Goal: Information Seeking & Learning: Learn about a topic

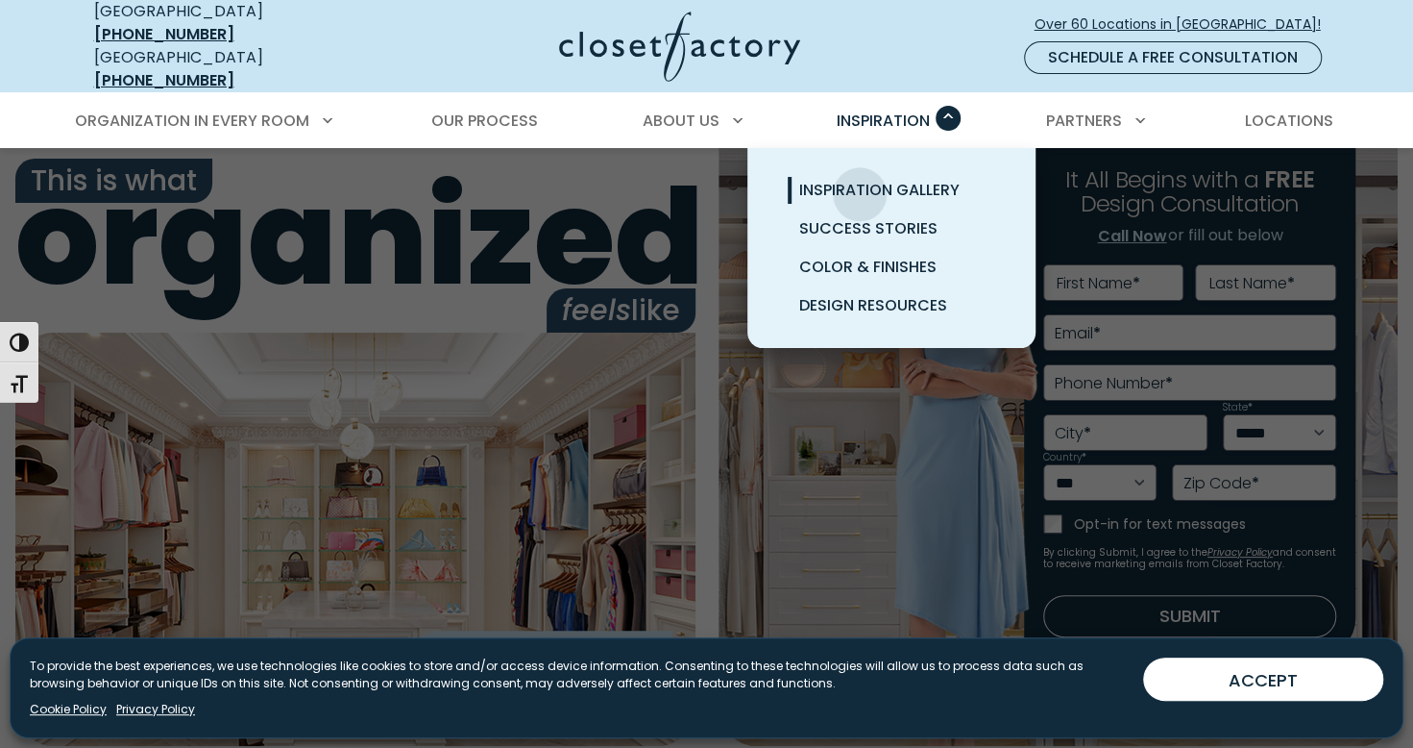
click at [860, 179] on span "Inspiration Gallery" at bounding box center [879, 190] width 160 height 22
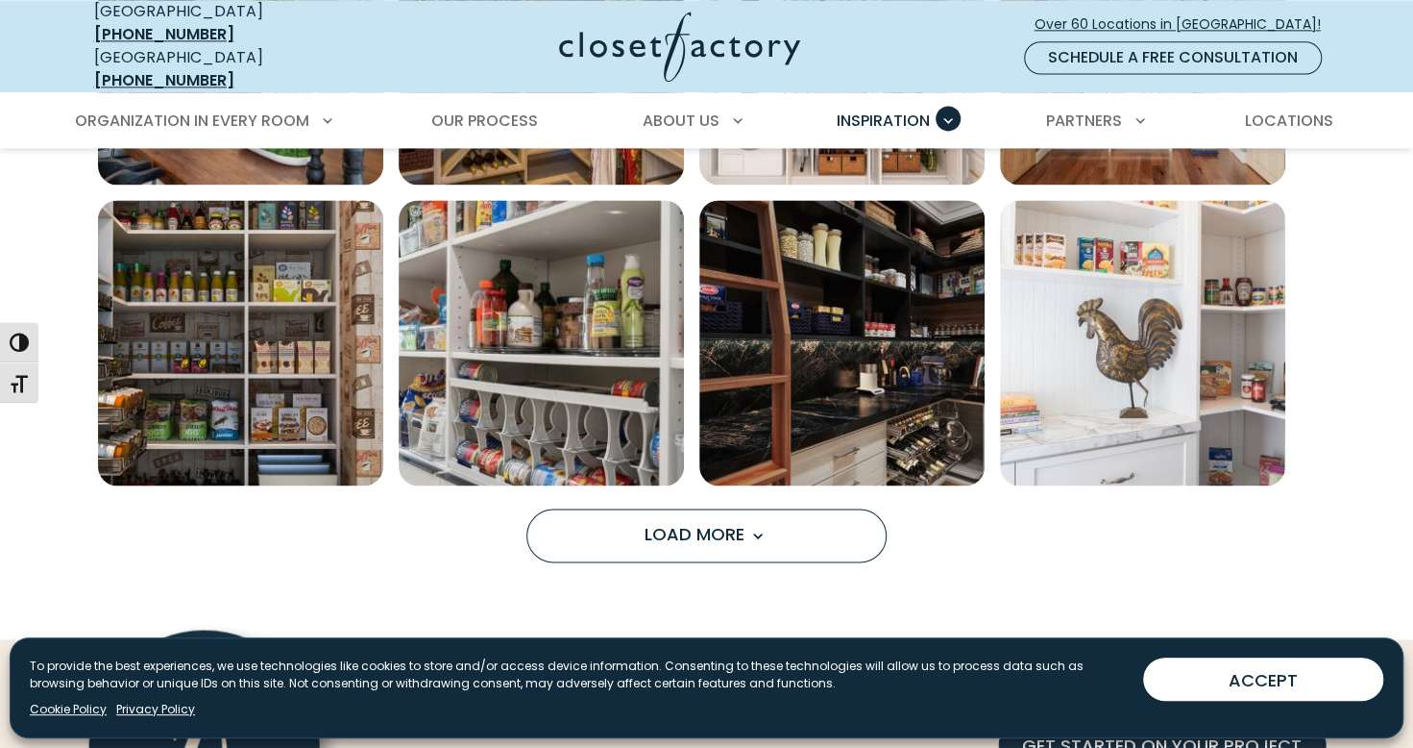
scroll to position [1441, 0]
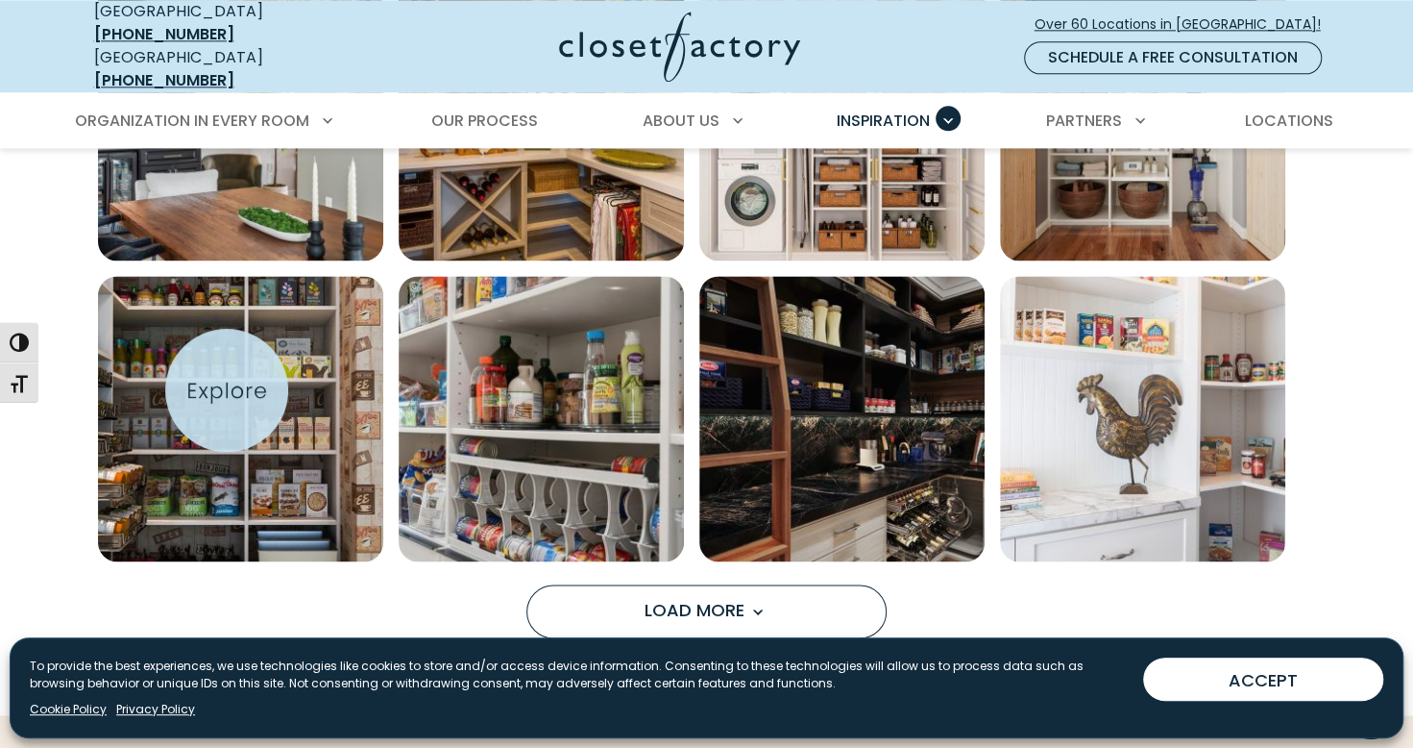
click at [227, 390] on img "Open inspiration gallery to preview enlarged image" at bounding box center [240, 418] width 285 height 285
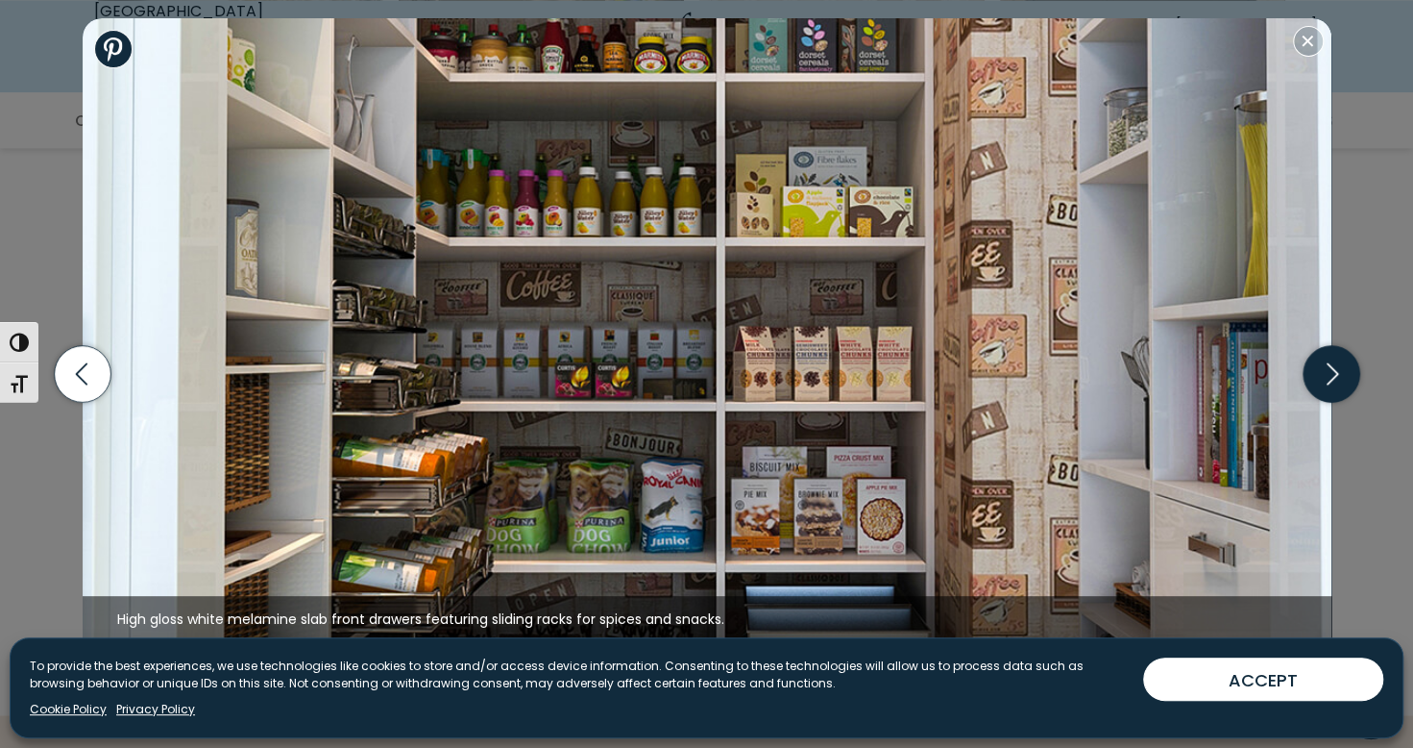
click at [1318, 381] on icon "button" at bounding box center [1331, 374] width 57 height 57
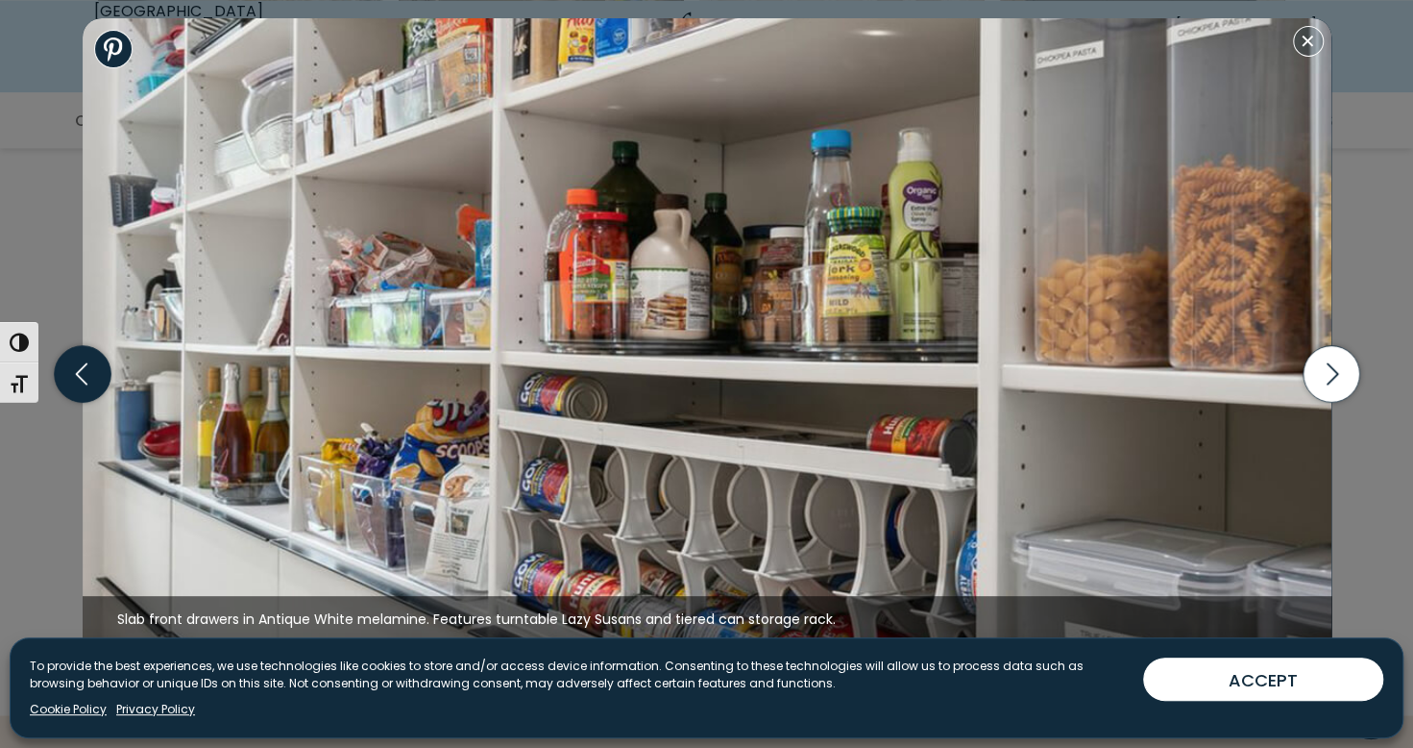
click at [103, 383] on icon "button" at bounding box center [82, 374] width 57 height 57
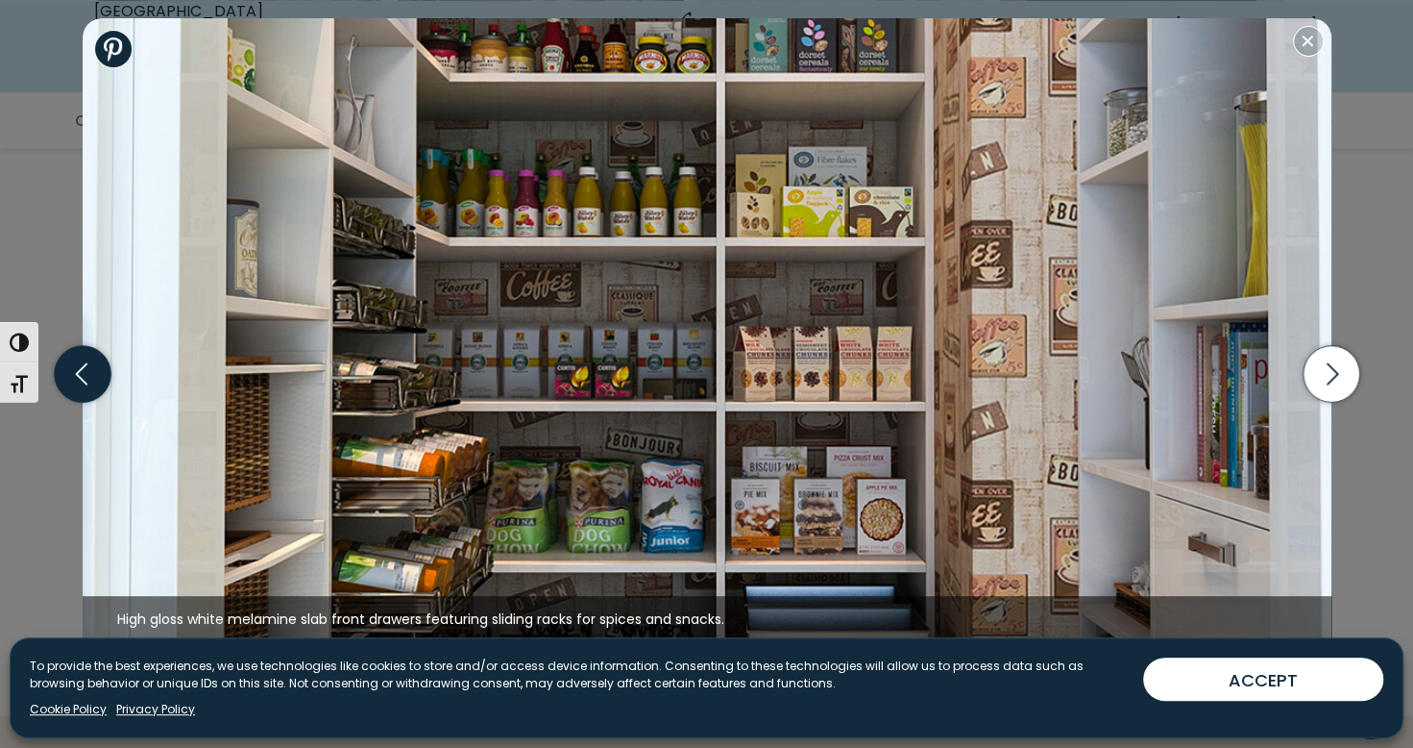
click at [107, 389] on icon "button" at bounding box center [82, 373] width 69 height 83
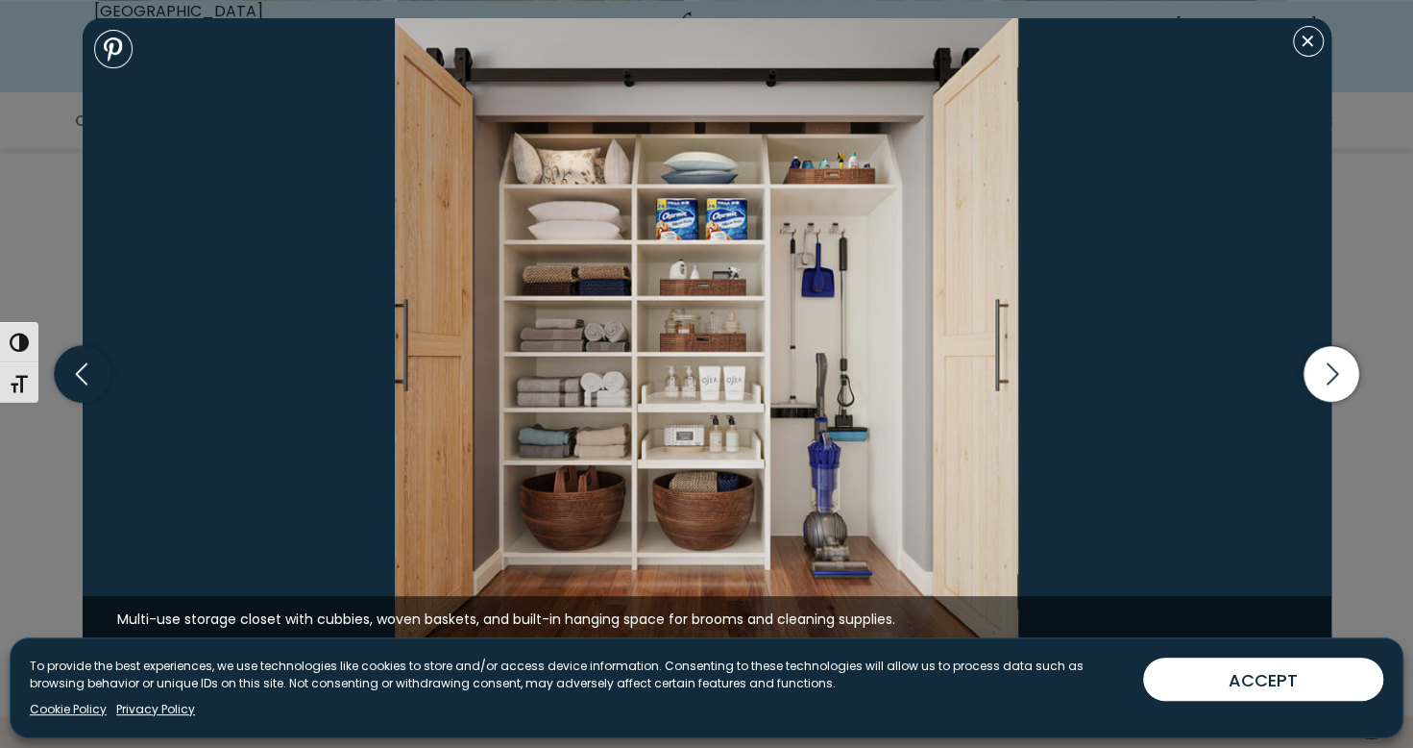
click at [75, 384] on icon "button" at bounding box center [82, 374] width 57 height 57
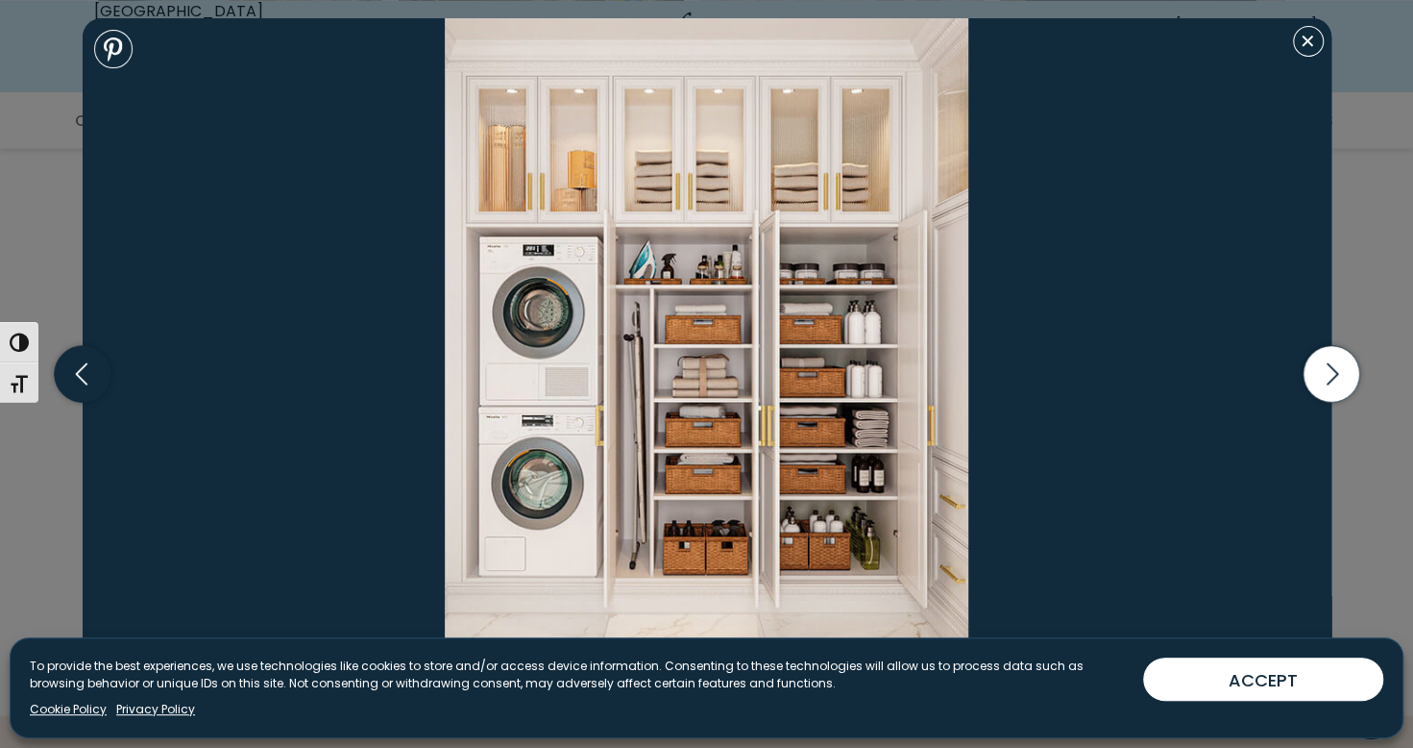
click at [75, 383] on icon "button" at bounding box center [82, 374] width 57 height 57
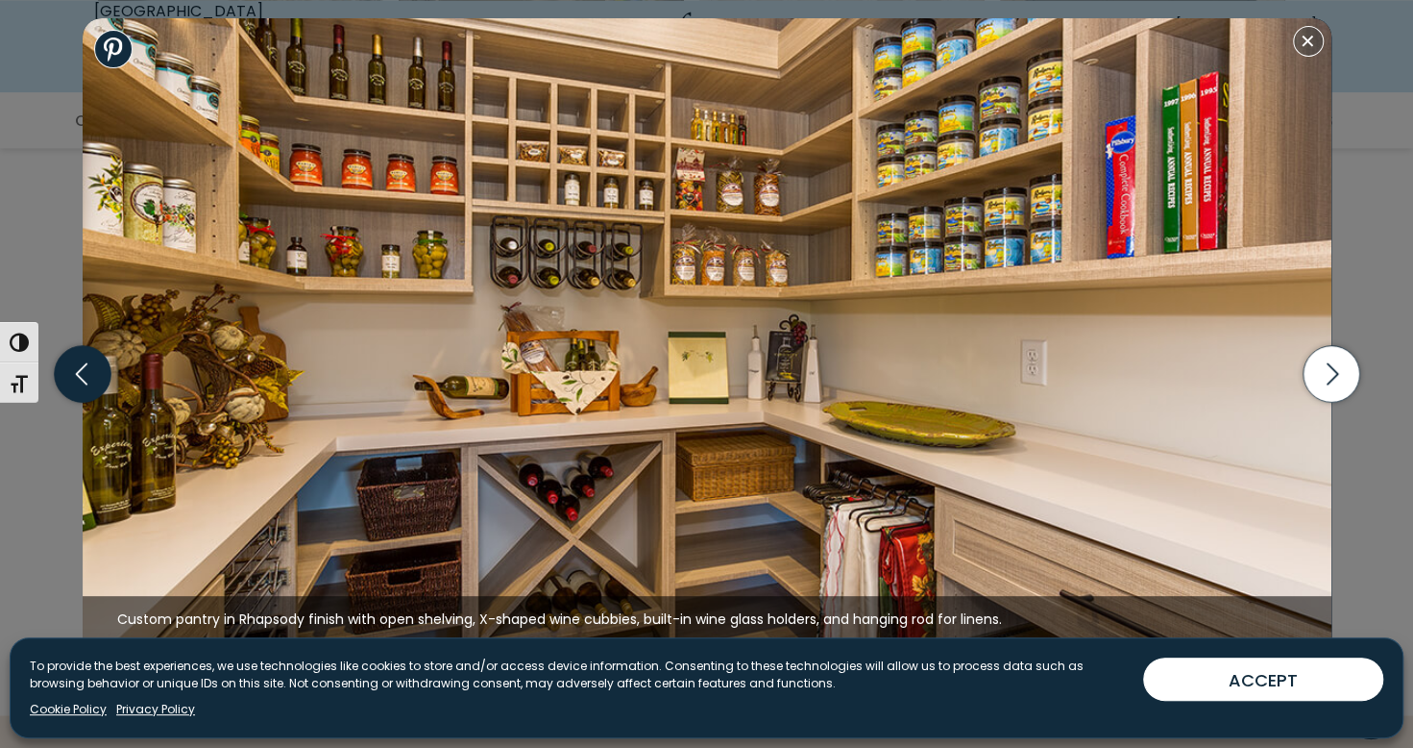
click at [77, 379] on icon "button" at bounding box center [82, 374] width 57 height 57
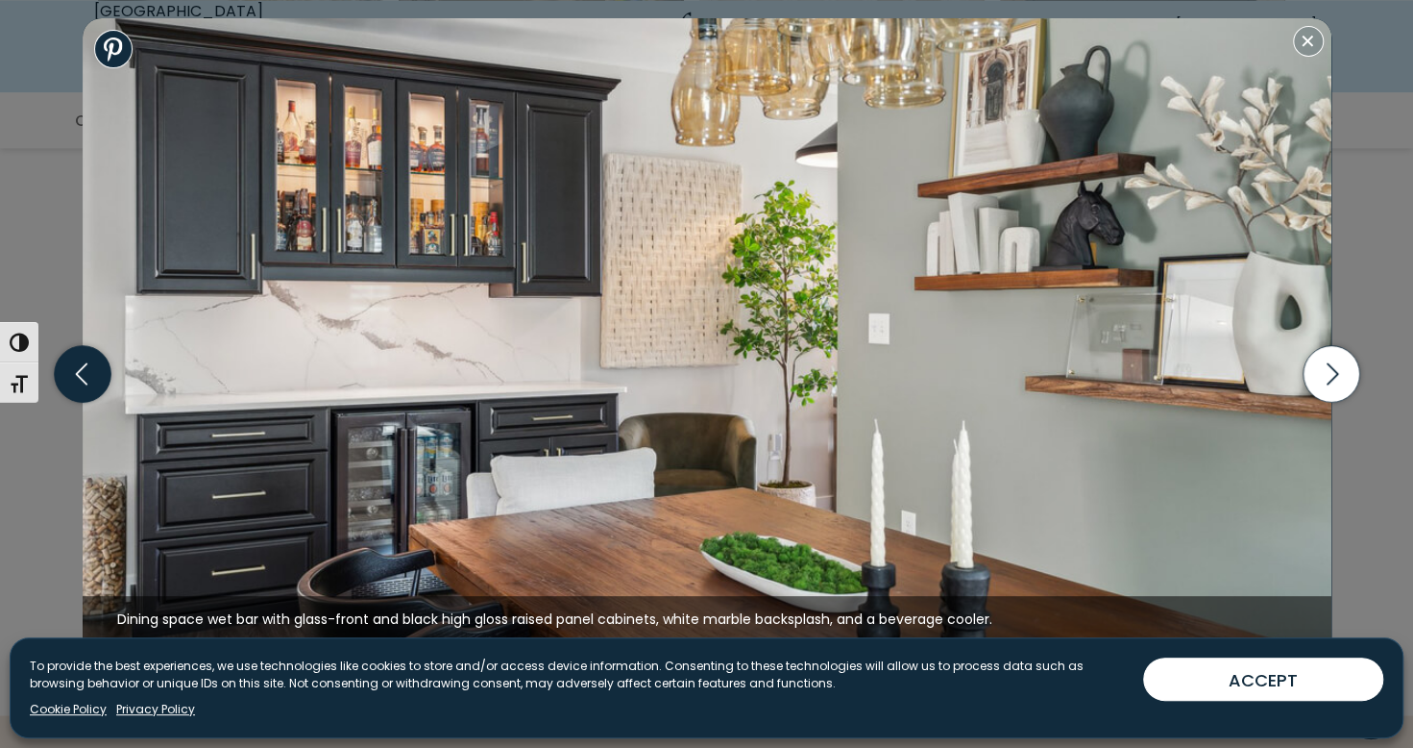
click at [94, 369] on icon "button" at bounding box center [82, 374] width 57 height 57
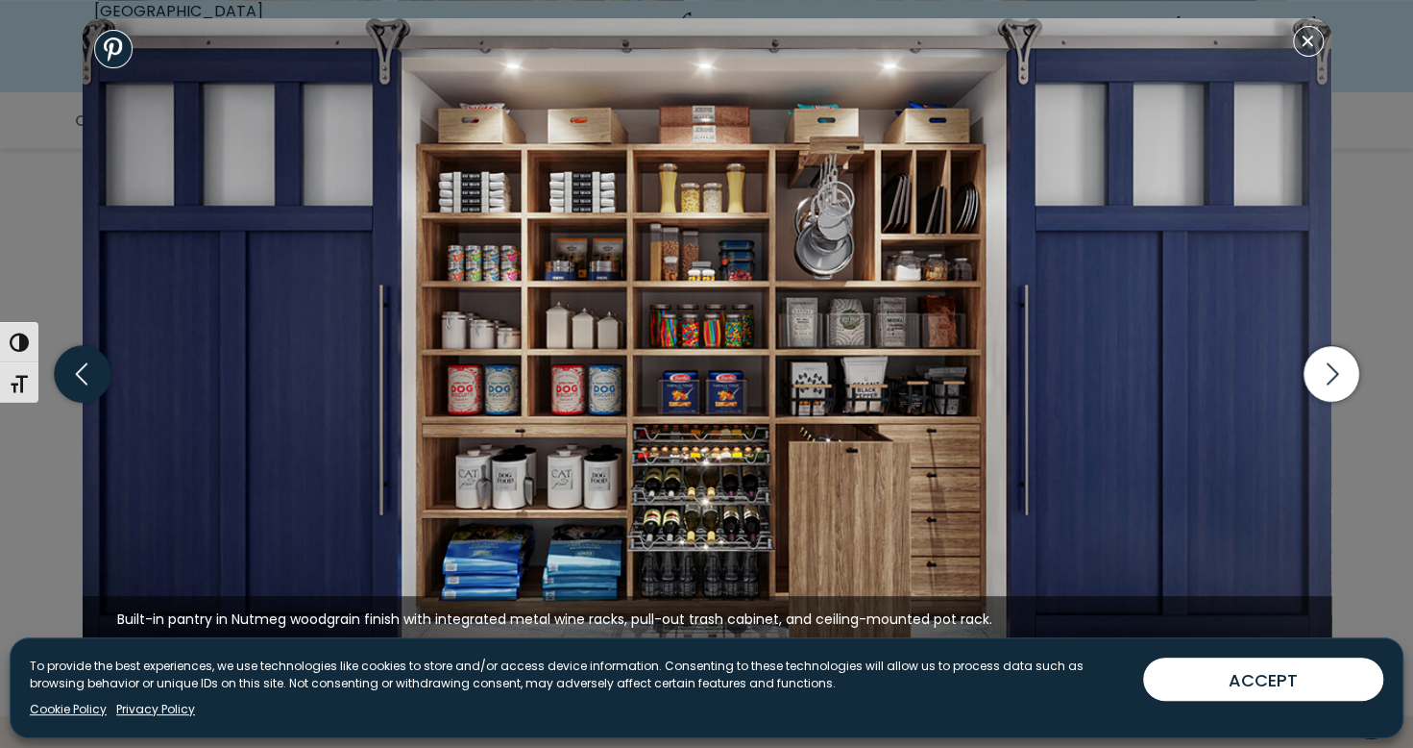
click at [96, 381] on icon "button" at bounding box center [82, 374] width 57 height 57
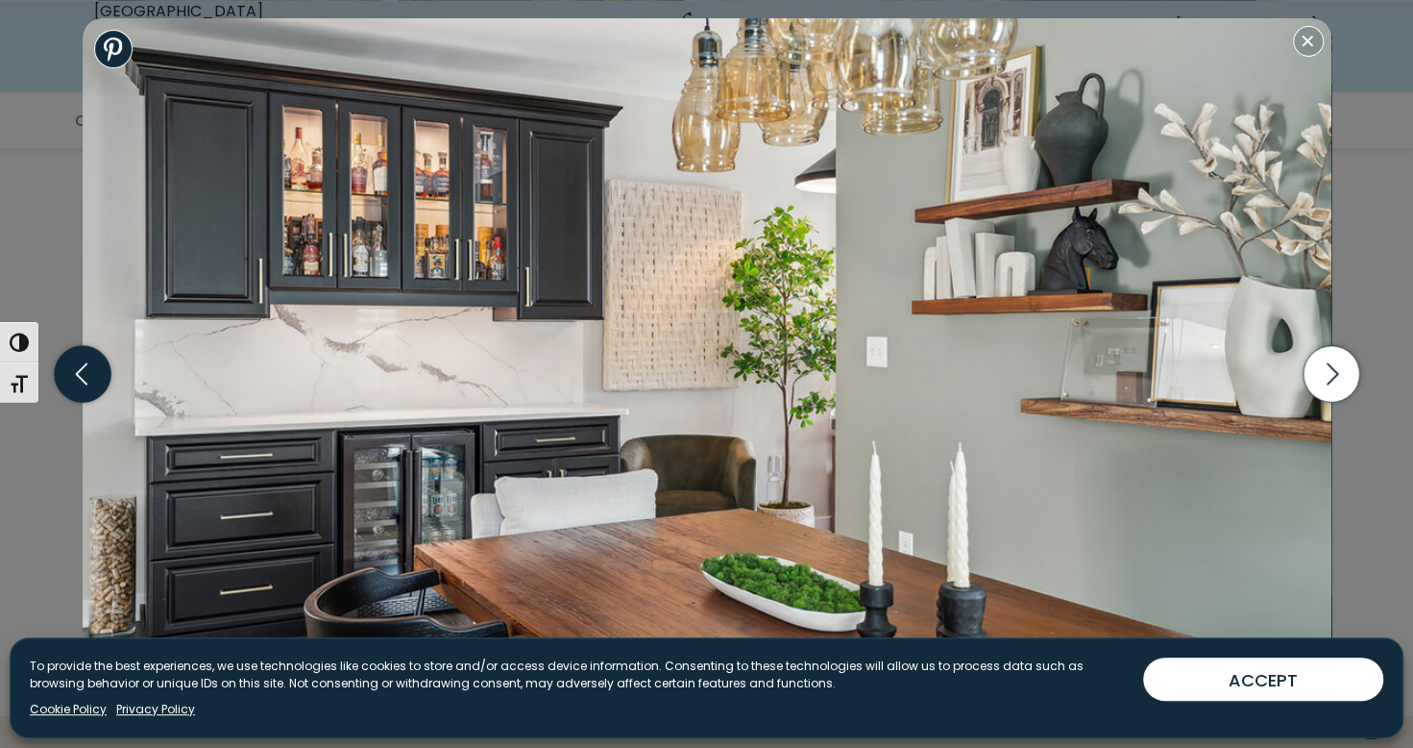
click at [101, 381] on icon "button" at bounding box center [82, 374] width 57 height 57
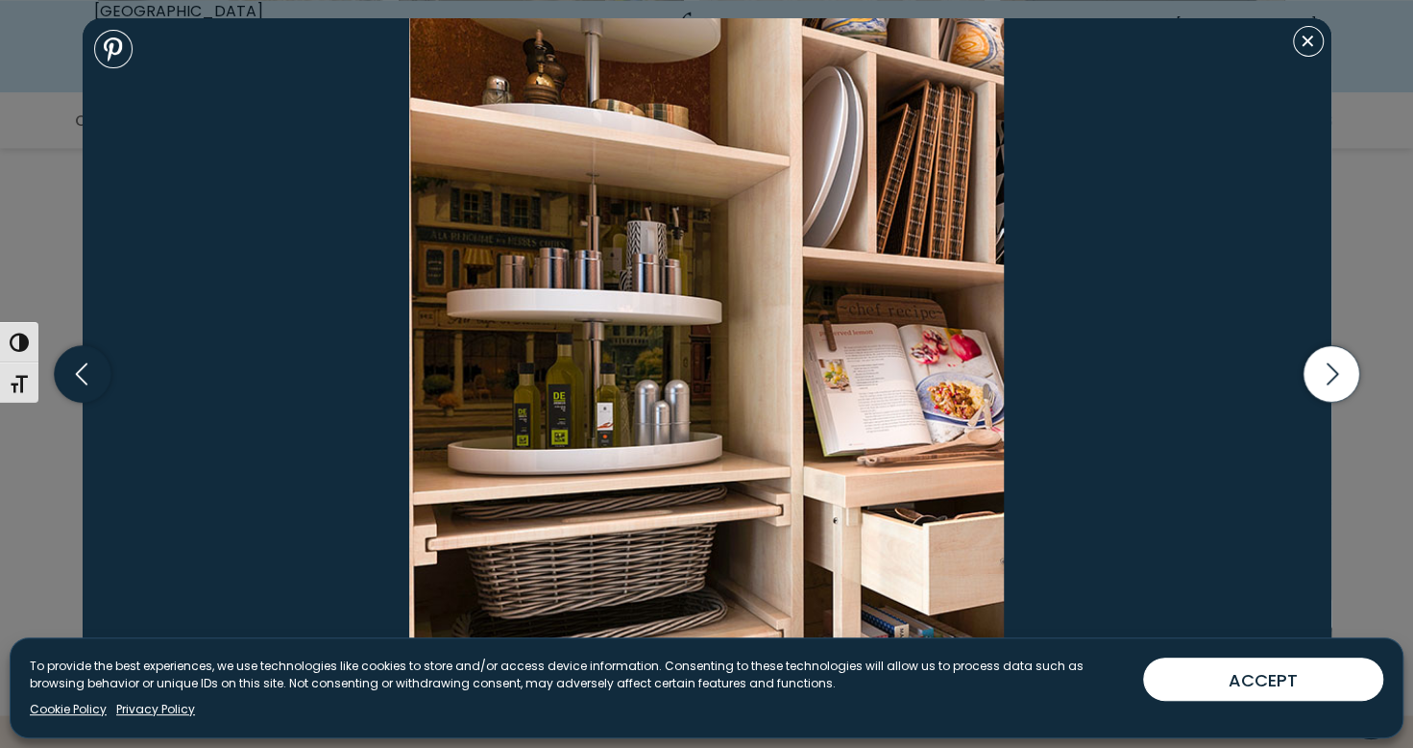
click at [71, 367] on icon "button" at bounding box center [82, 374] width 57 height 57
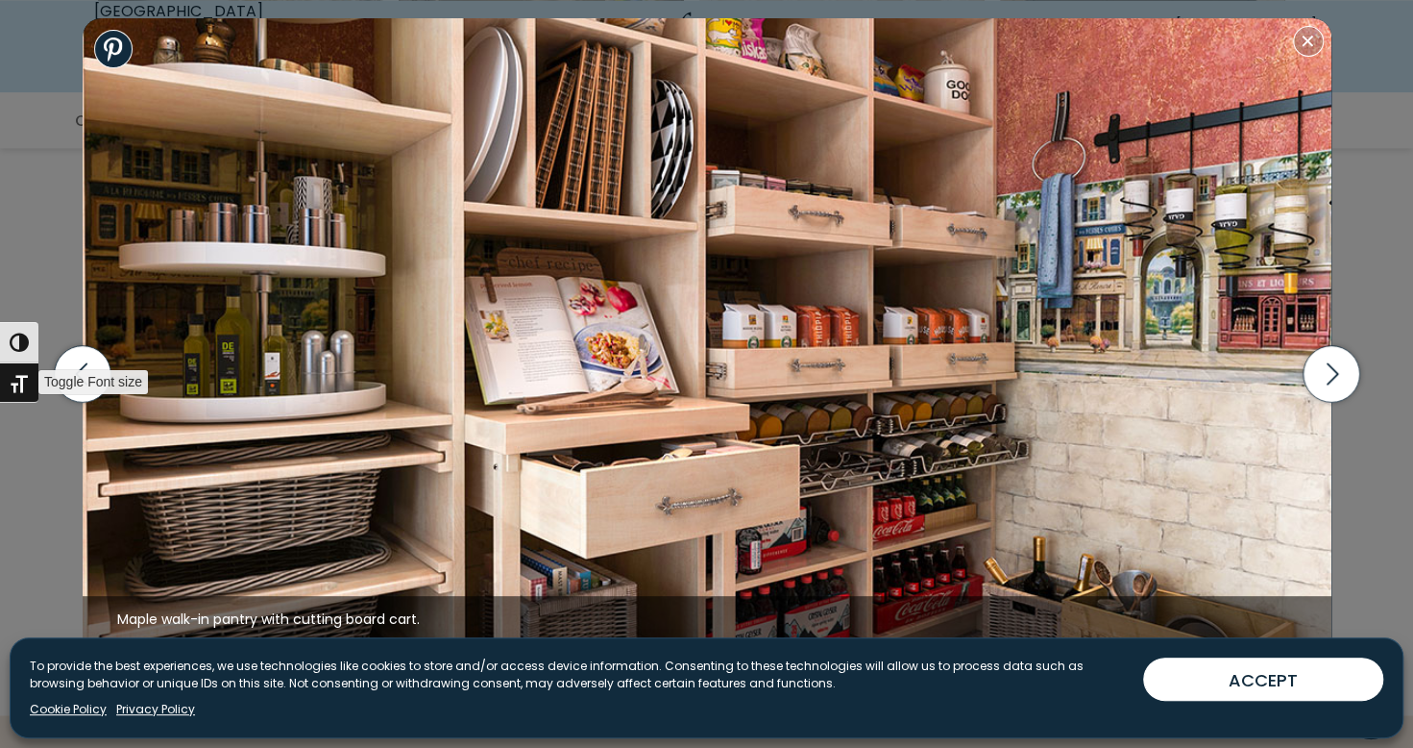
click at [60, 387] on span "Toggle Font size" at bounding box center [93, 382] width 110 height 24
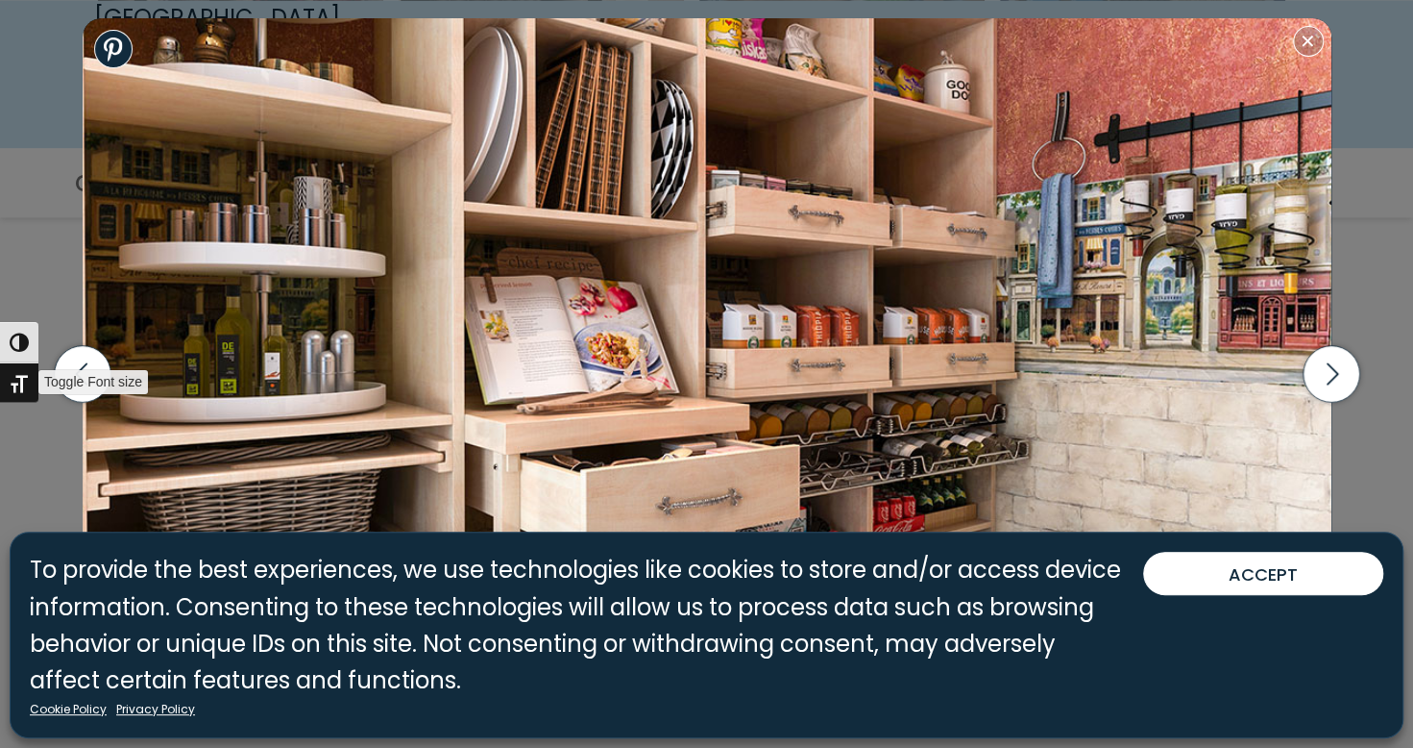
scroll to position [1562, 0]
click at [90, 351] on icon "button" at bounding box center [82, 374] width 57 height 57
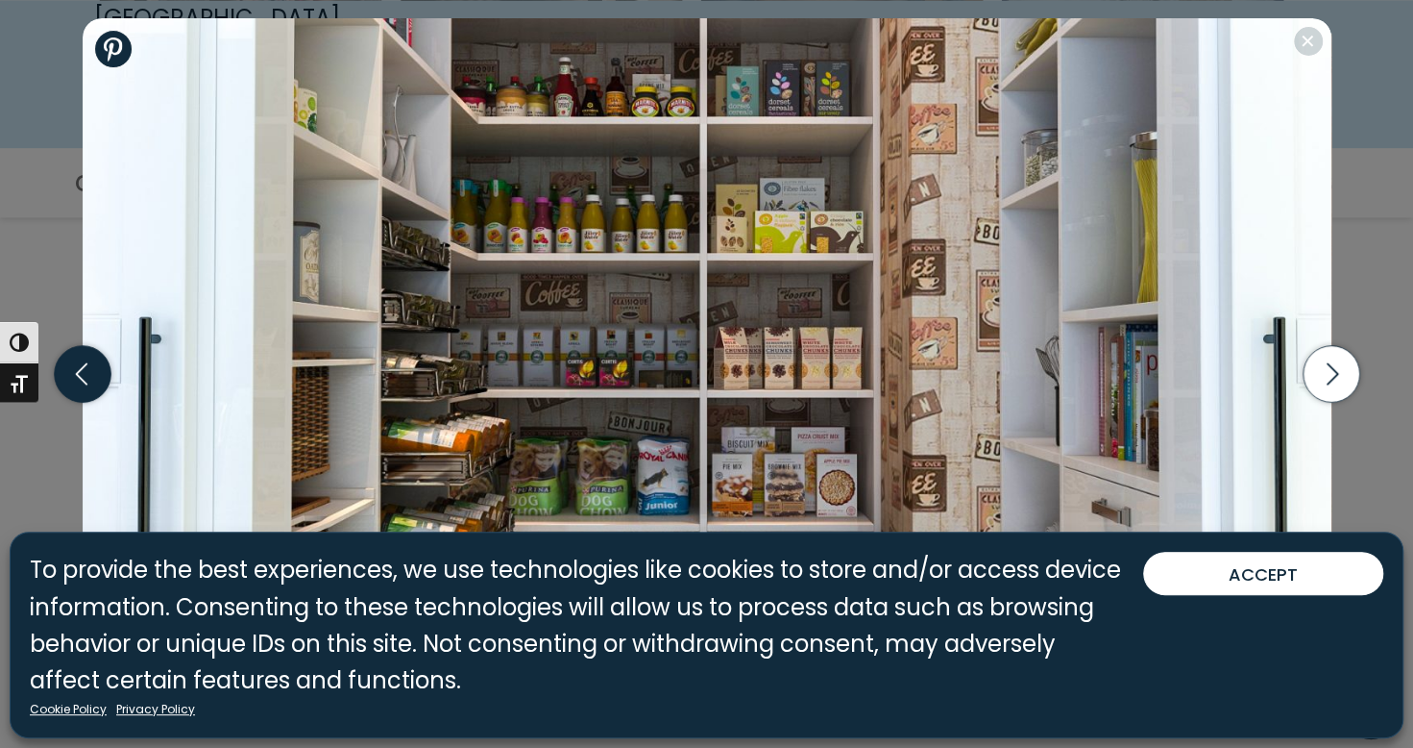
click at [61, 374] on icon "button" at bounding box center [82, 374] width 57 height 57
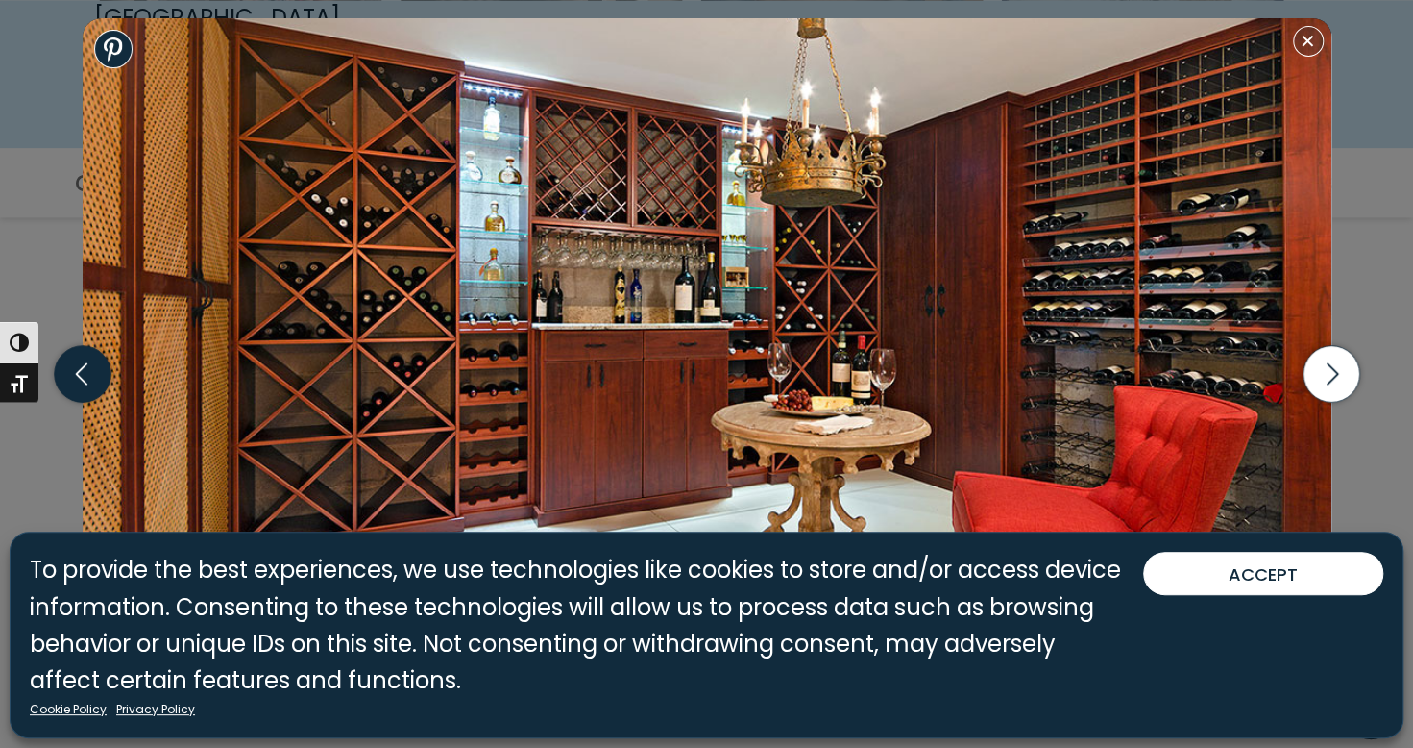
click at [77, 386] on icon "button" at bounding box center [82, 374] width 57 height 57
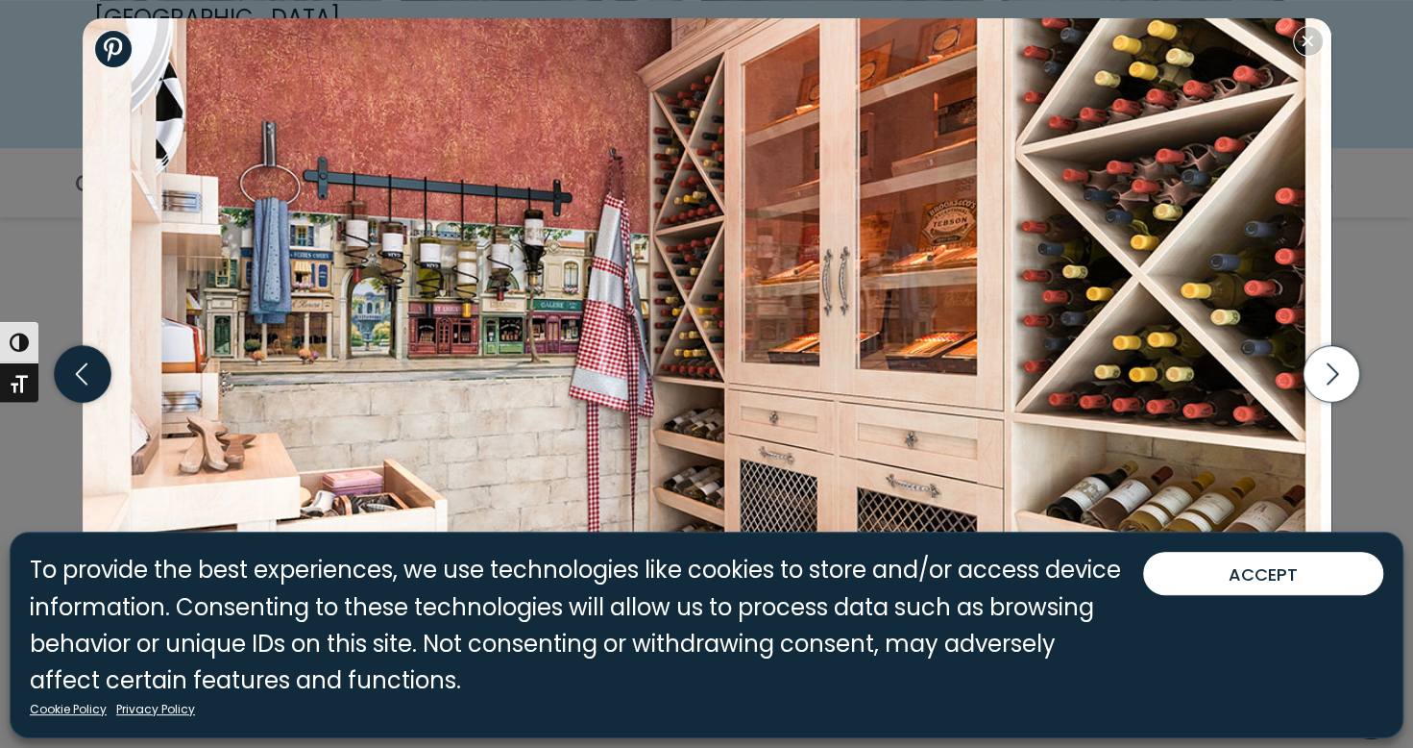
click at [86, 372] on icon "button" at bounding box center [82, 374] width 57 height 57
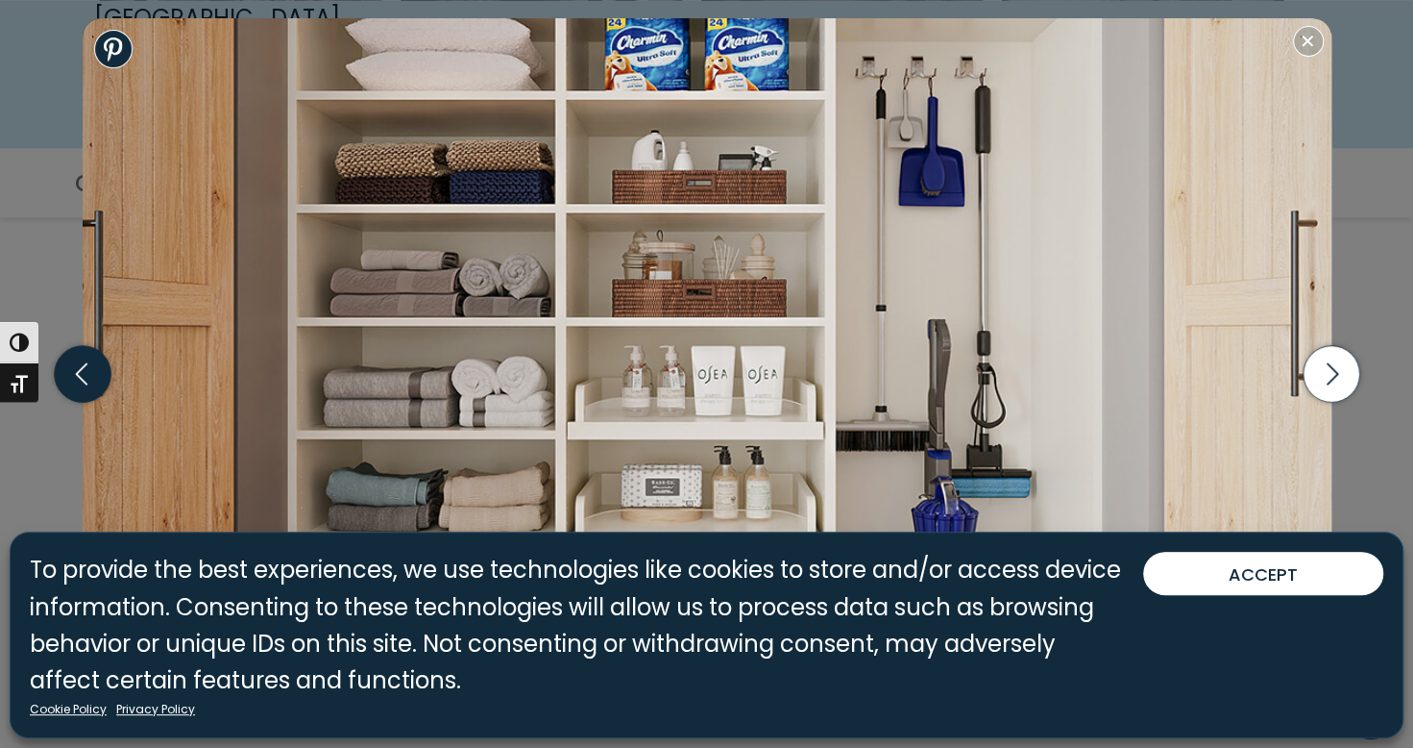
click at [93, 372] on icon "button" at bounding box center [82, 374] width 57 height 57
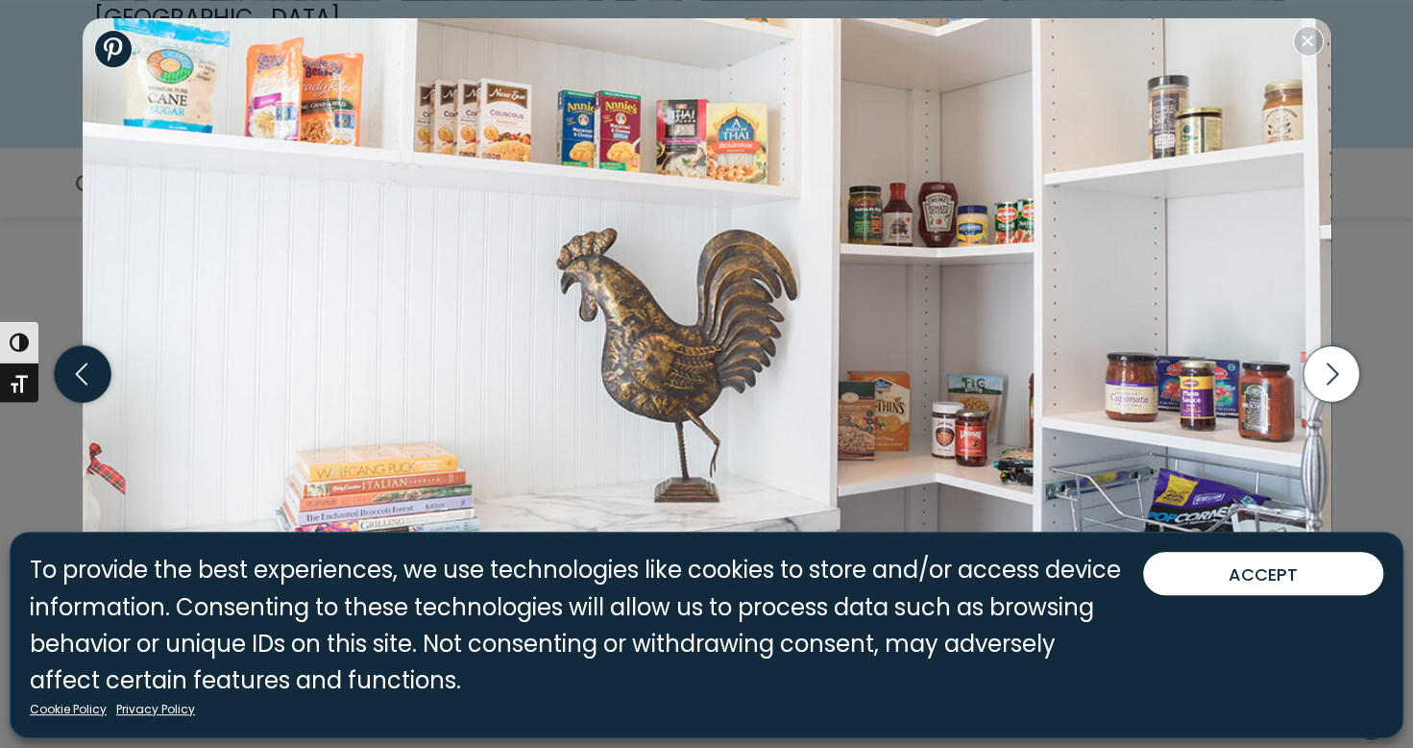
click at [91, 358] on icon "button" at bounding box center [82, 374] width 57 height 57
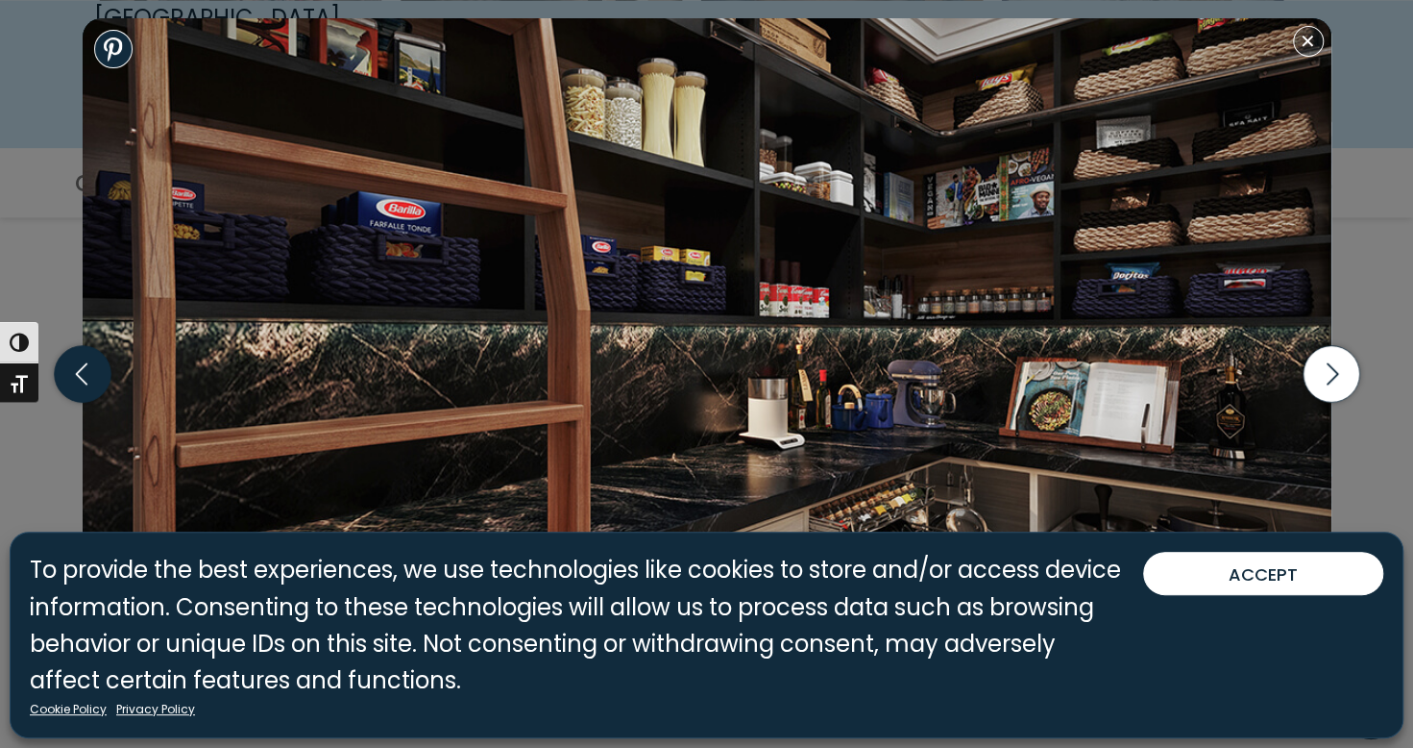
click at [96, 375] on icon "button" at bounding box center [82, 374] width 57 height 57
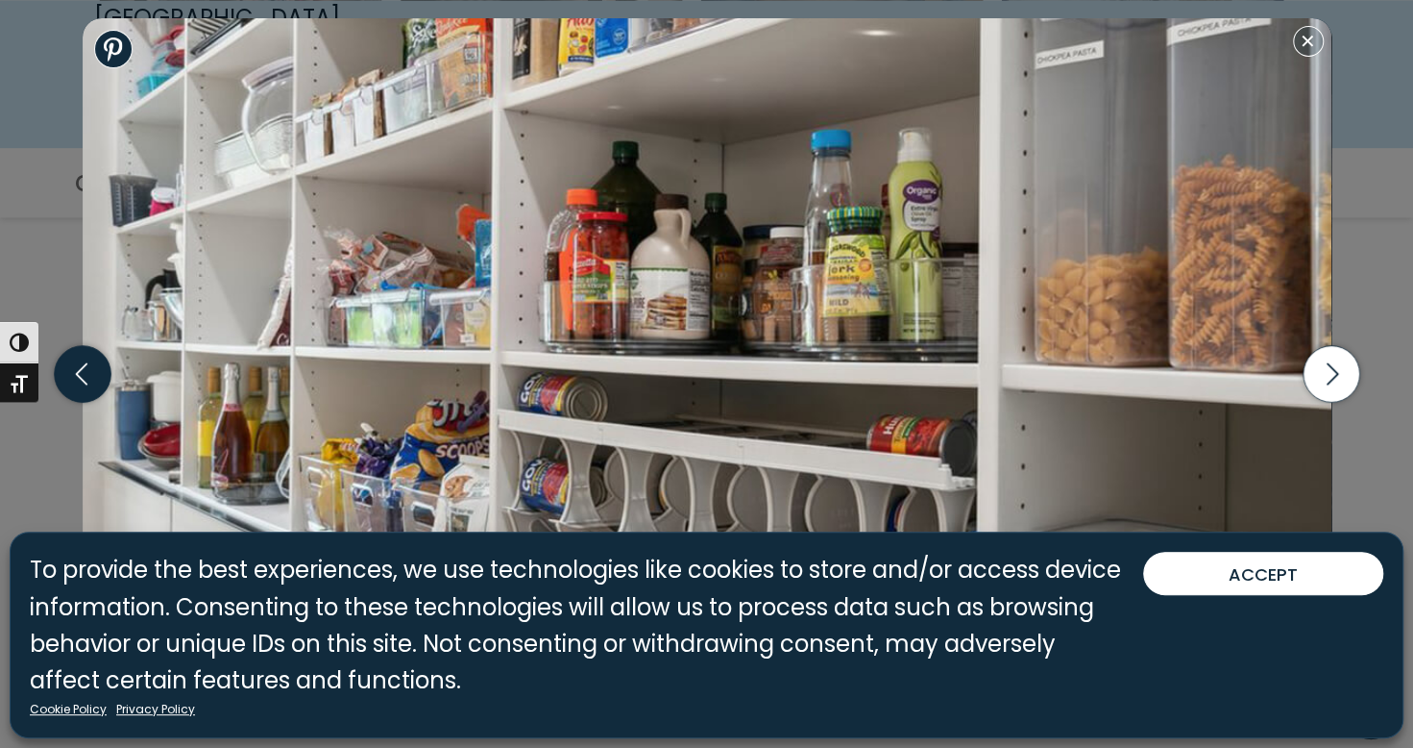
click at [90, 381] on icon "button" at bounding box center [82, 374] width 57 height 57
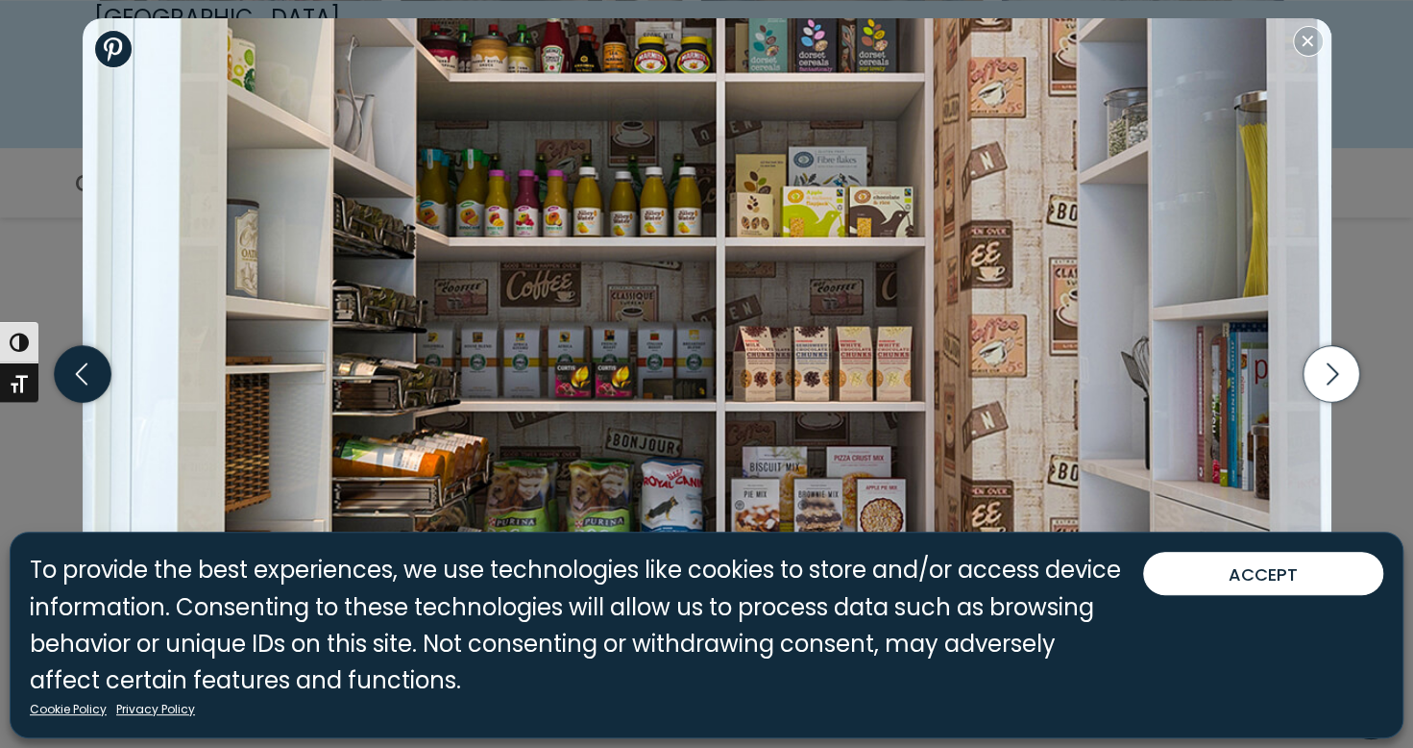
click at [86, 384] on icon "button" at bounding box center [81, 374] width 12 height 22
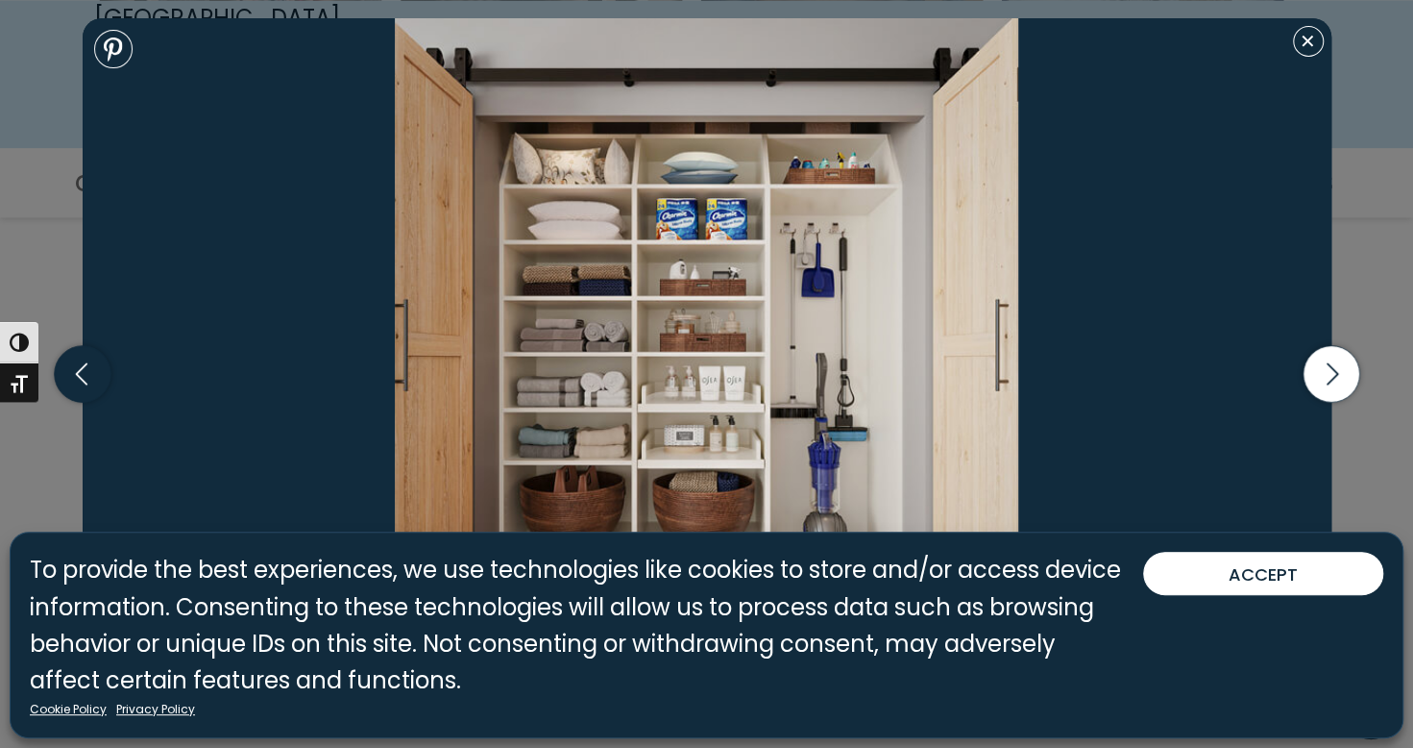
click at [86, 385] on icon "button" at bounding box center [82, 374] width 57 height 57
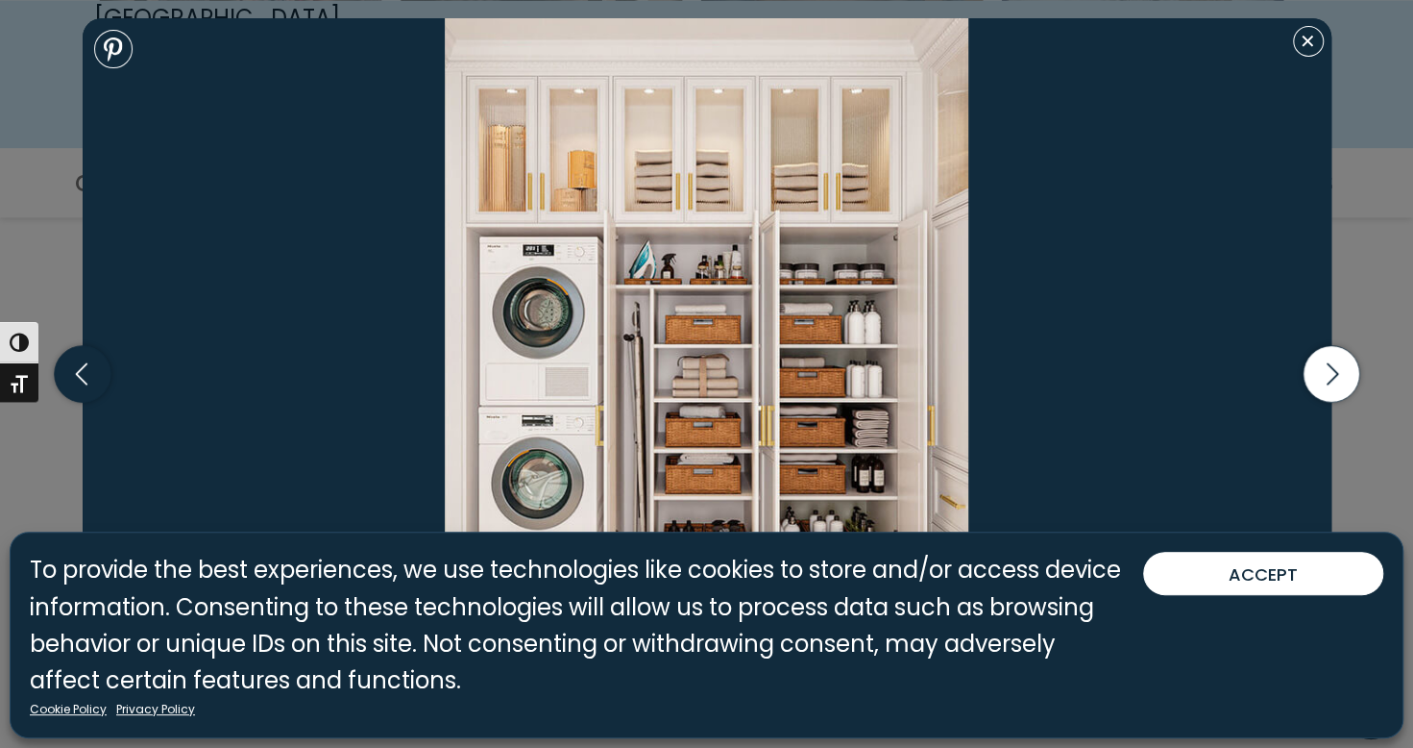
click at [90, 388] on icon "button" at bounding box center [82, 374] width 57 height 57
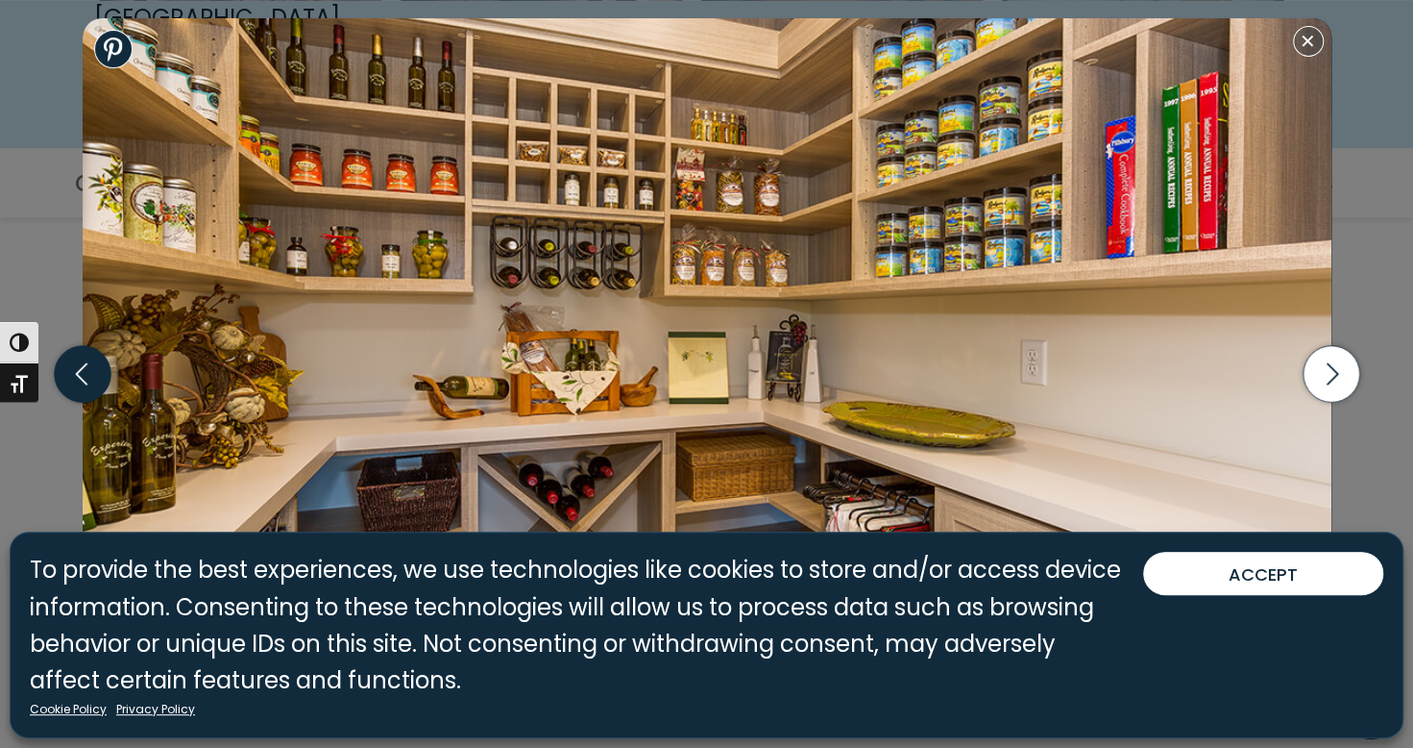
click at [92, 391] on icon "button" at bounding box center [82, 374] width 57 height 57
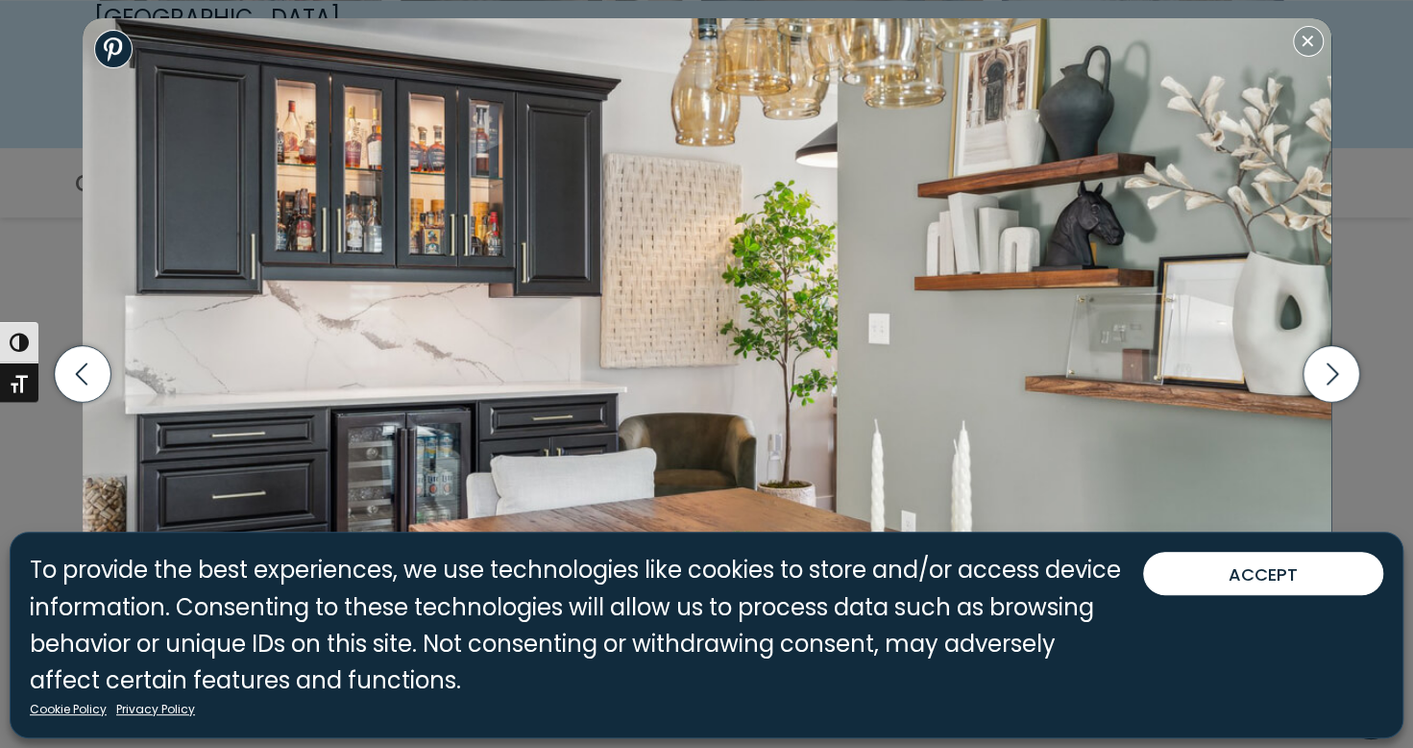
click at [61, 243] on div "Shaker-style cabinetry with built in wire rack pull-out bins. Linen and utility…" at bounding box center [706, 374] width 1413 height 748
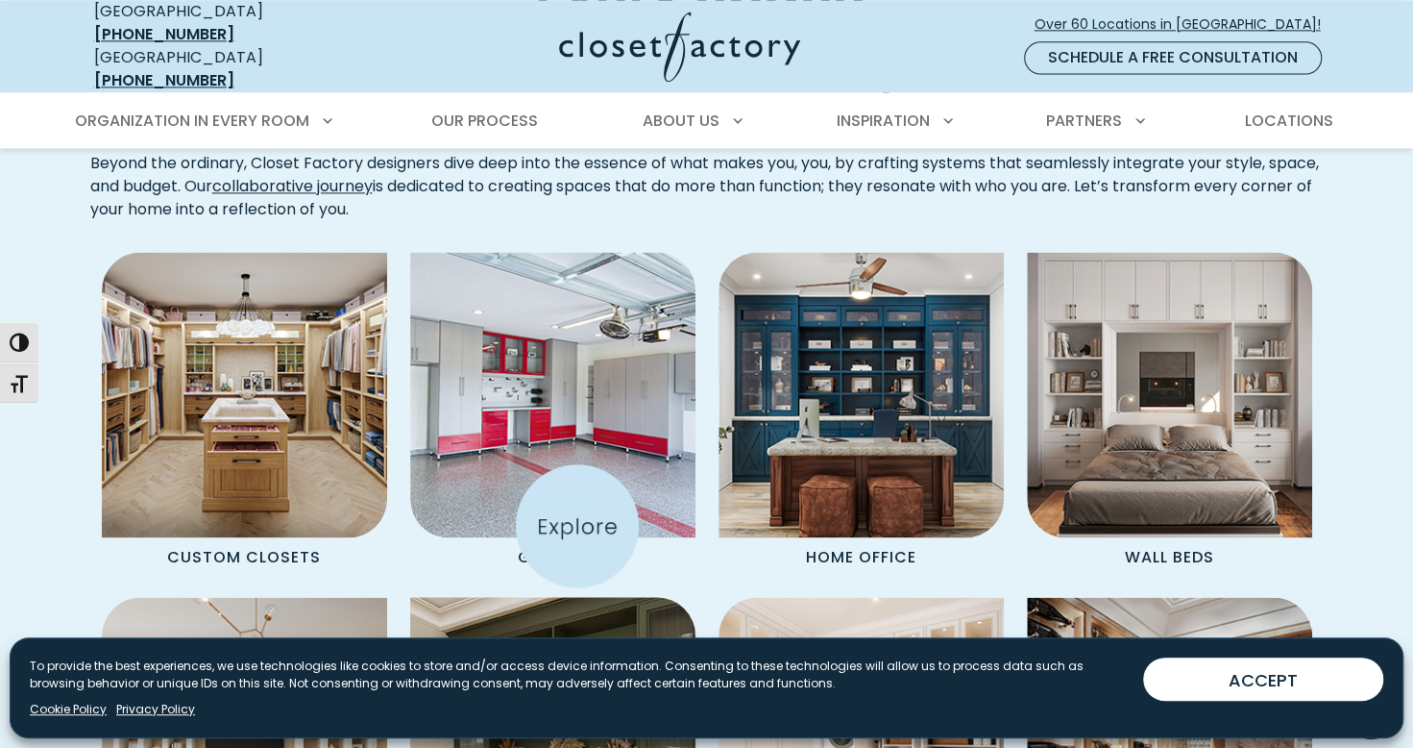
scroll to position [1441, 0]
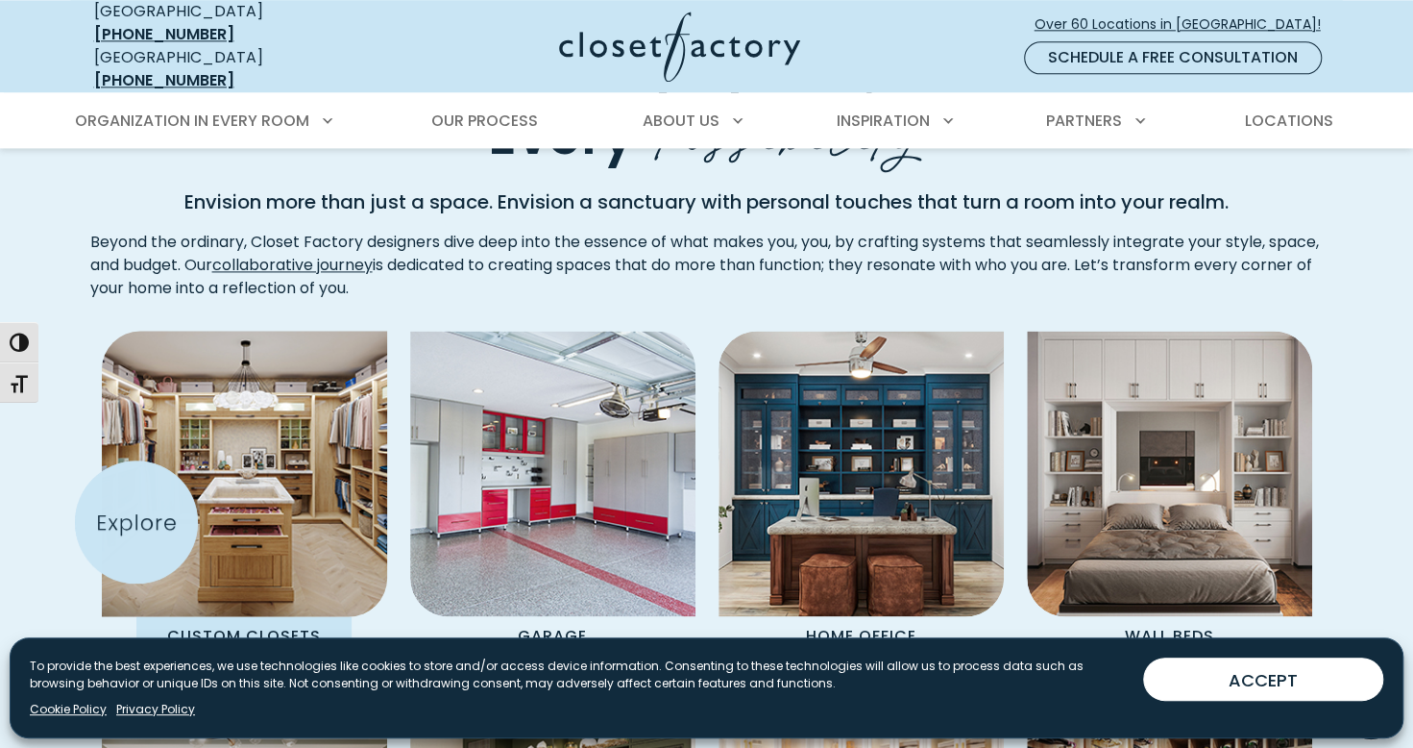
click at [136, 521] on img "Spaces Grid" at bounding box center [244, 473] width 314 height 314
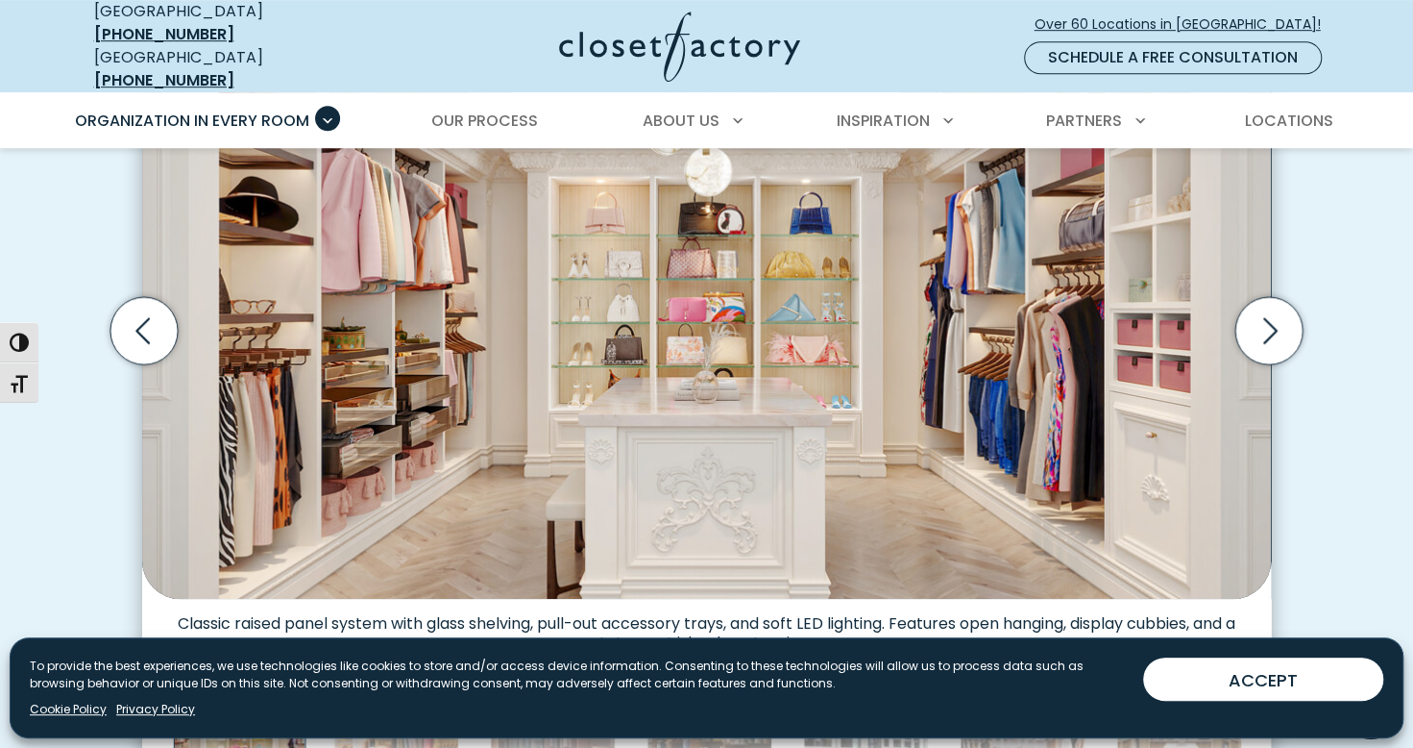
scroll to position [673, 0]
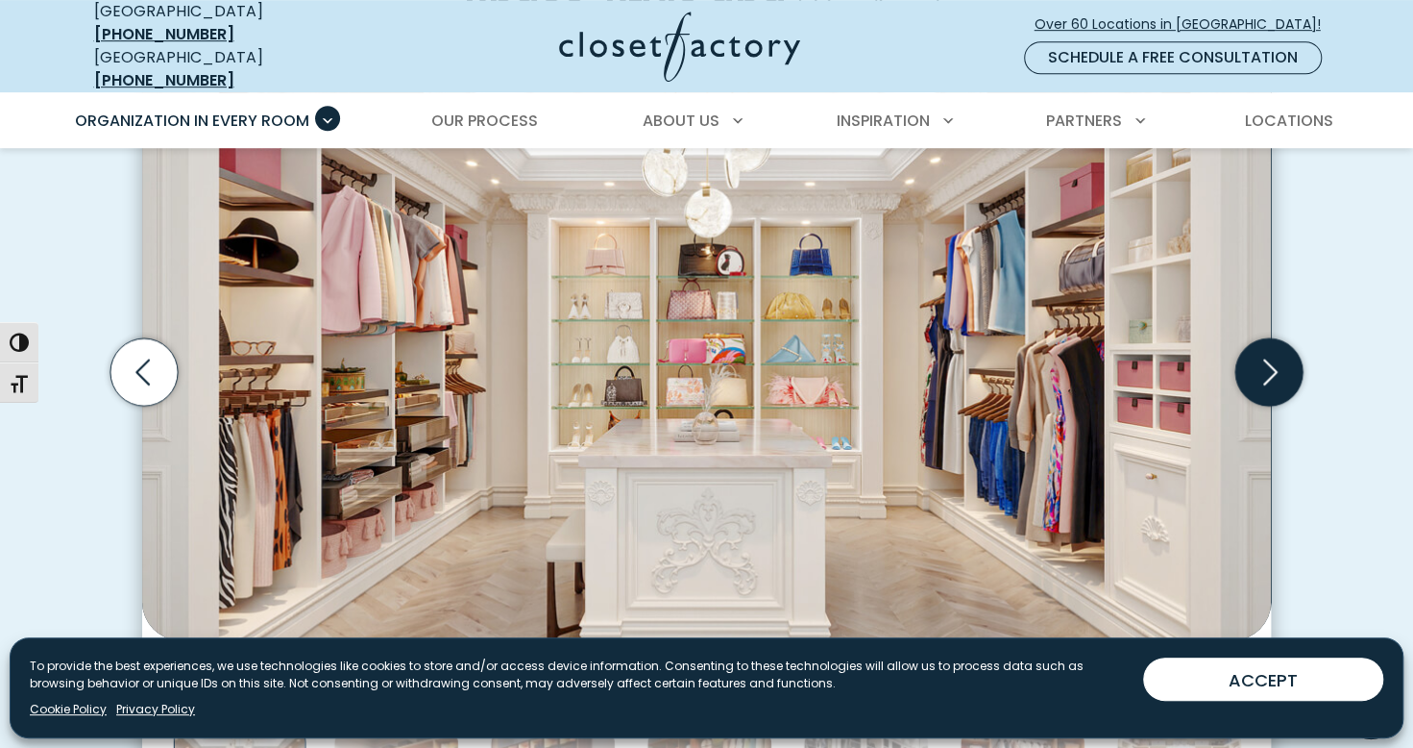
click at [1262, 374] on icon "Next slide" at bounding box center [1269, 371] width 67 height 67
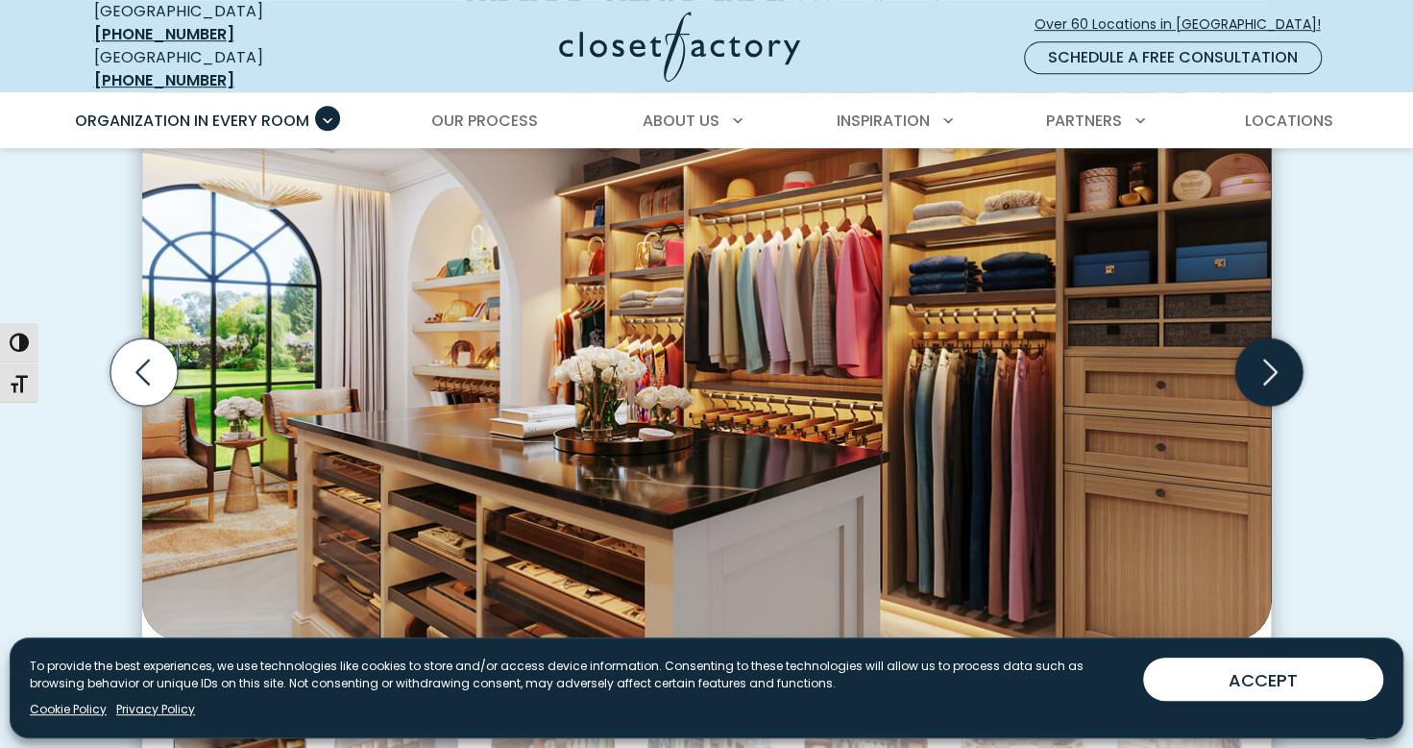
click at [1273, 376] on icon "Next slide" at bounding box center [1269, 371] width 67 height 67
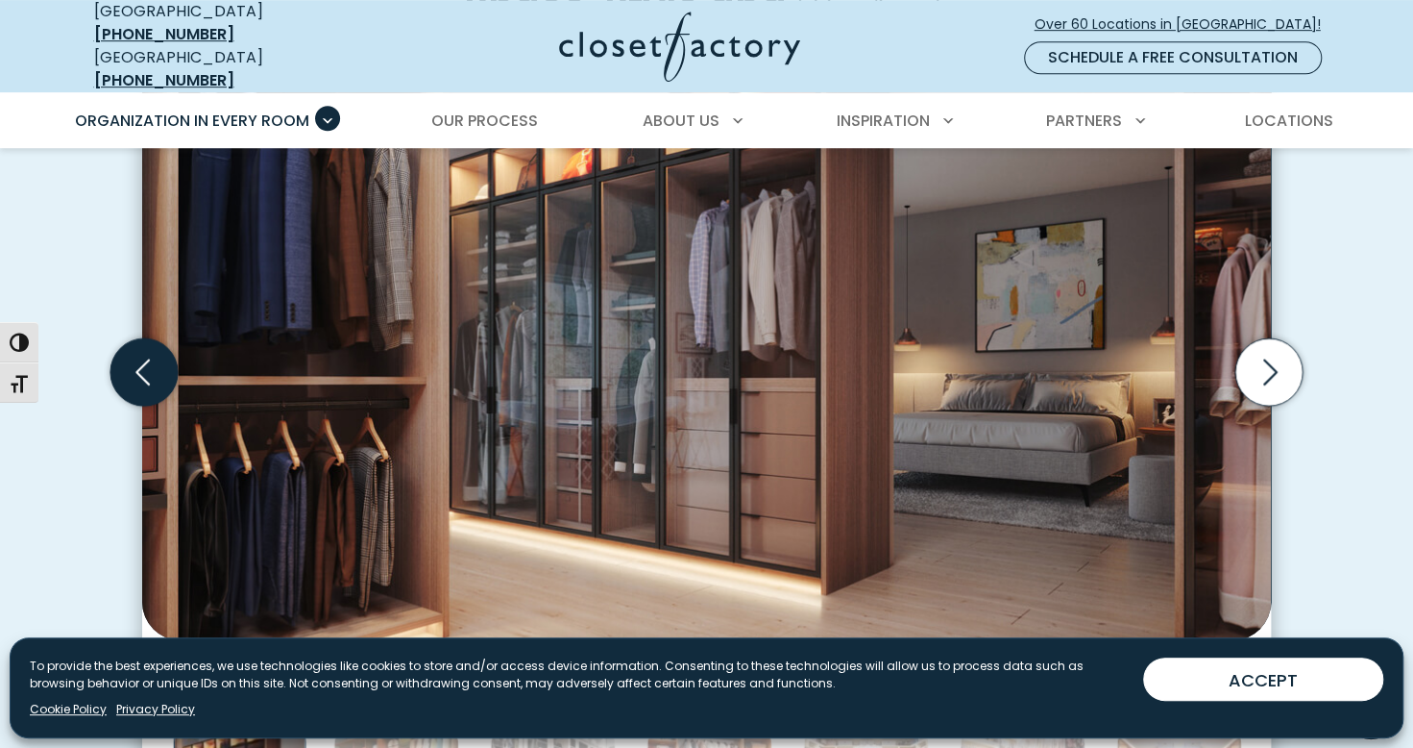
click at [117, 349] on icon "Previous slide" at bounding box center [144, 371] width 67 height 67
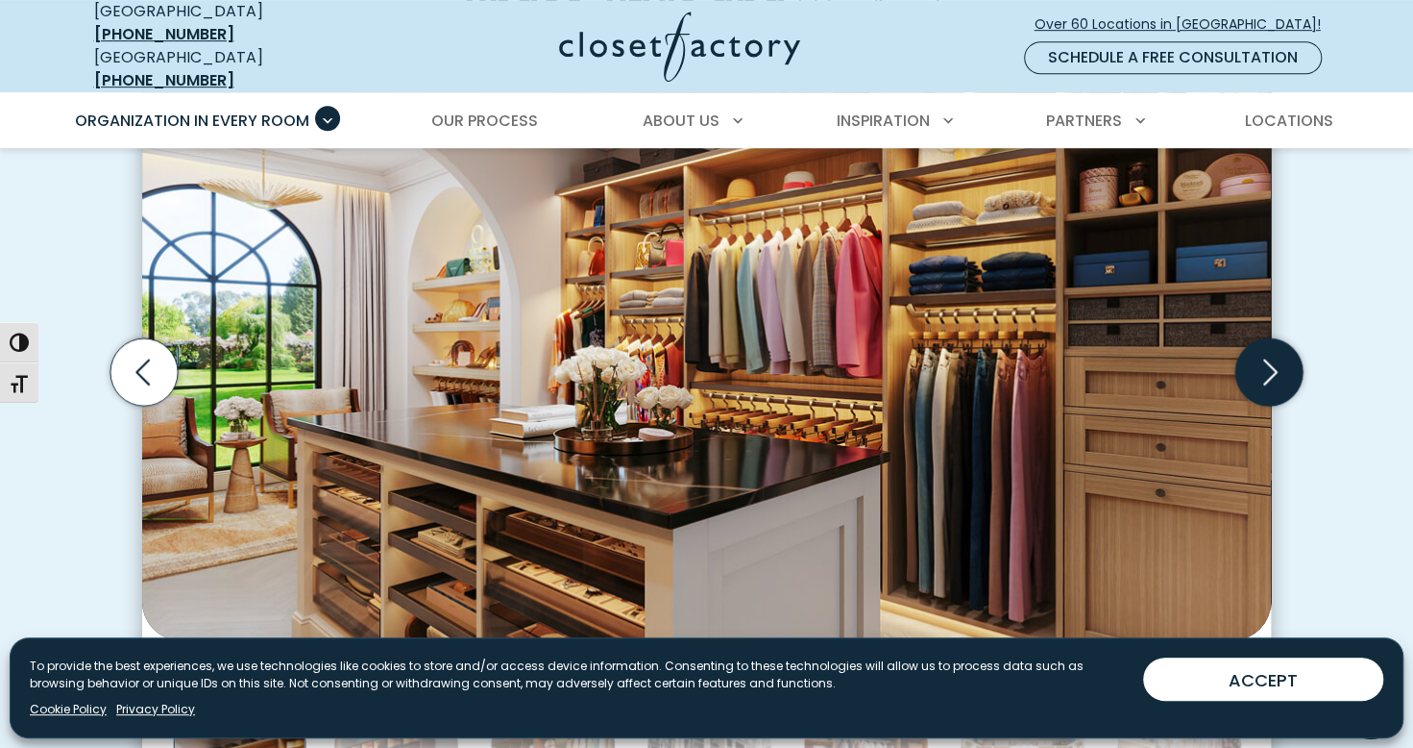
click at [1274, 356] on icon "Next slide" at bounding box center [1269, 371] width 67 height 67
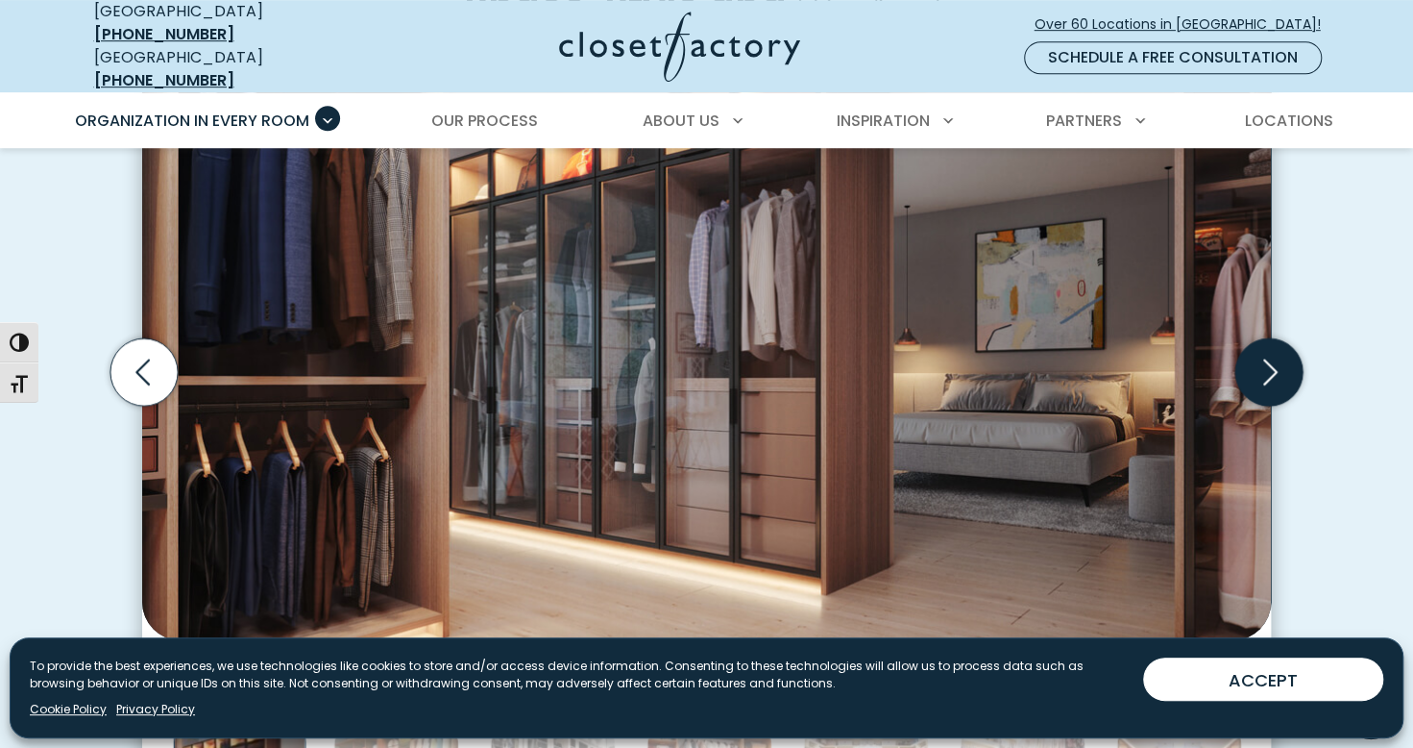
click at [1286, 361] on icon "Next slide" at bounding box center [1269, 371] width 67 height 67
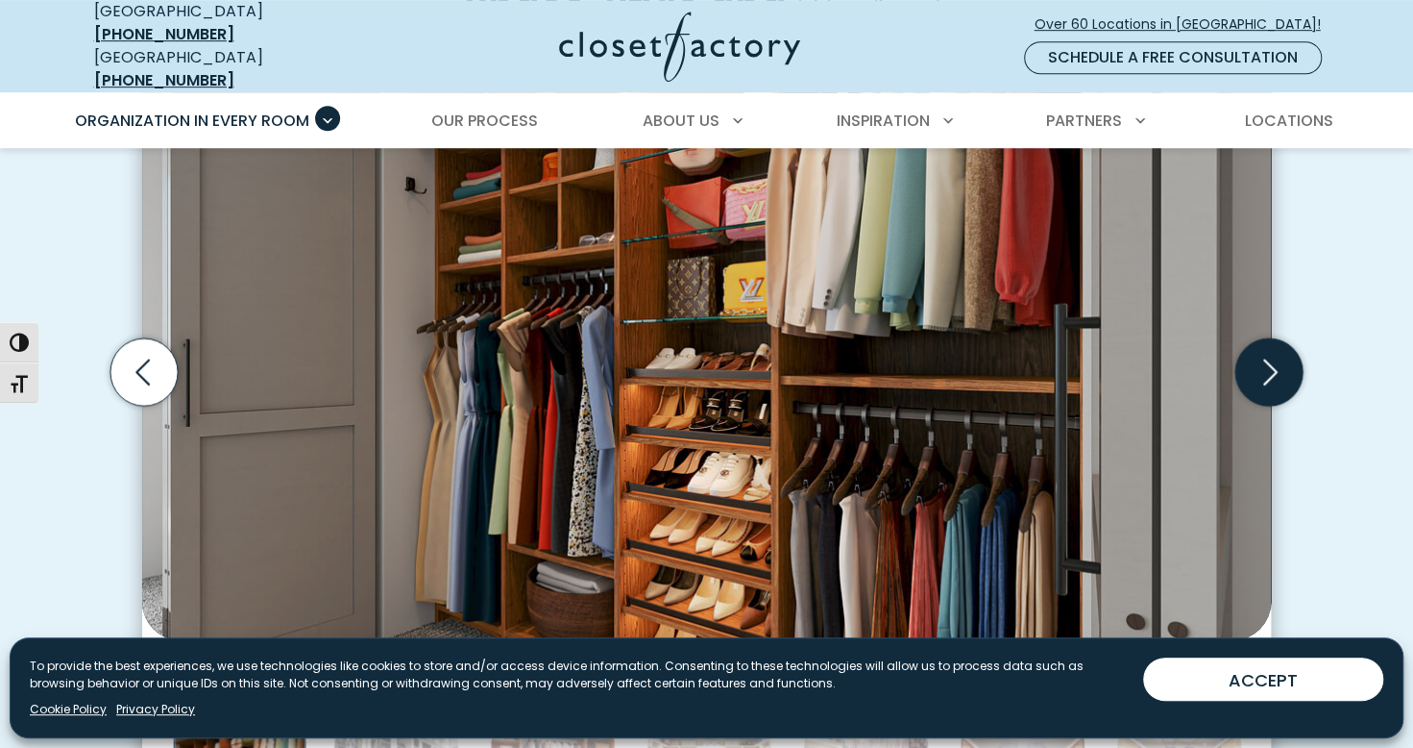
click at [1254, 352] on icon "Next slide" at bounding box center [1269, 371] width 67 height 67
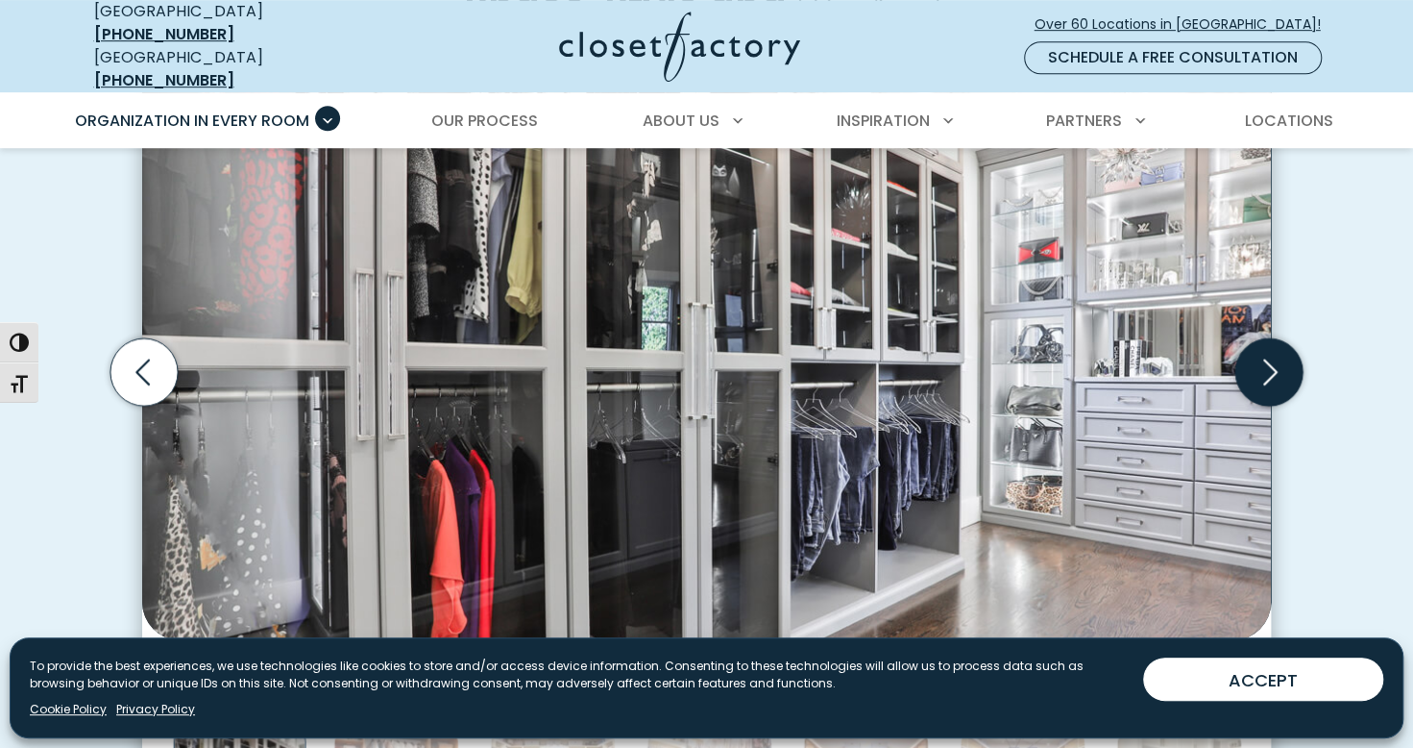
click at [1262, 358] on icon "Next slide" at bounding box center [1269, 371] width 67 height 67
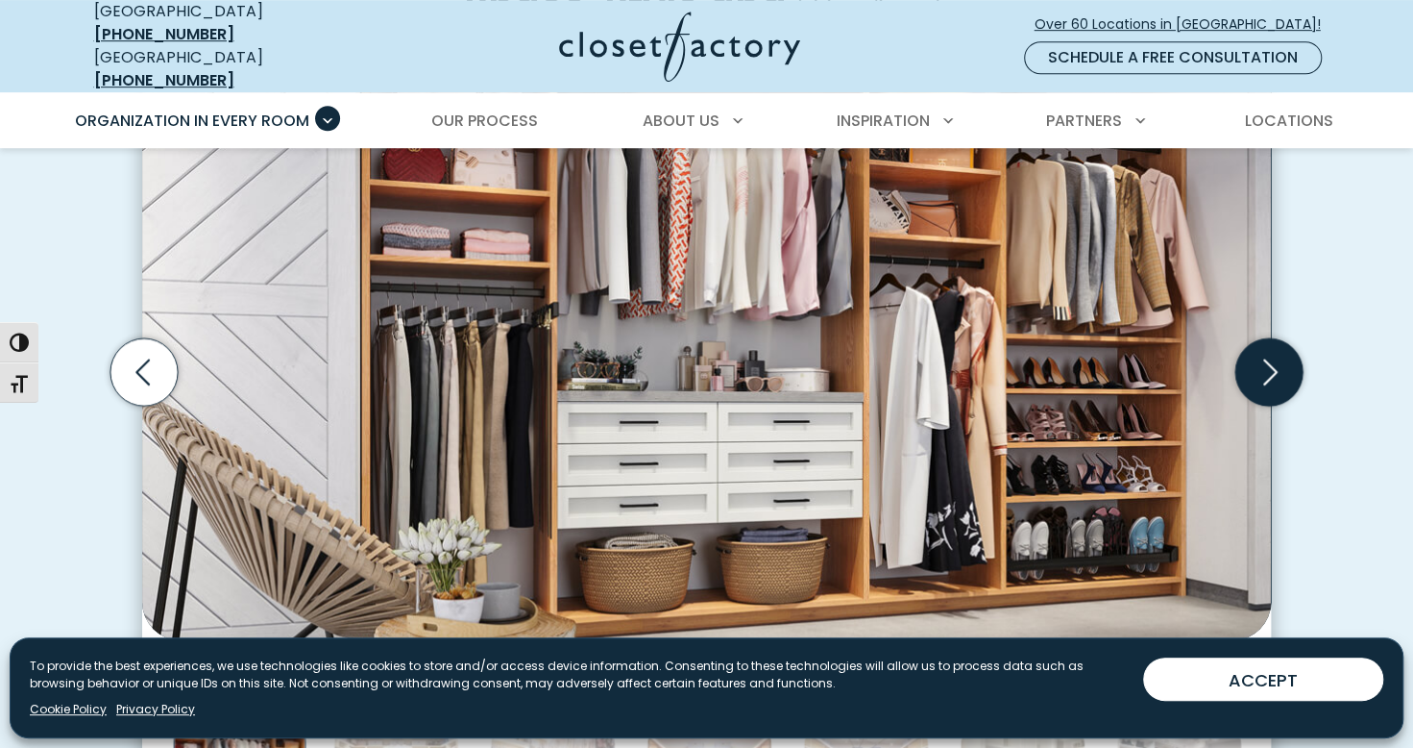
click at [1269, 368] on icon "Next slide" at bounding box center [1269, 371] width 67 height 67
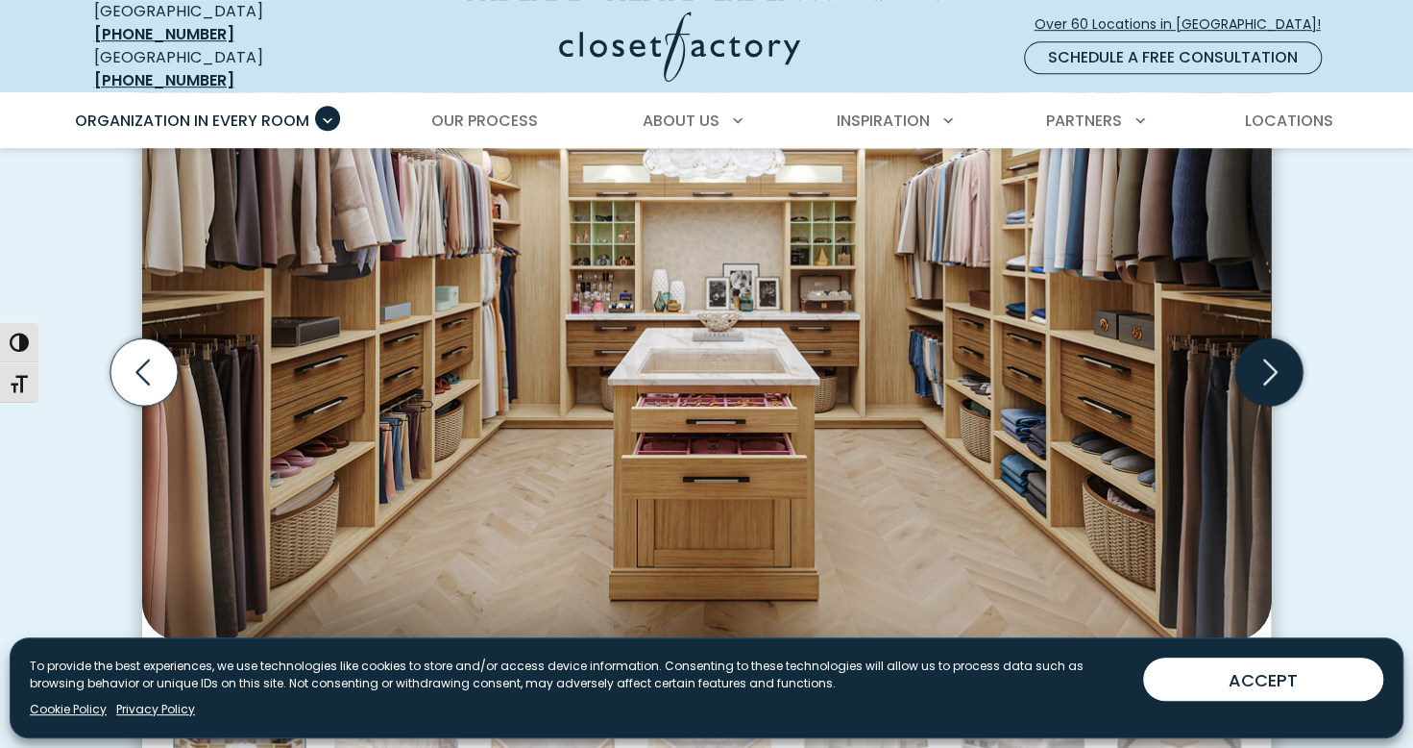
click at [1265, 365] on icon "Next slide" at bounding box center [1271, 372] width 14 height 26
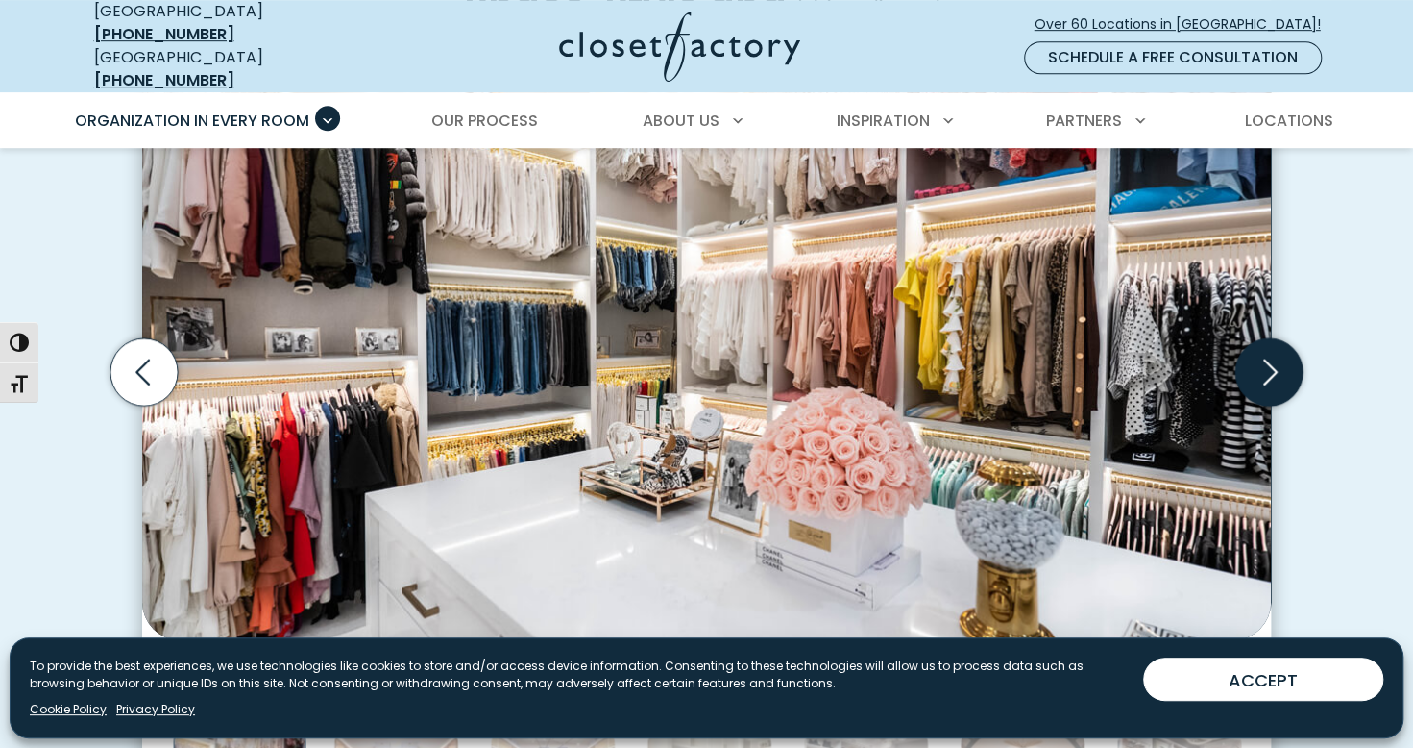
click at [1265, 366] on icon "Next slide" at bounding box center [1271, 372] width 14 height 26
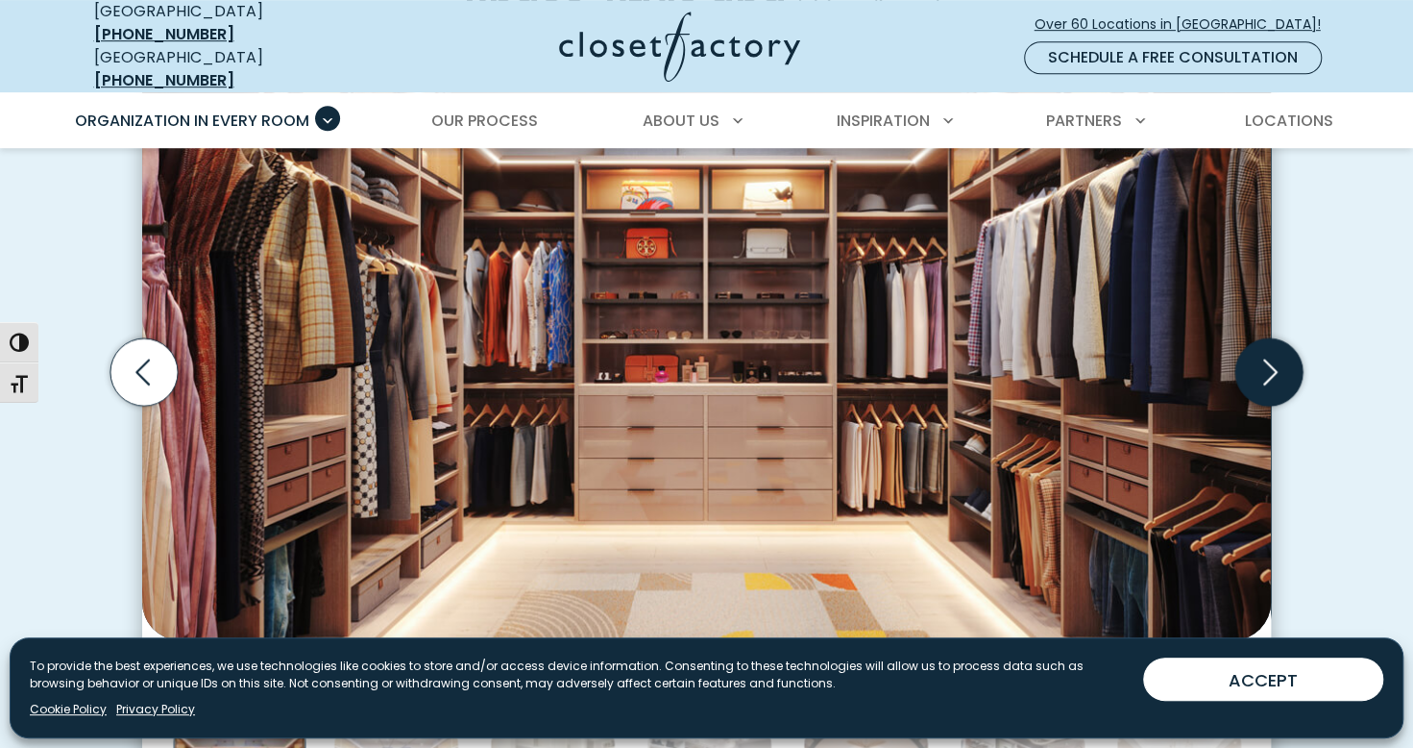
click at [1270, 374] on icon "Next slide" at bounding box center [1269, 371] width 67 height 67
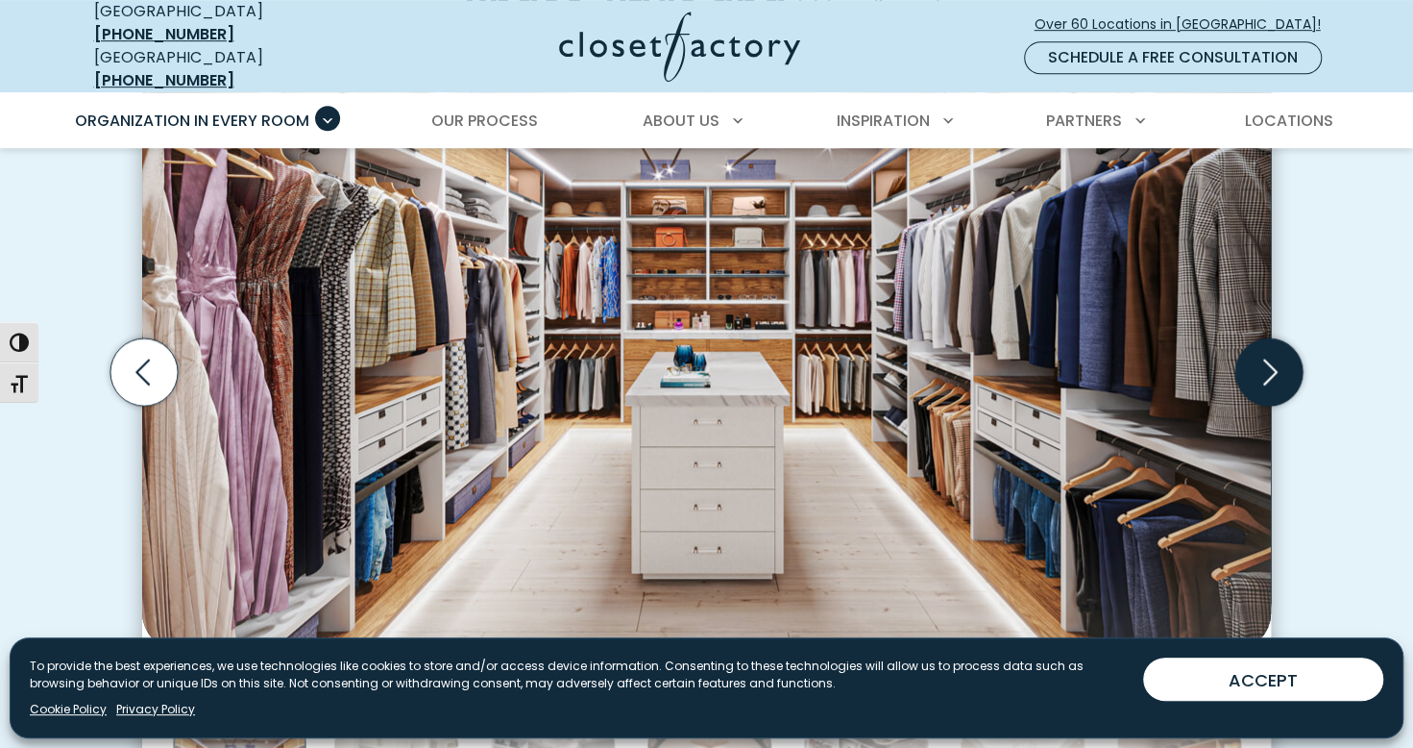
click at [1265, 374] on icon "Next slide" at bounding box center [1269, 371] width 67 height 67
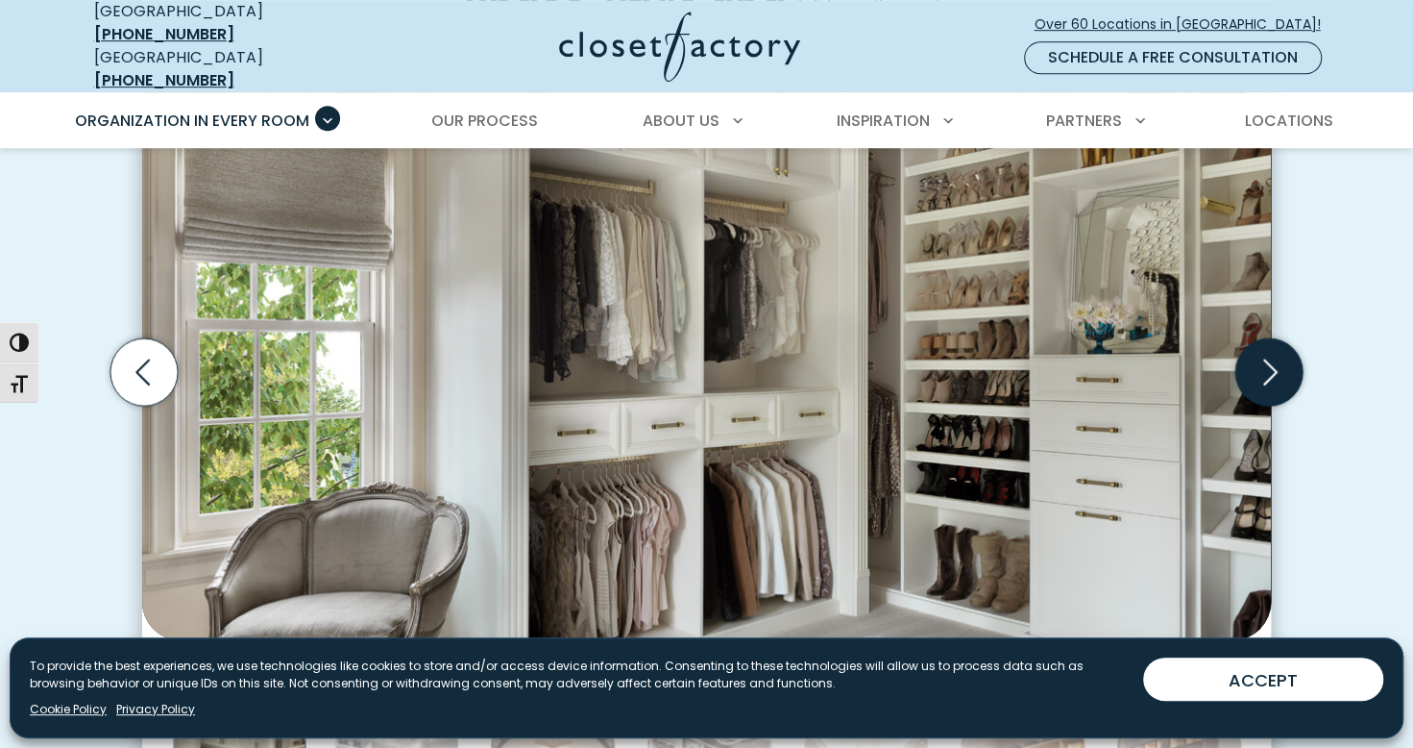
click at [1265, 374] on icon "Next slide" at bounding box center [1269, 371] width 67 height 67
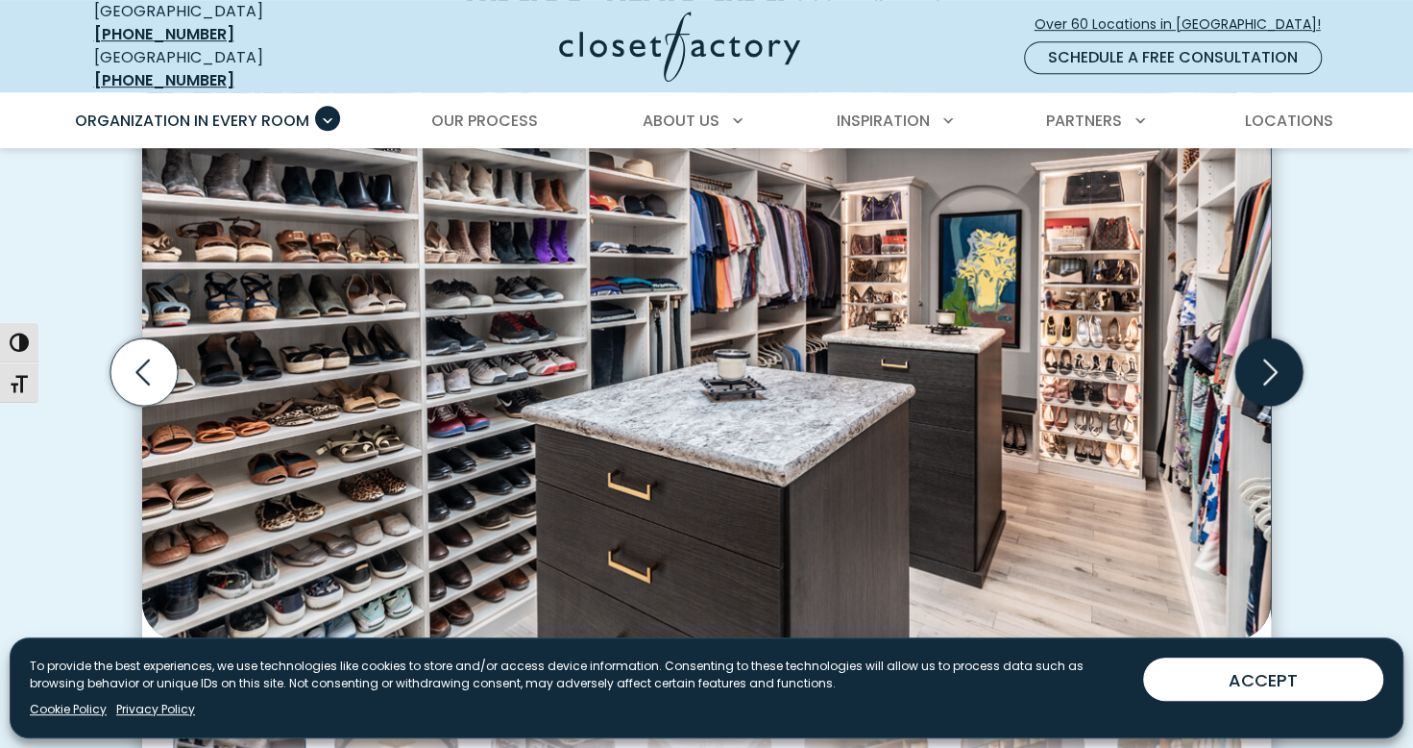
click at [1264, 374] on icon "Next slide" at bounding box center [1269, 371] width 67 height 67
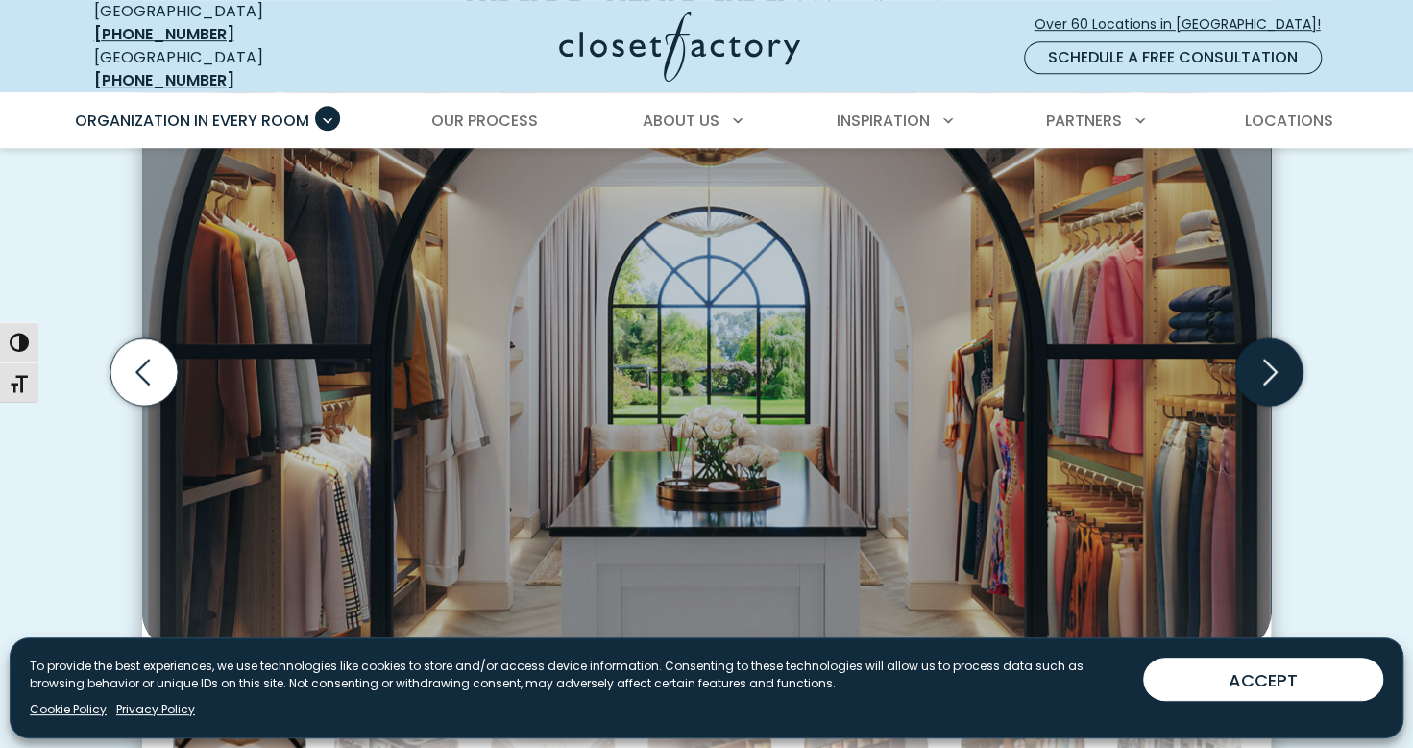
click at [1263, 373] on icon "Next slide" at bounding box center [1269, 371] width 67 height 67
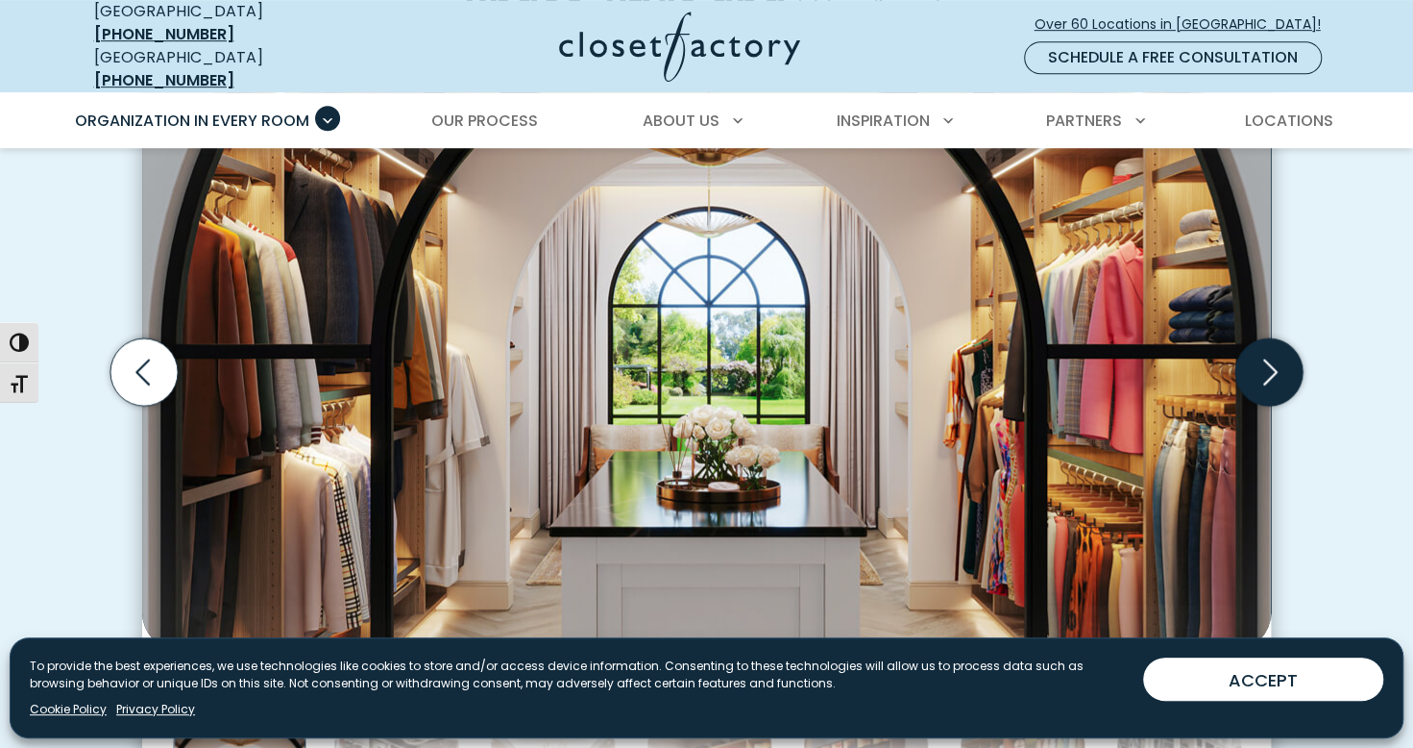
click at [1240, 372] on icon "Next slide" at bounding box center [1269, 371] width 67 height 67
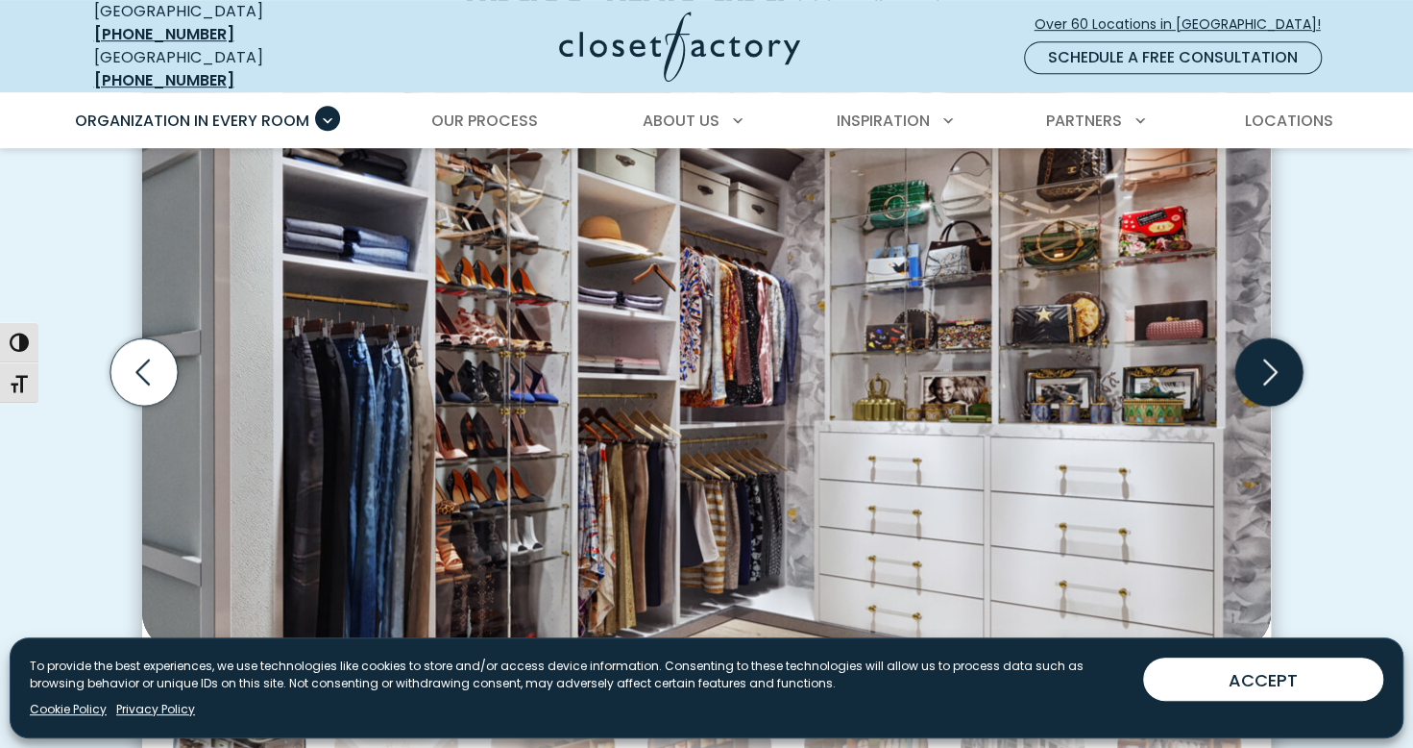
click at [1282, 367] on icon "Next slide" at bounding box center [1269, 371] width 67 height 67
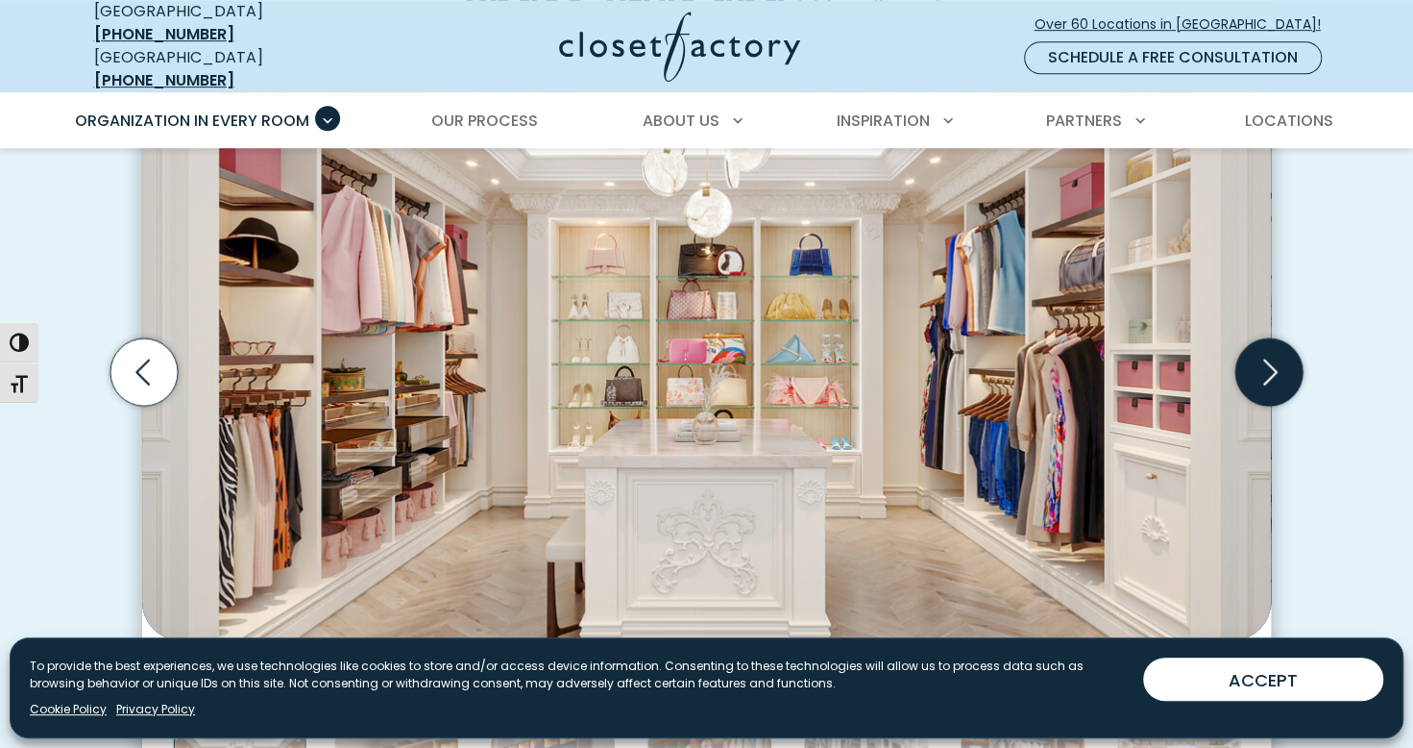
click at [1265, 357] on icon "Next slide" at bounding box center [1269, 371] width 67 height 67
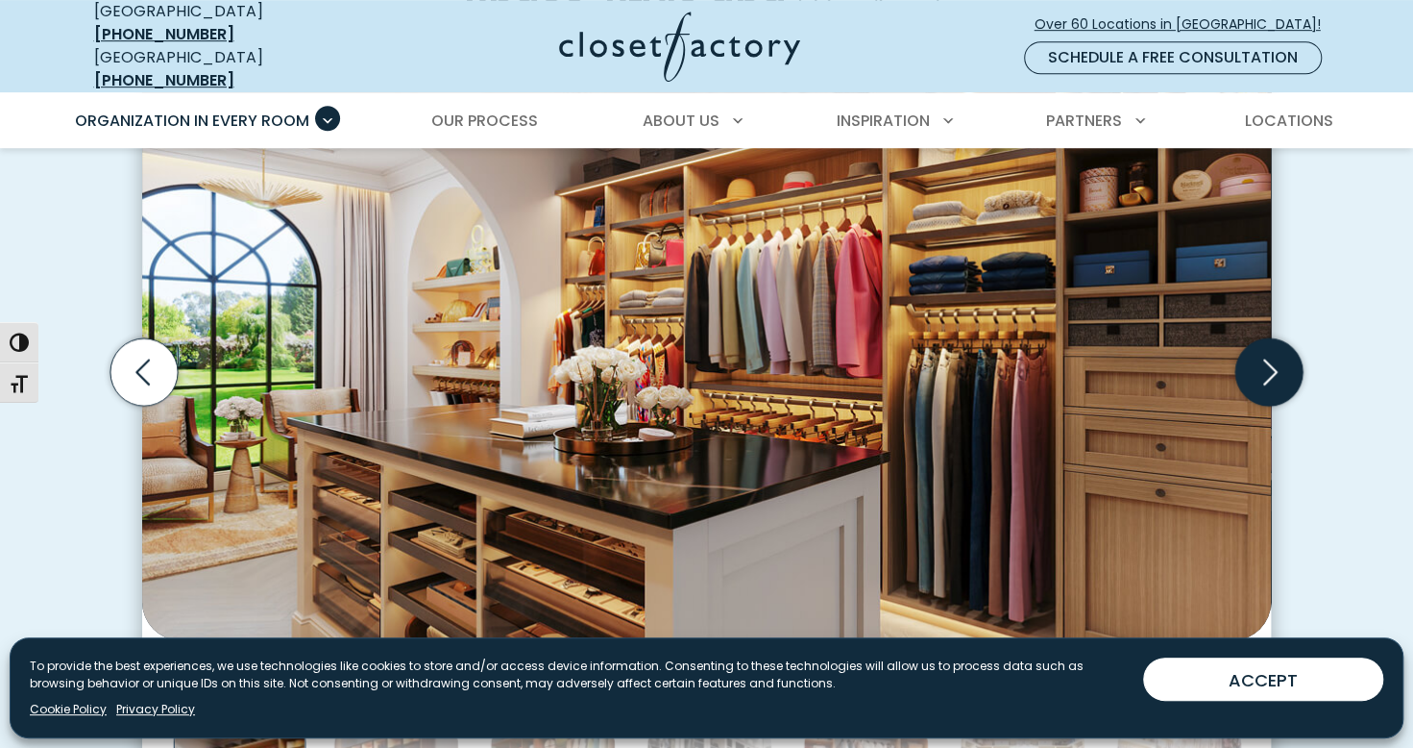
click at [1262, 355] on icon "Next slide" at bounding box center [1269, 371] width 67 height 67
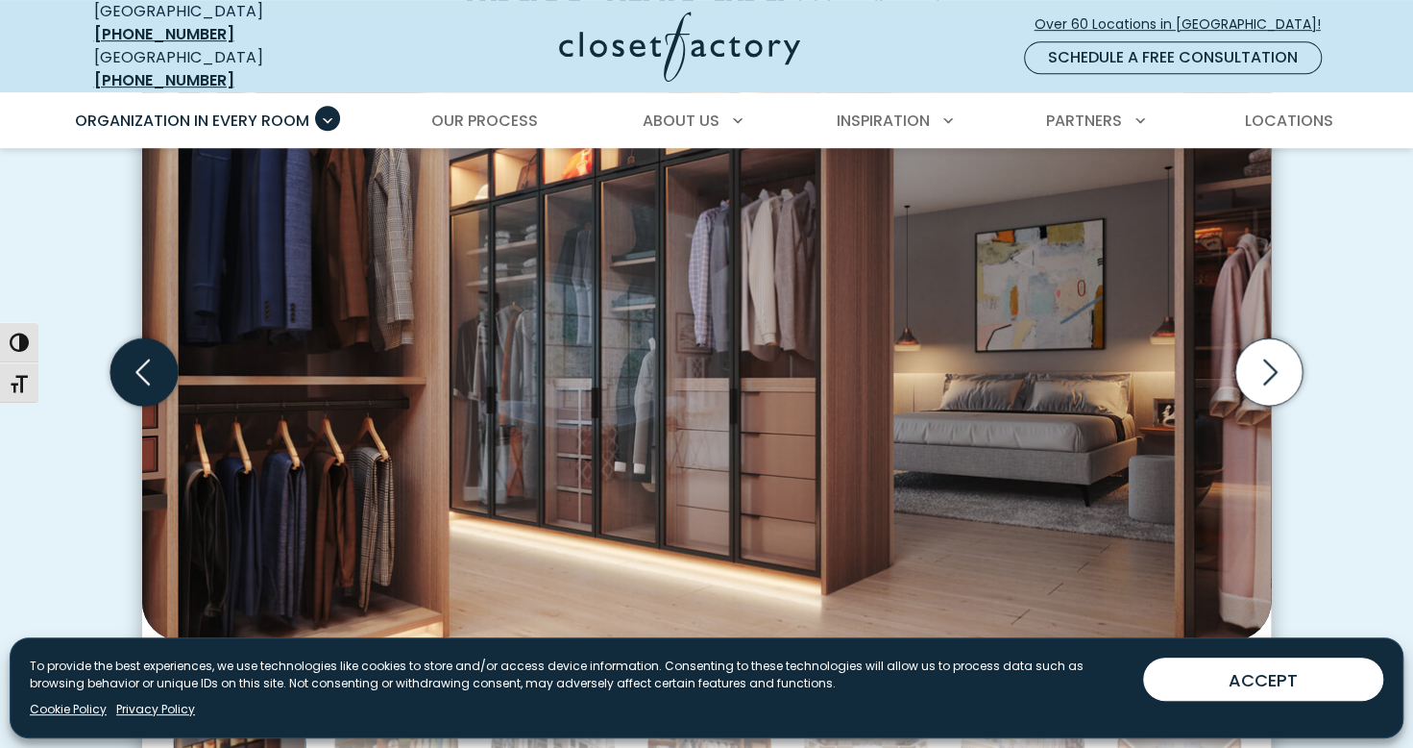
click at [159, 353] on icon "Previous slide" at bounding box center [144, 371] width 67 height 67
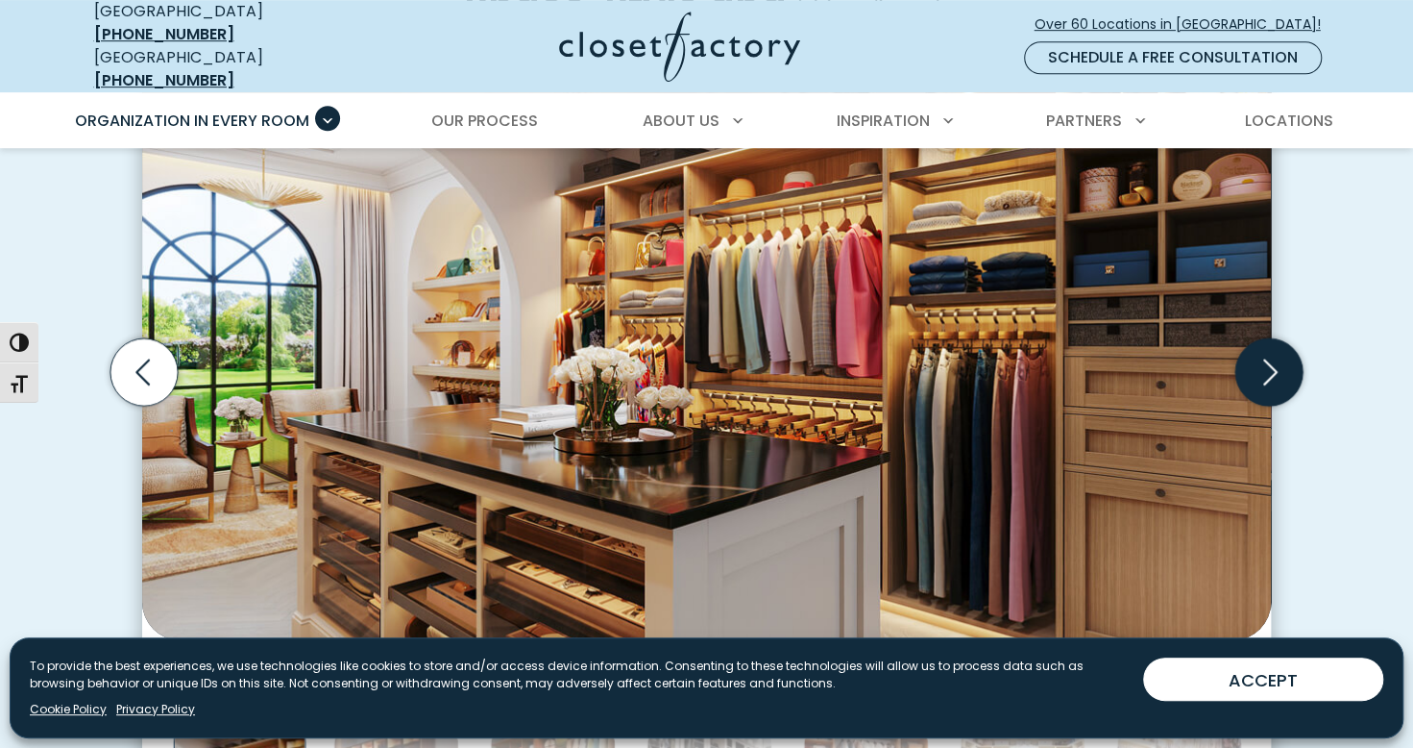
click at [1253, 375] on icon "Next slide" at bounding box center [1269, 371] width 67 height 67
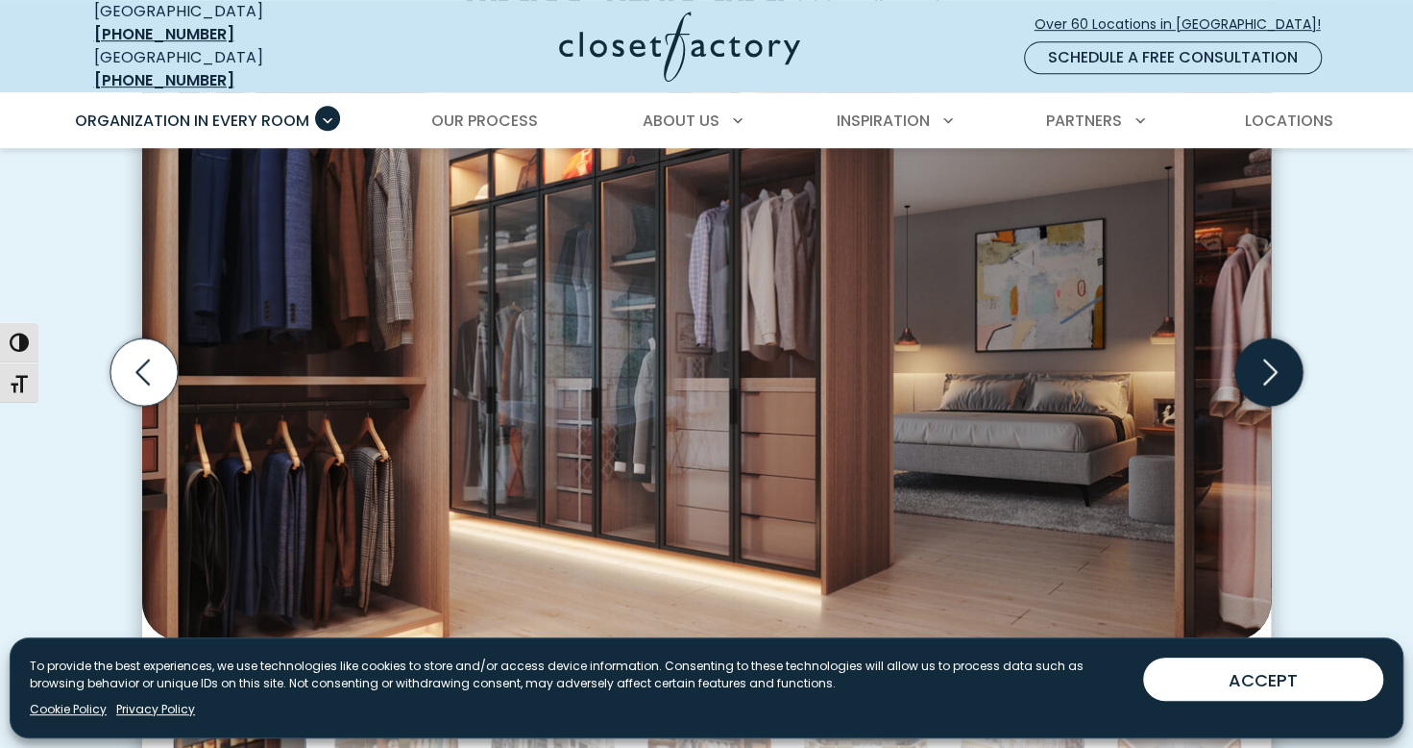
click at [1251, 375] on icon "Next slide" at bounding box center [1269, 371] width 67 height 67
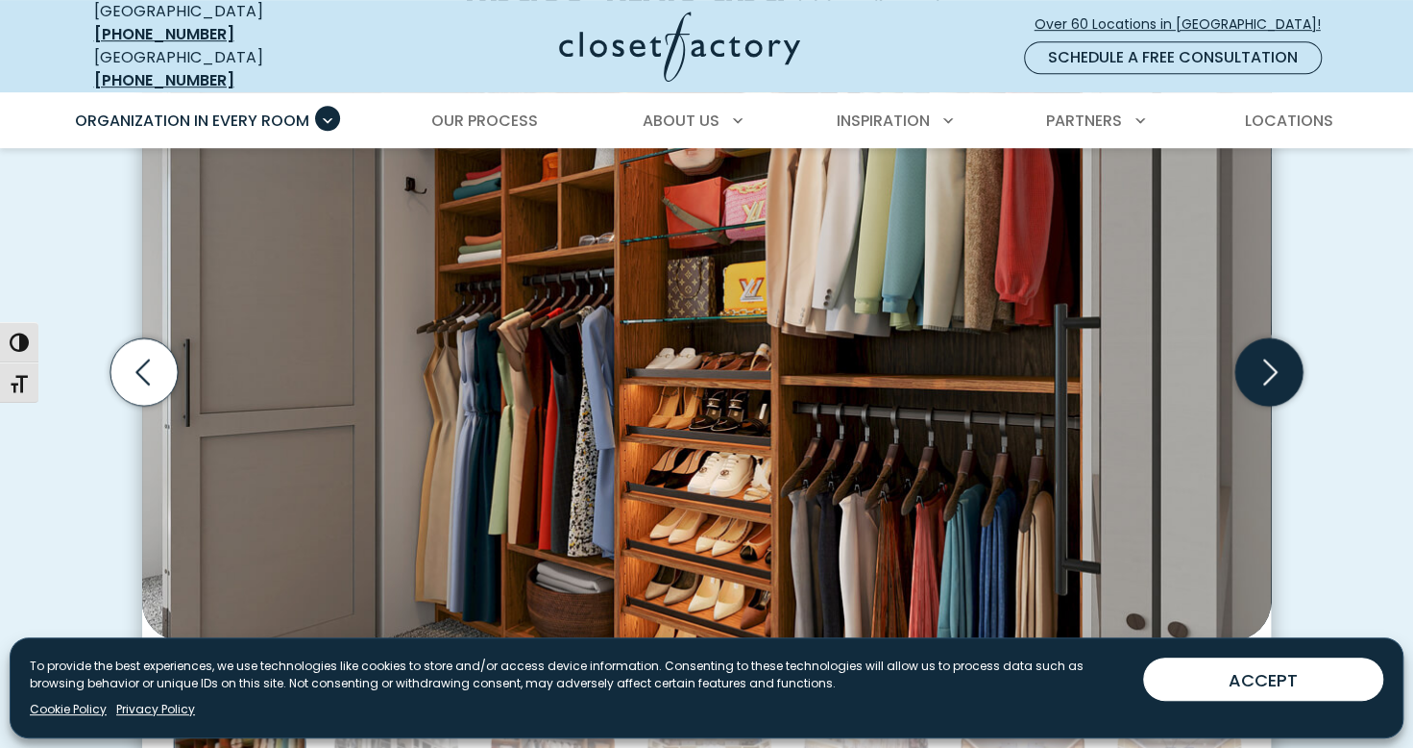
click at [1256, 361] on icon "Next slide" at bounding box center [1269, 371] width 67 height 67
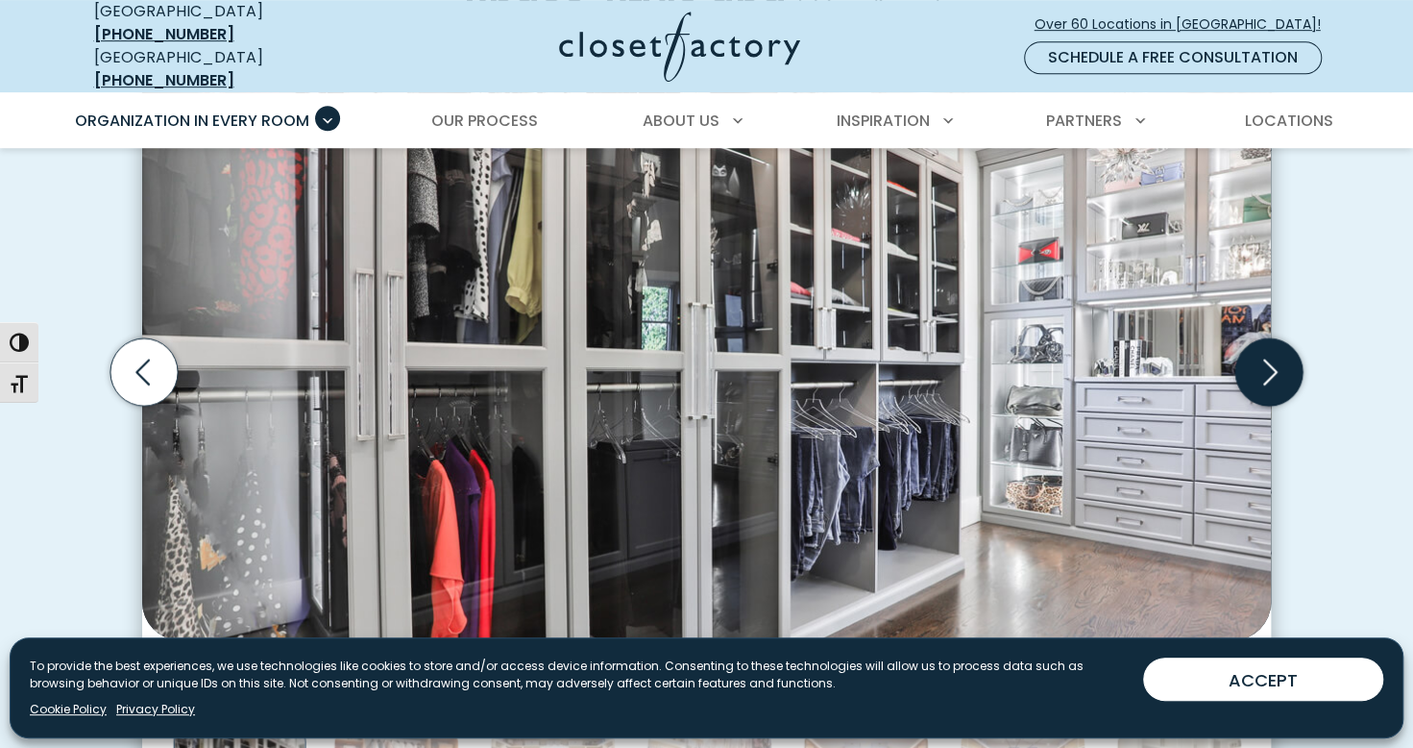
click at [1254, 361] on icon "Next slide" at bounding box center [1269, 371] width 67 height 67
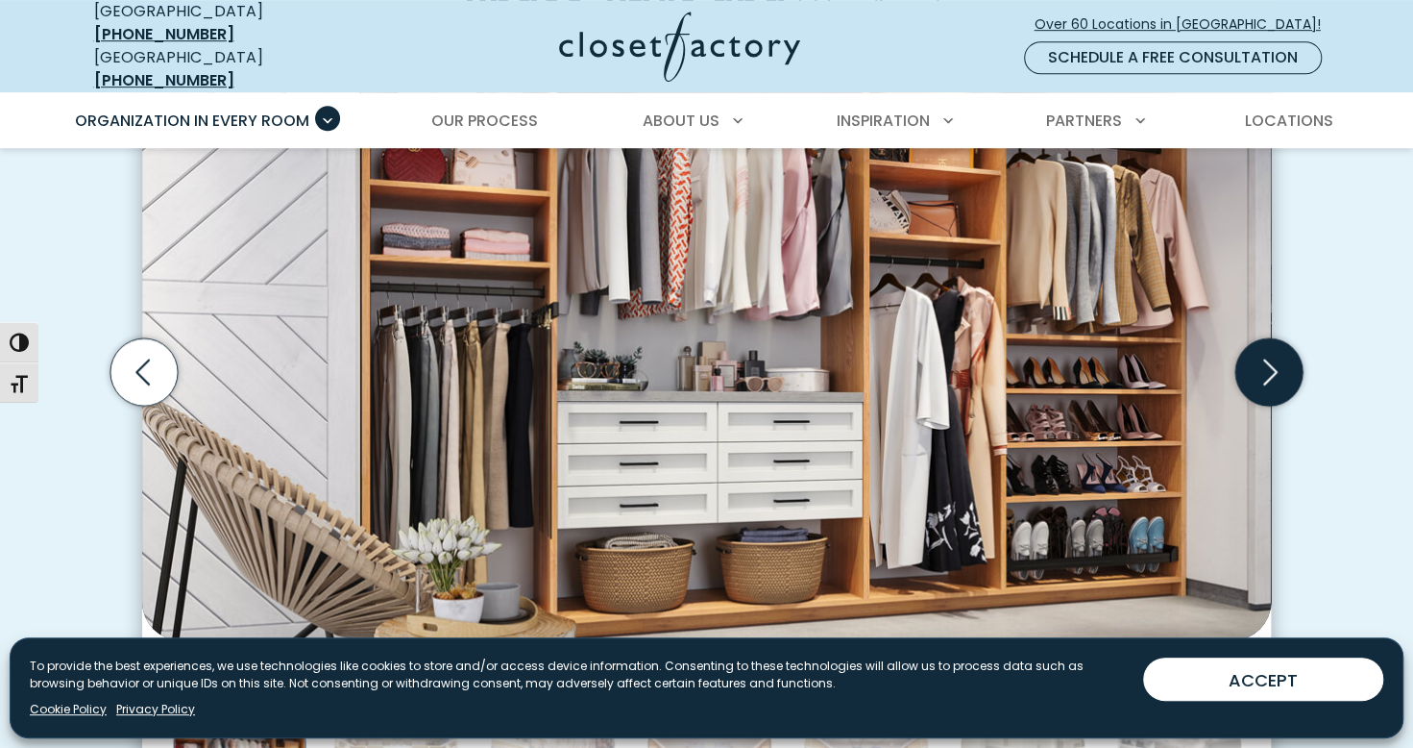
click at [1251, 363] on icon "Next slide" at bounding box center [1269, 371] width 67 height 67
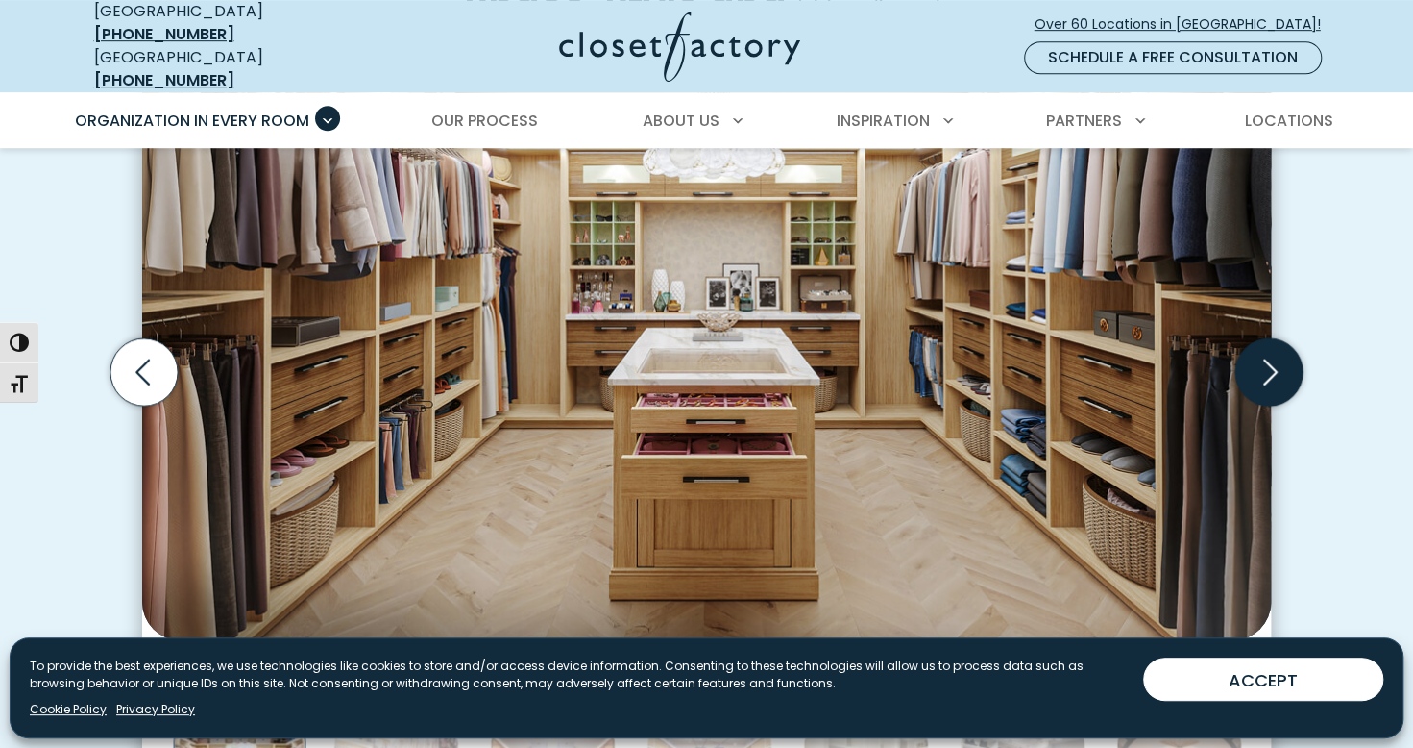
click at [1249, 363] on icon "Next slide" at bounding box center [1269, 371] width 67 height 67
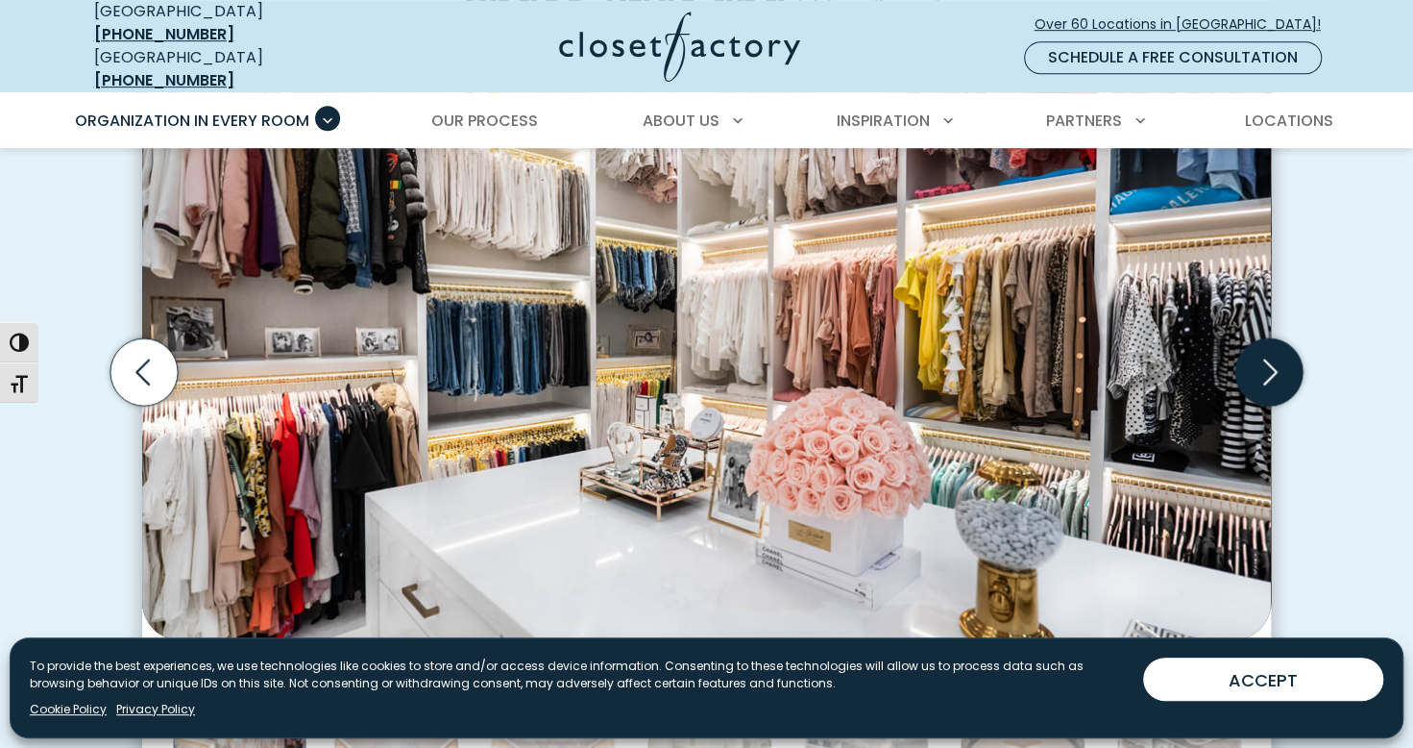
click at [1248, 363] on icon "Next slide" at bounding box center [1269, 371] width 67 height 67
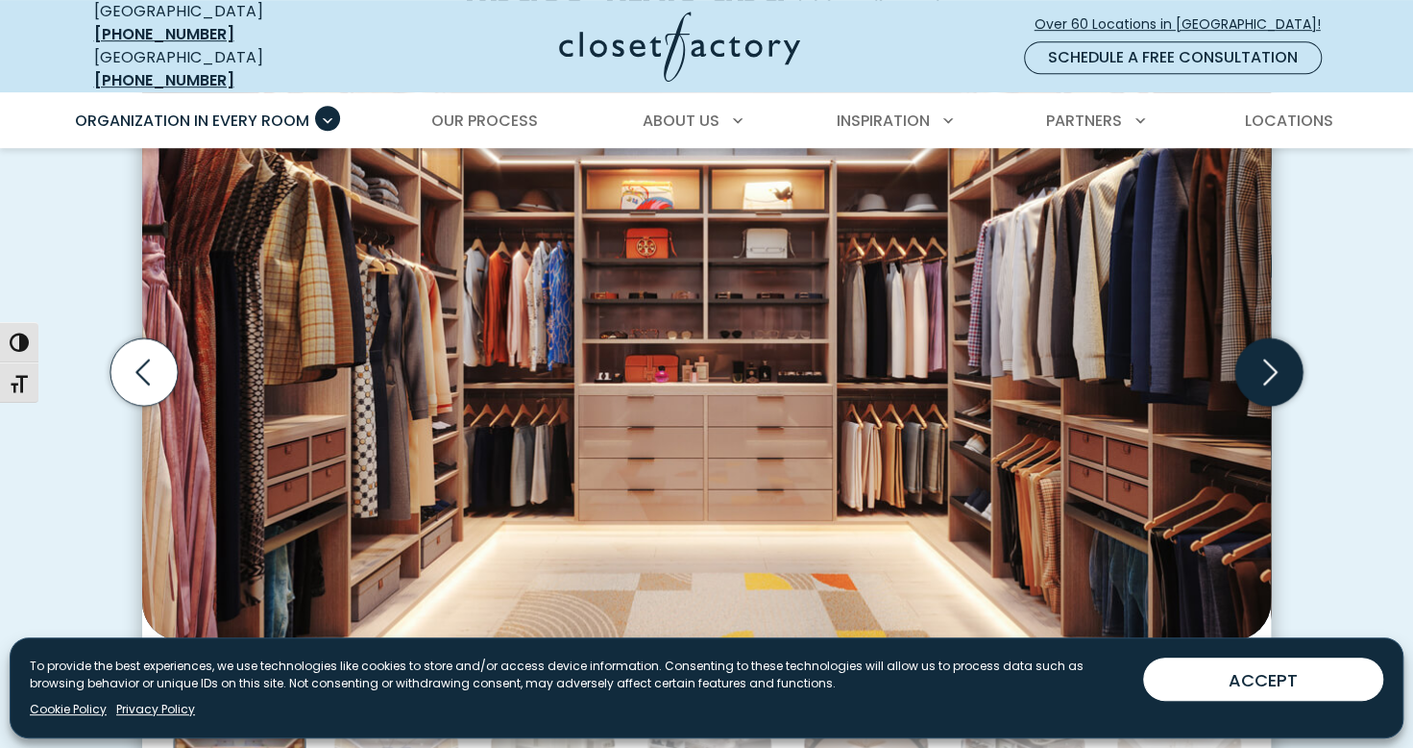
click at [1248, 362] on icon "Next slide" at bounding box center [1269, 371] width 67 height 67
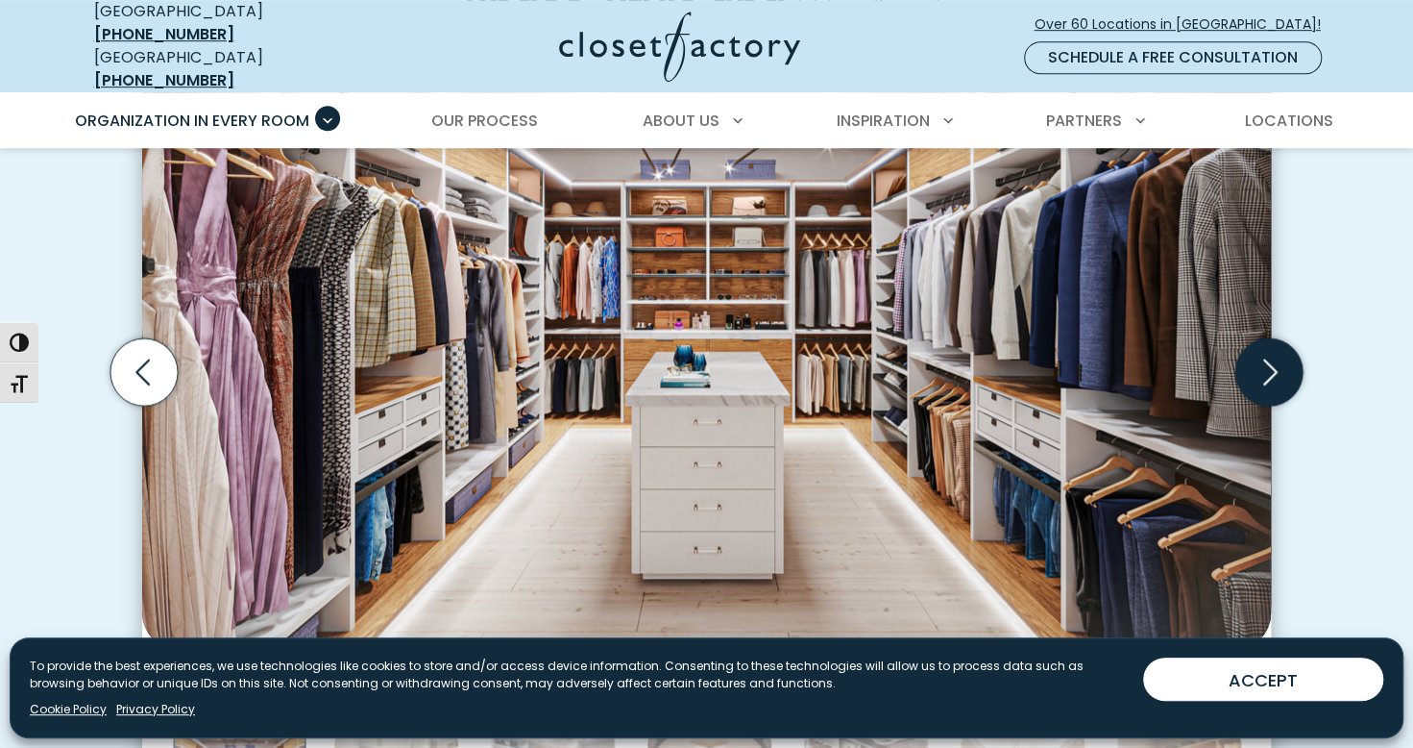
click at [1248, 362] on icon "Next slide" at bounding box center [1269, 371] width 67 height 67
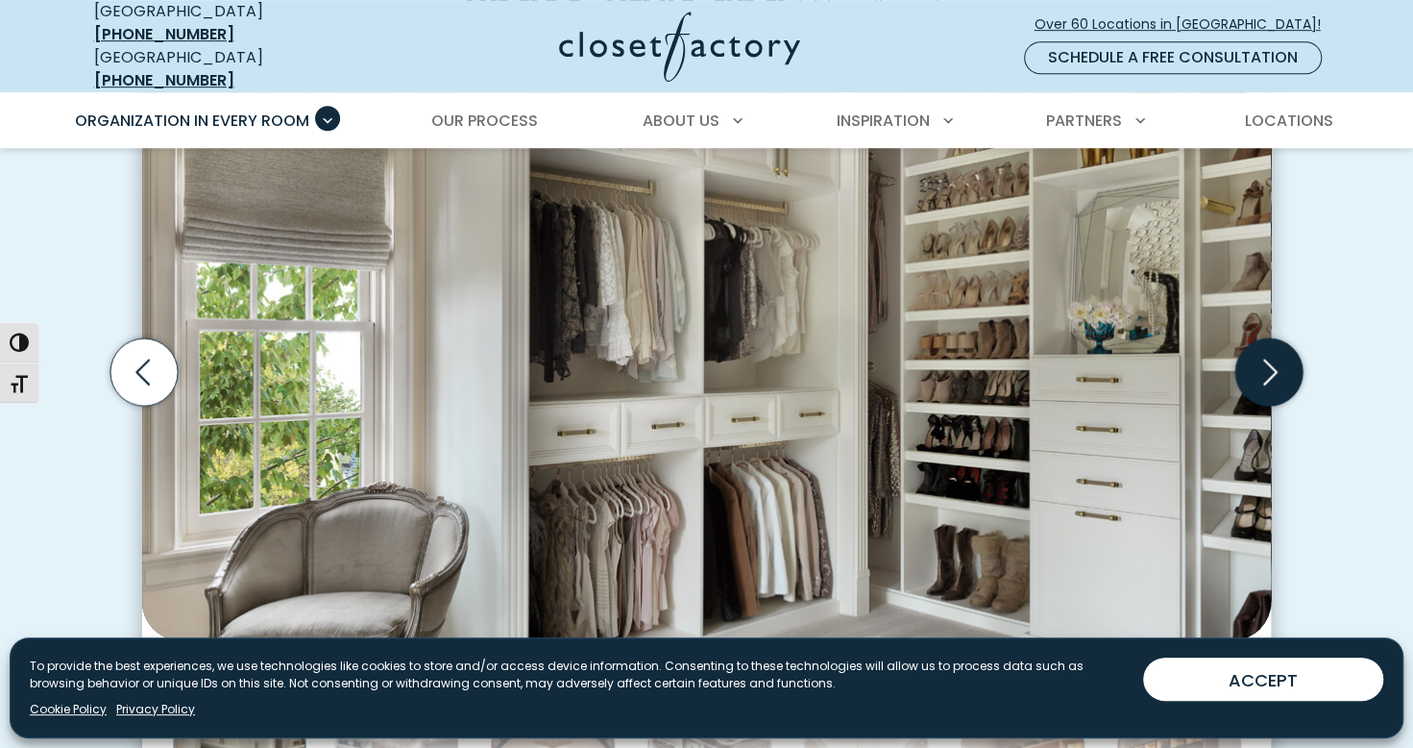
click at [1248, 361] on icon "Next slide" at bounding box center [1269, 371] width 67 height 67
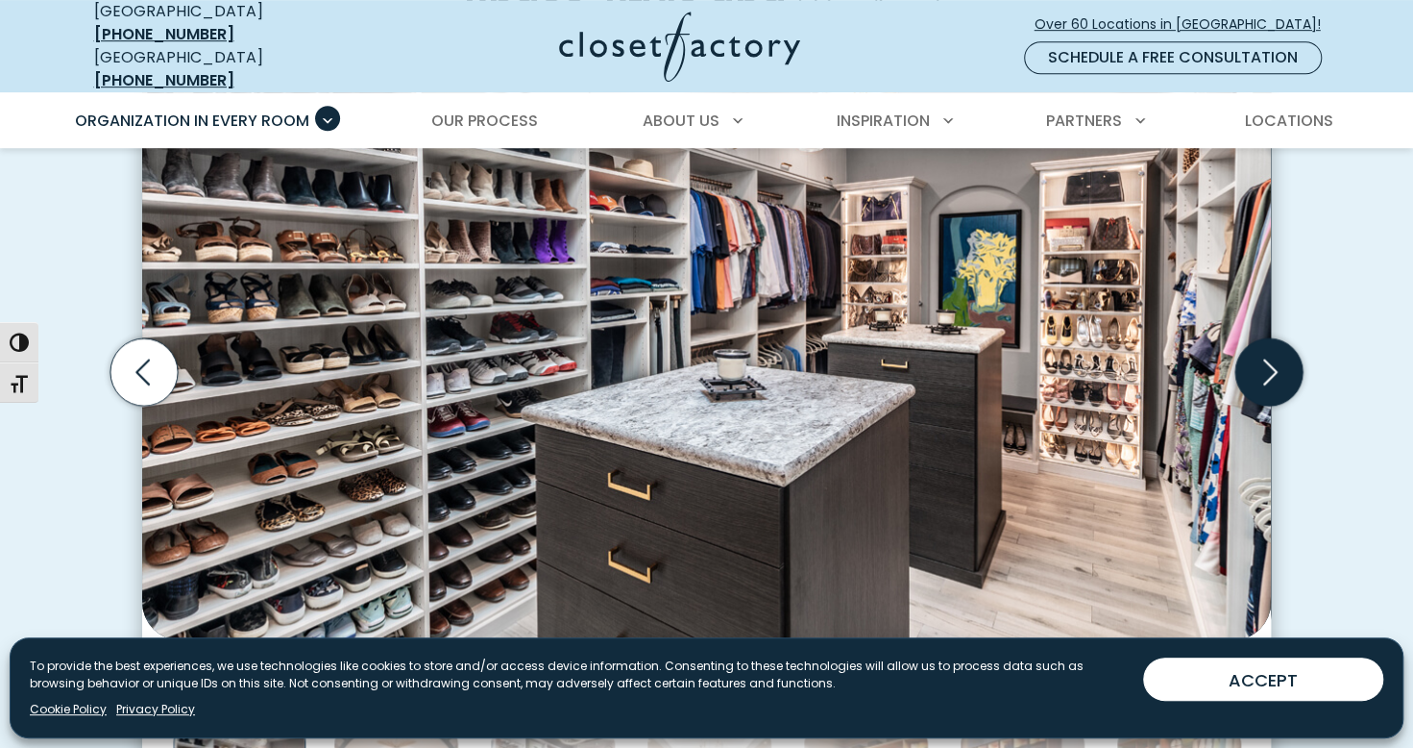
click at [1249, 361] on icon "Next slide" at bounding box center [1269, 371] width 67 height 67
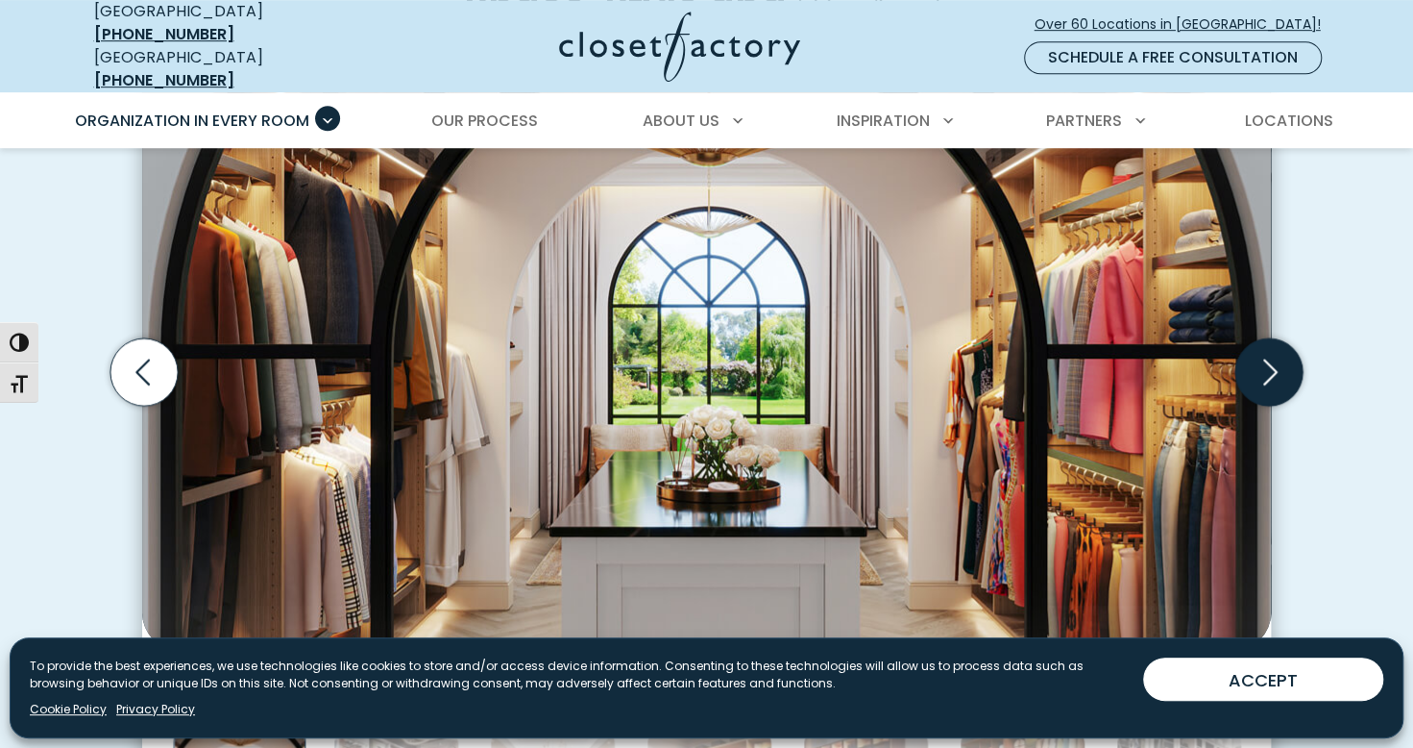
click at [1250, 361] on icon "Next slide" at bounding box center [1269, 371] width 67 height 67
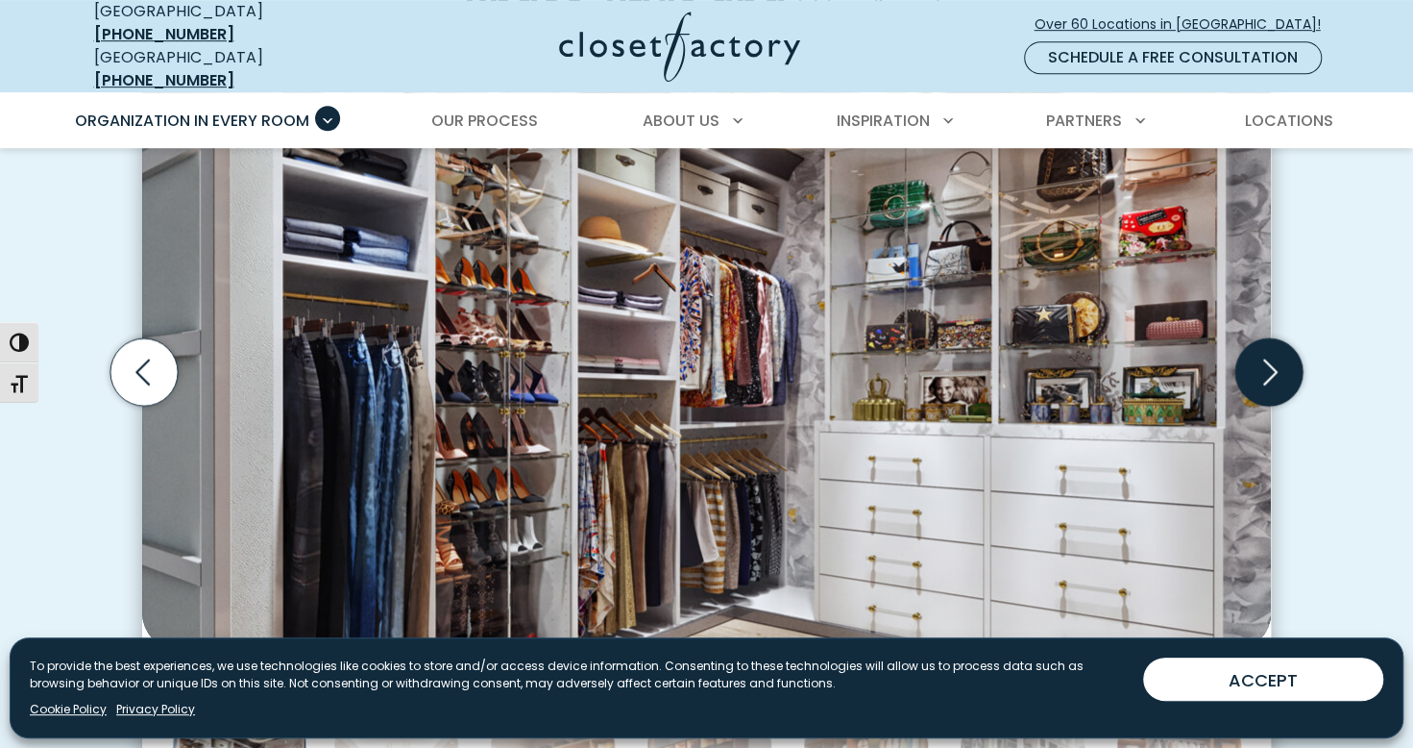
click at [1255, 349] on icon "Next slide" at bounding box center [1269, 371] width 67 height 67
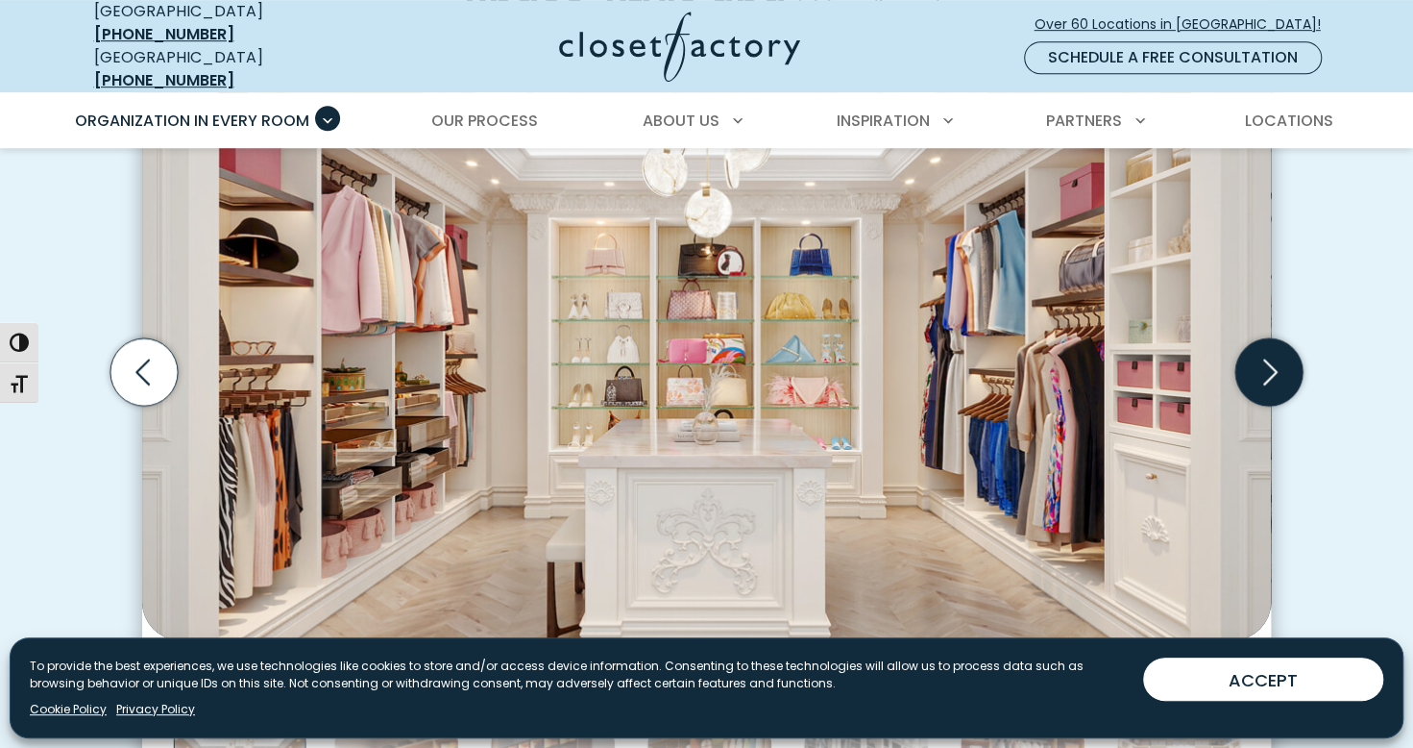
click at [1255, 352] on icon "Next slide" at bounding box center [1269, 371] width 67 height 67
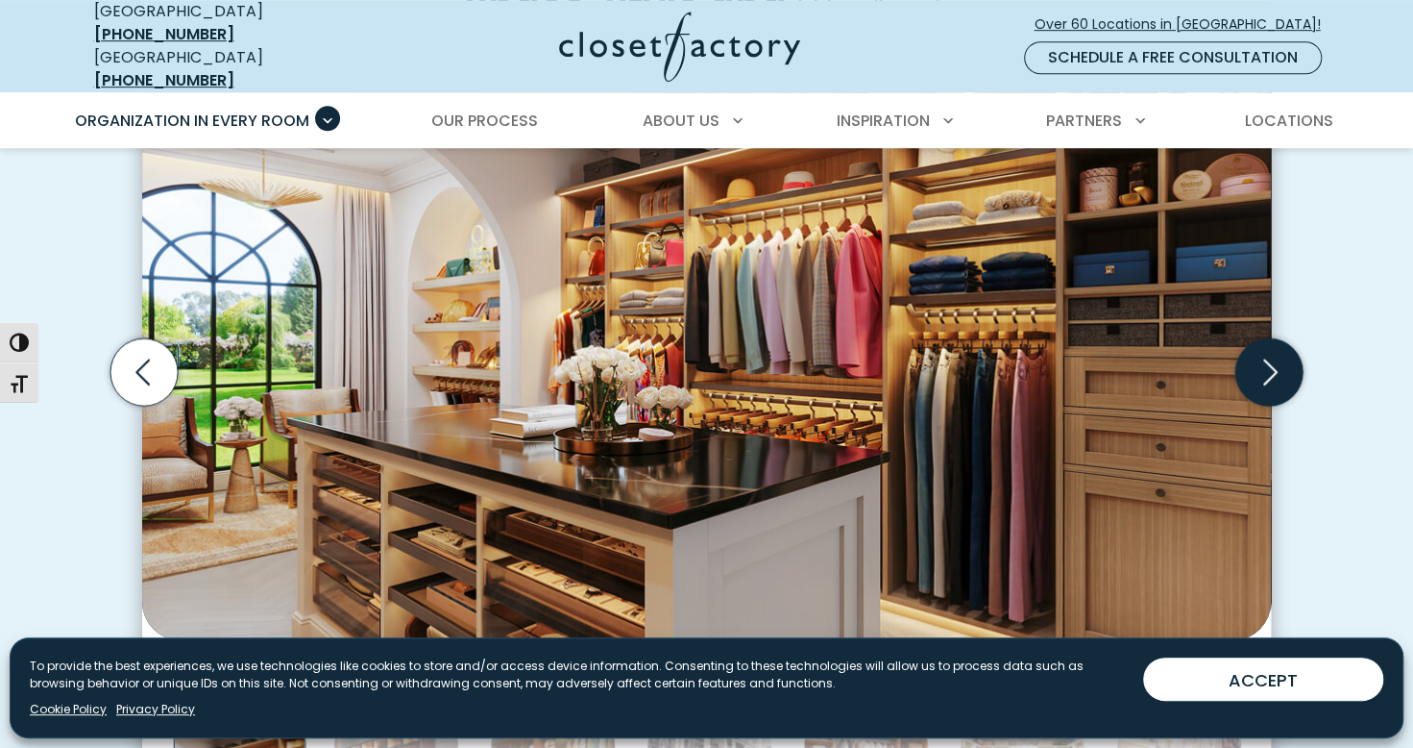
click at [1277, 366] on icon "Next slide" at bounding box center [1269, 371] width 67 height 67
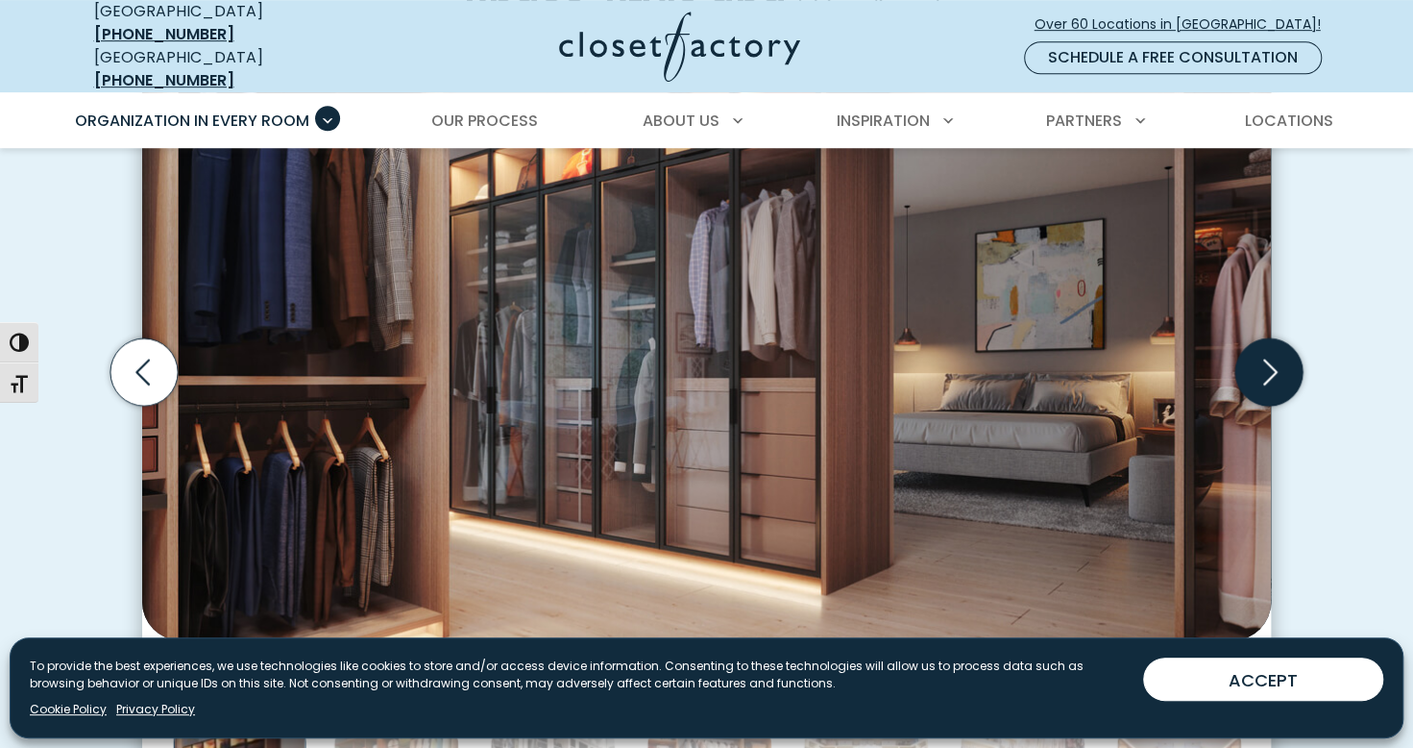
click at [1273, 364] on icon "Next slide" at bounding box center [1269, 371] width 67 height 67
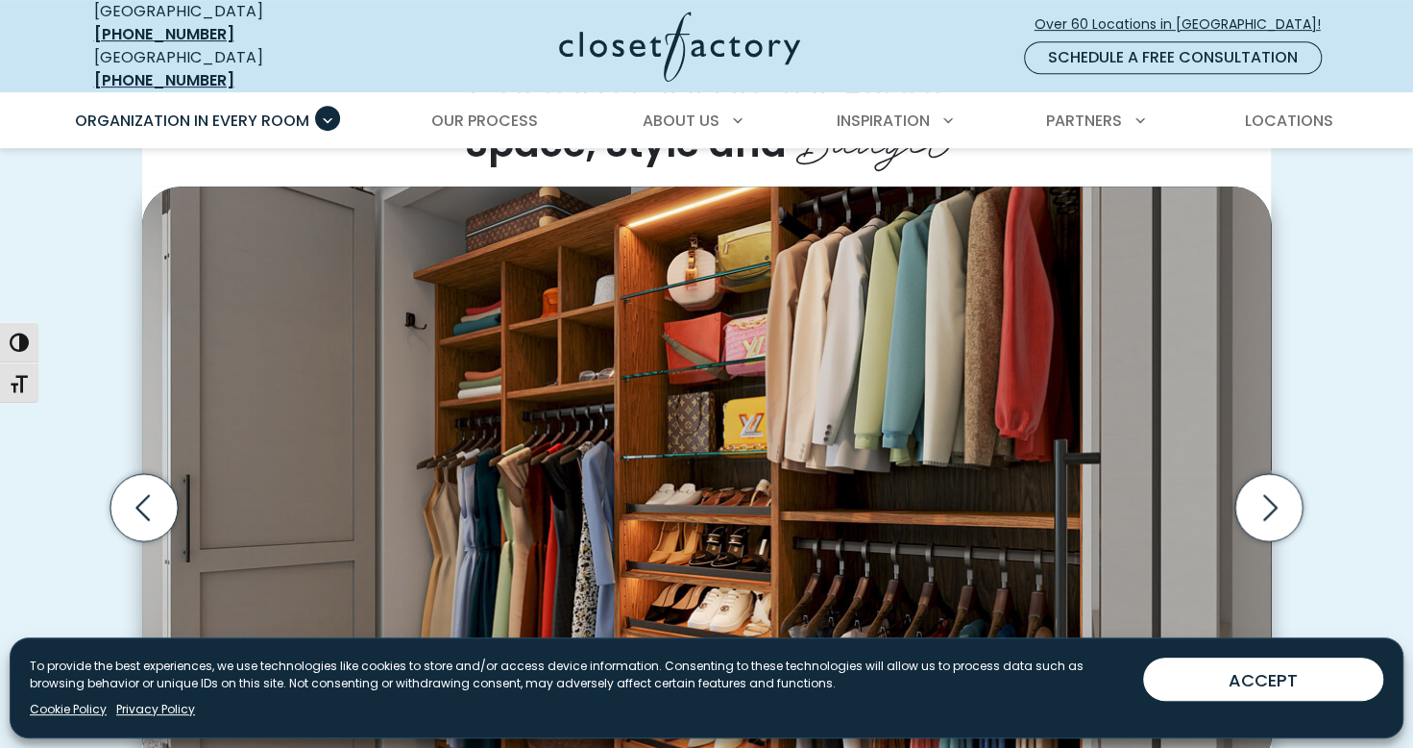
scroll to position [577, 0]
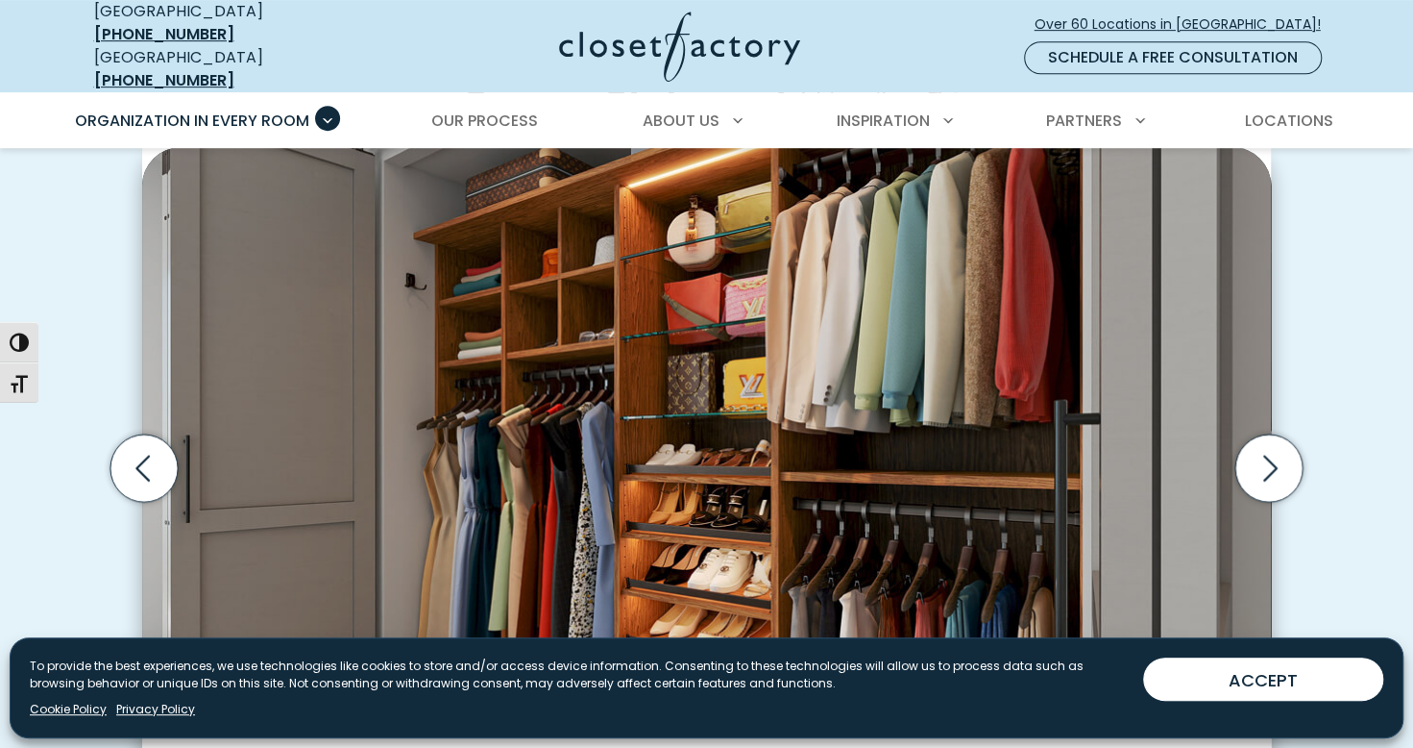
click at [1228, 427] on button "Next slide" at bounding box center [1269, 468] width 83 height 83
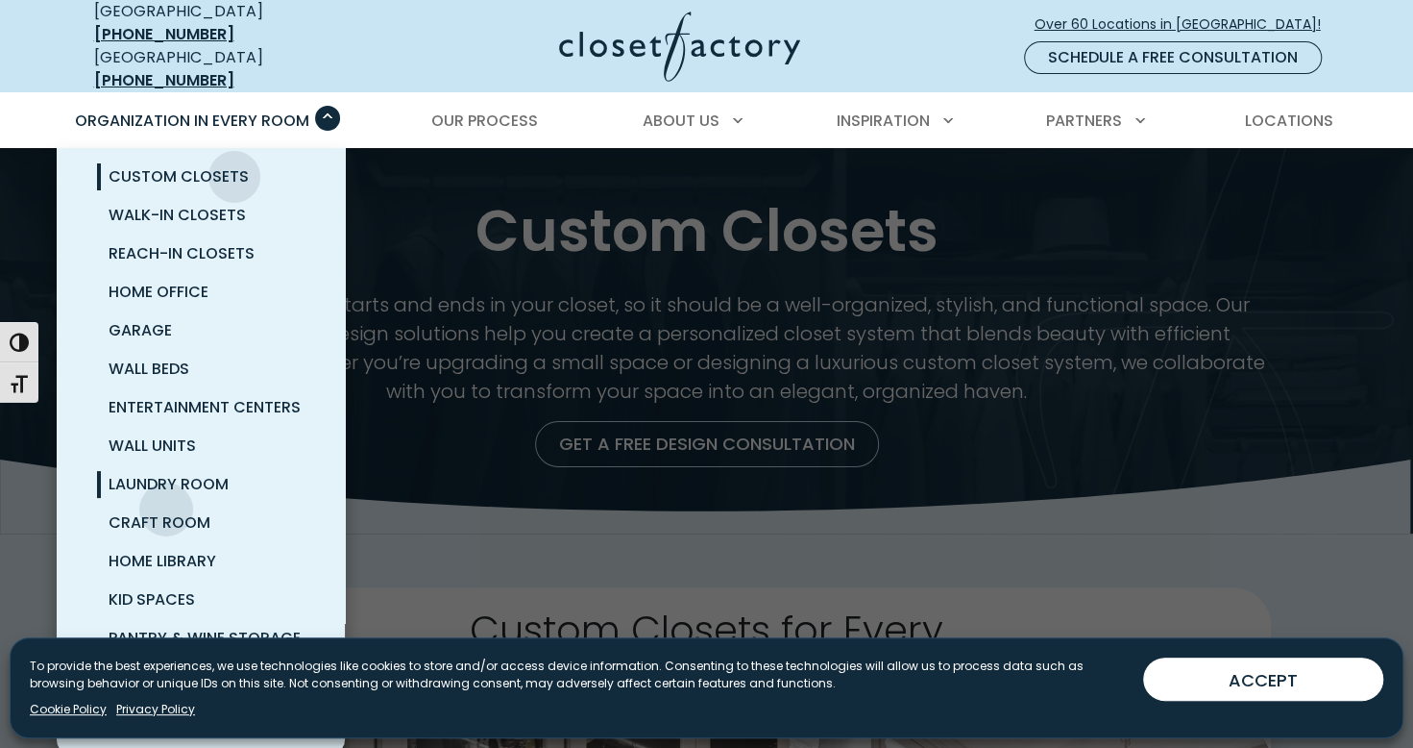
scroll to position [15, 0]
click at [184, 625] on span "Pantry & Wine Storage" at bounding box center [205, 636] width 192 height 22
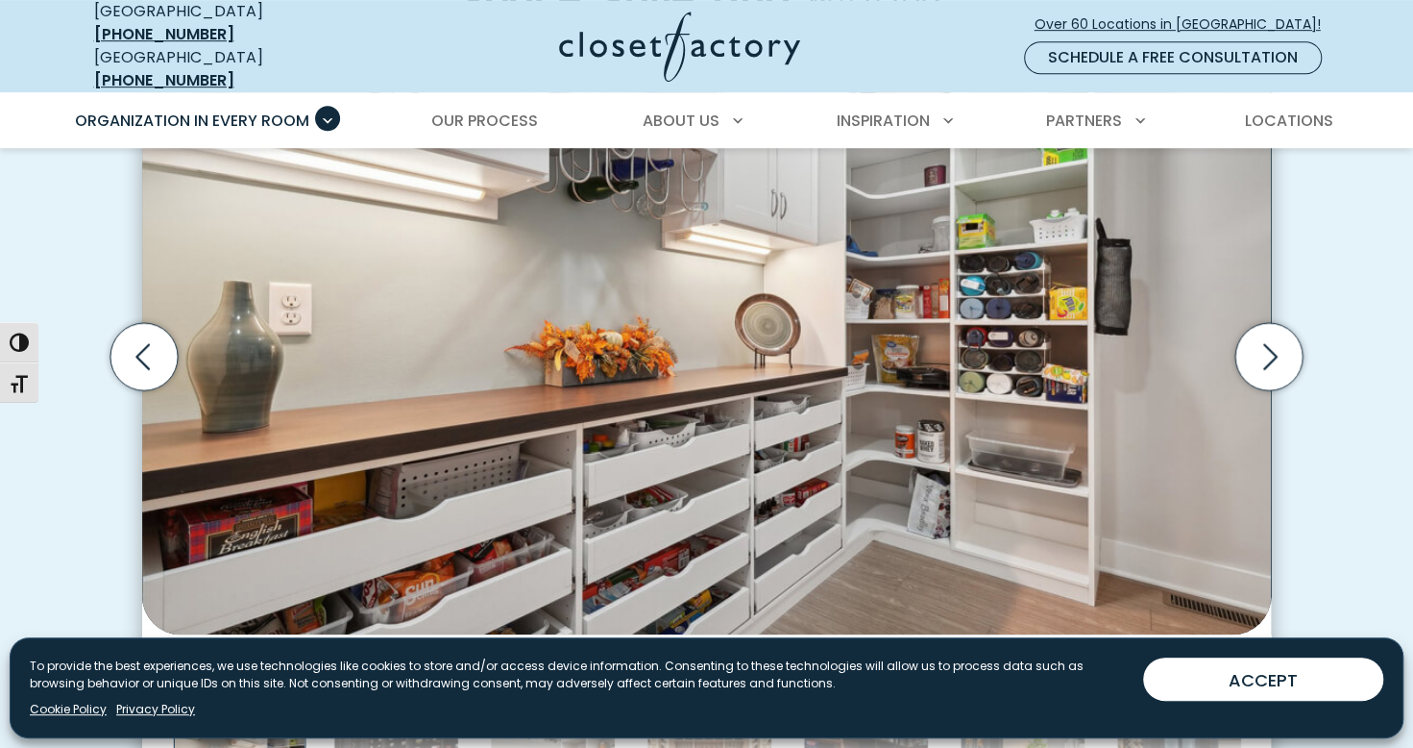
scroll to position [673, 0]
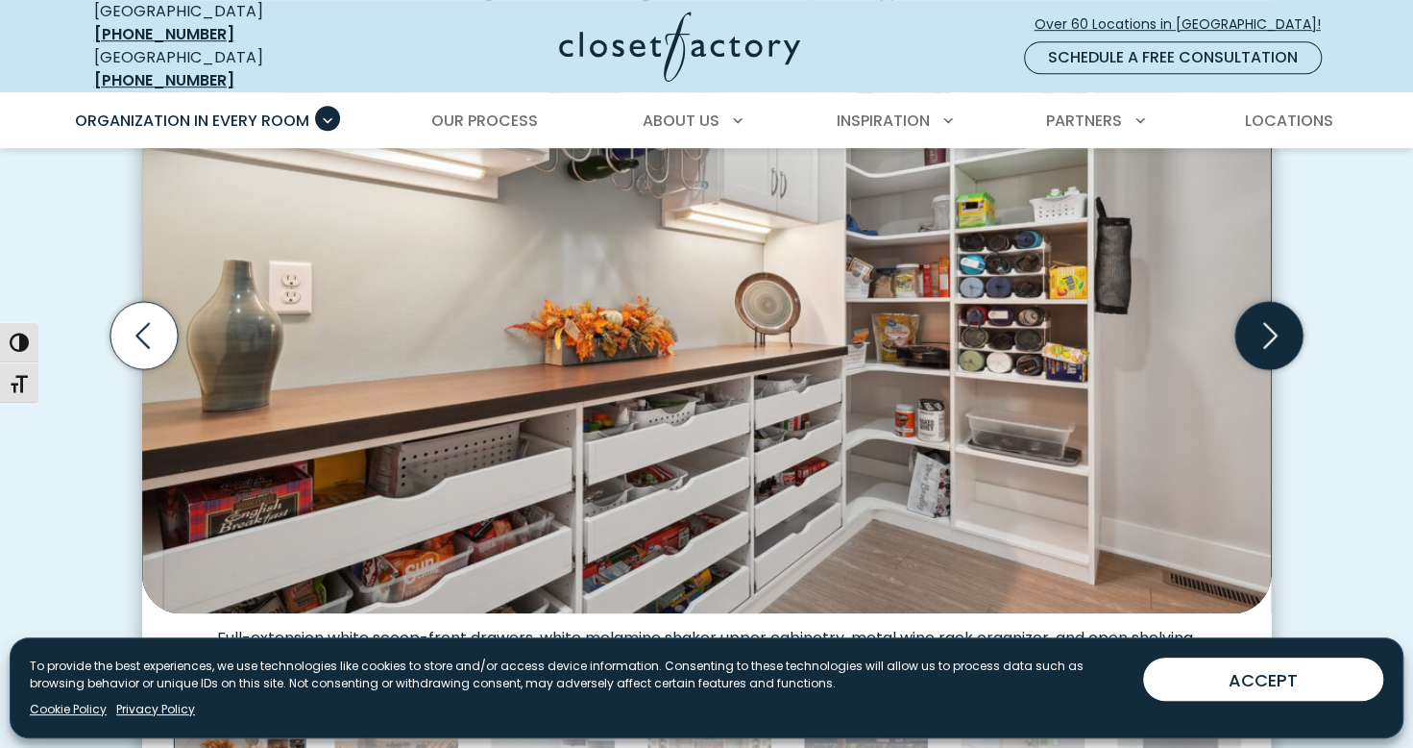
click at [1268, 323] on icon "Next slide" at bounding box center [1269, 335] width 67 height 67
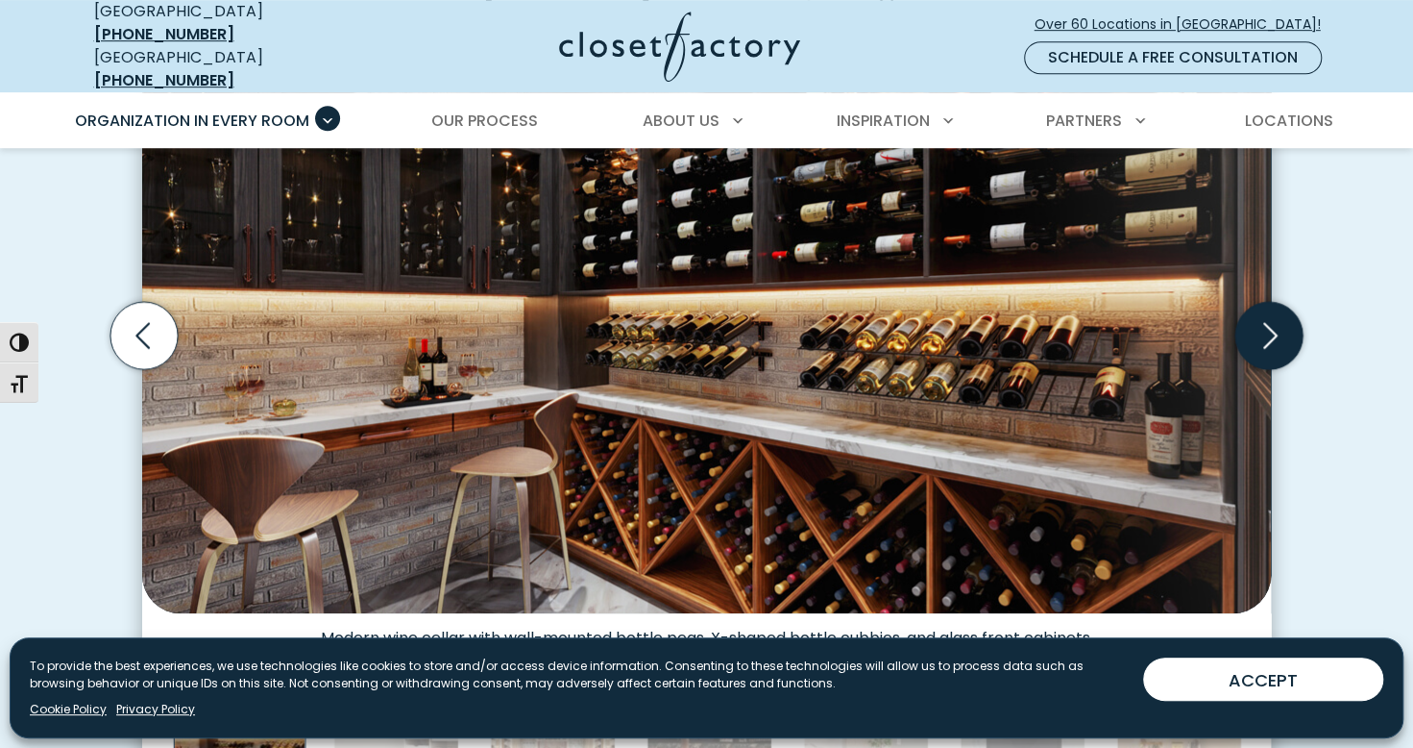
click at [1282, 323] on icon "Next slide" at bounding box center [1269, 335] width 67 height 67
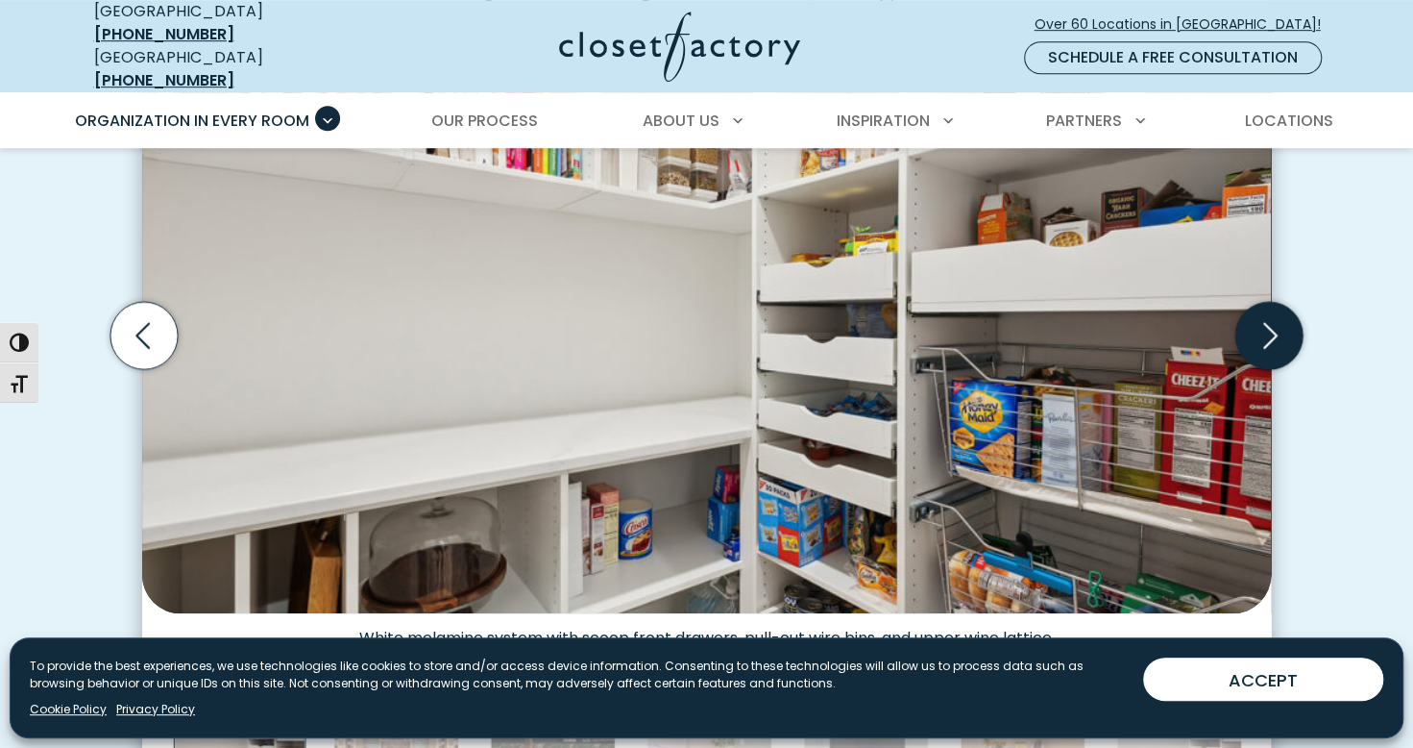
click at [1285, 333] on icon "Next slide" at bounding box center [1269, 335] width 67 height 67
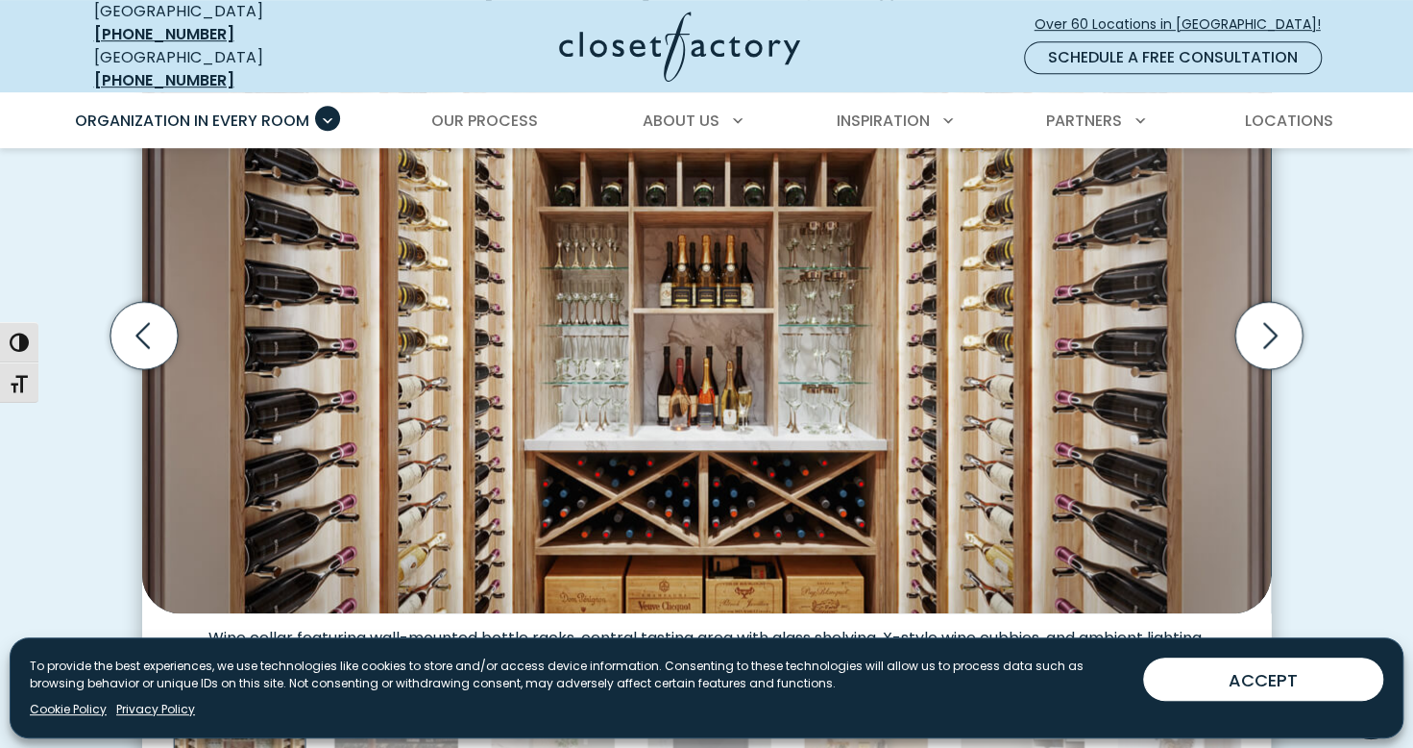
scroll to position [577, 0]
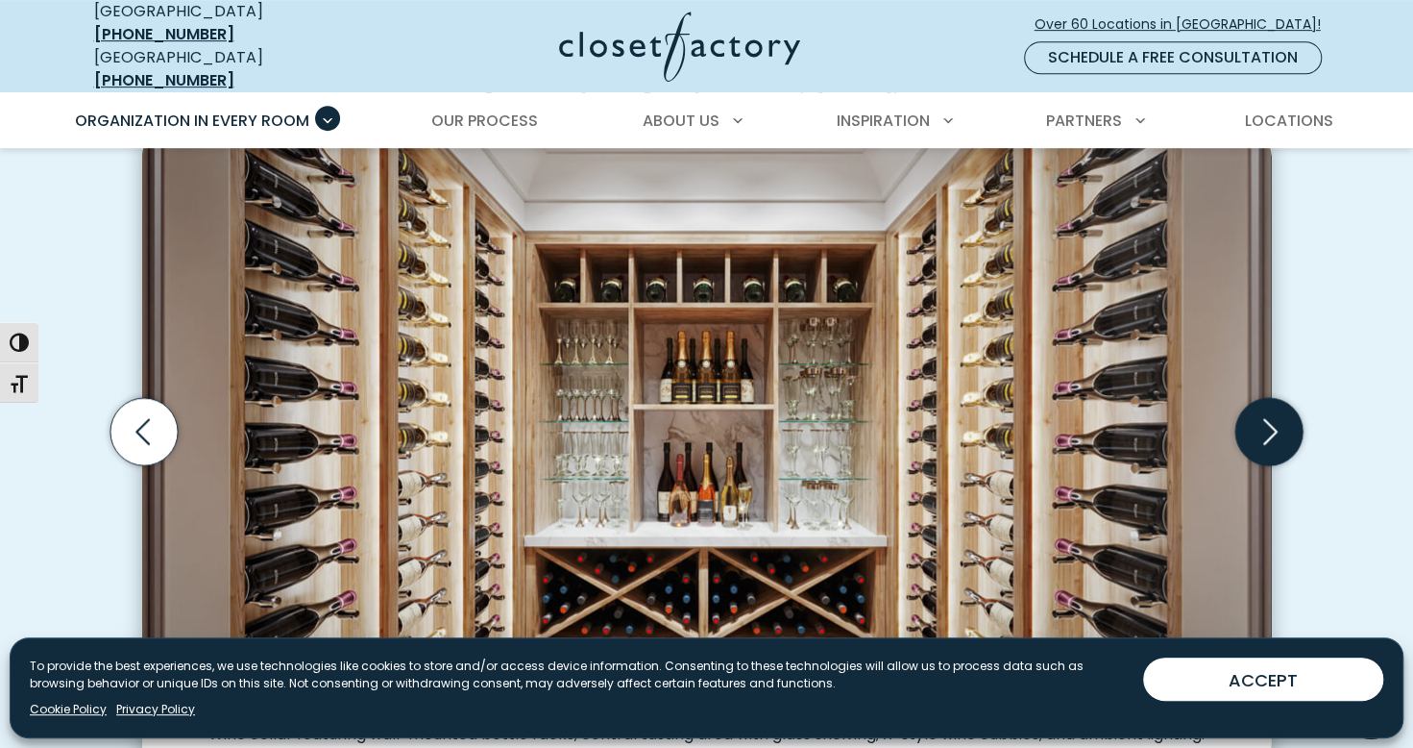
click at [1280, 398] on icon "Next slide" at bounding box center [1269, 431] width 67 height 67
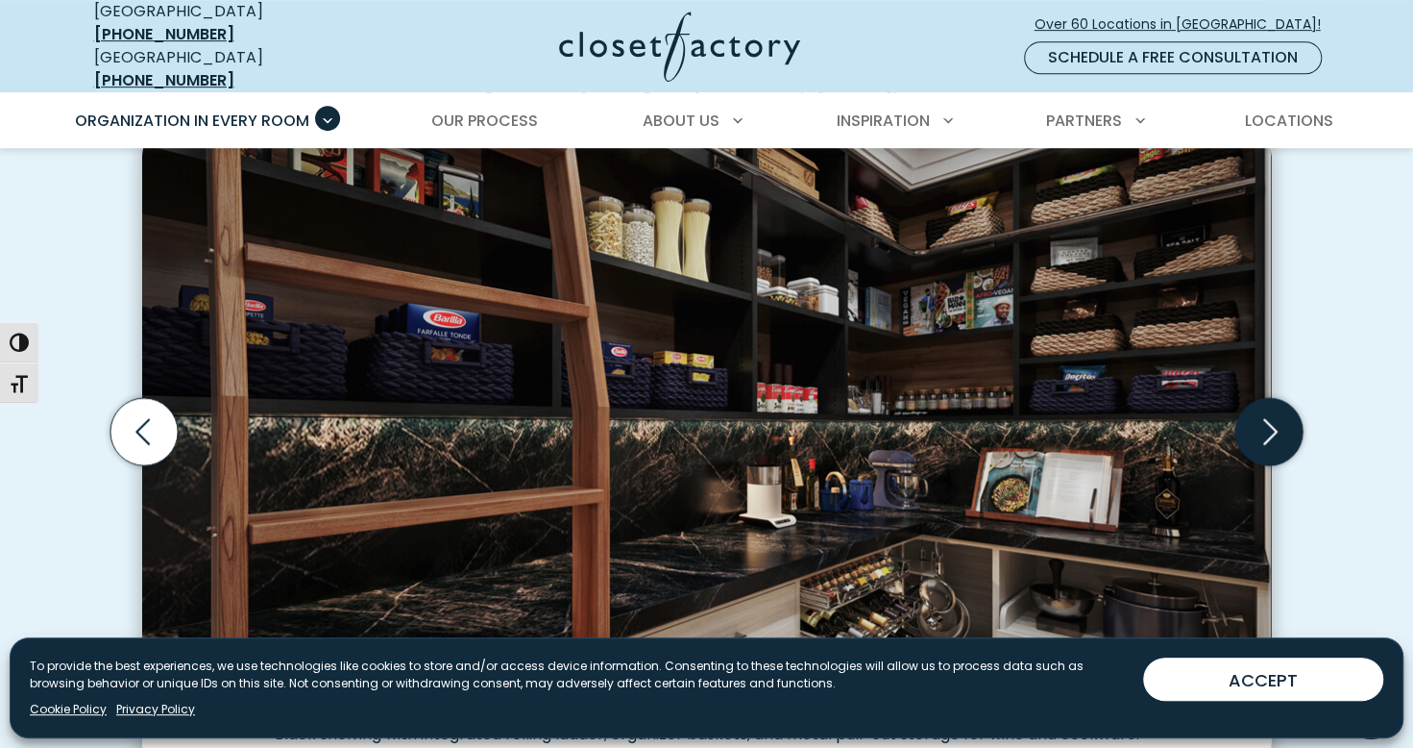
click at [1272, 398] on icon "Next slide" at bounding box center [1269, 431] width 67 height 67
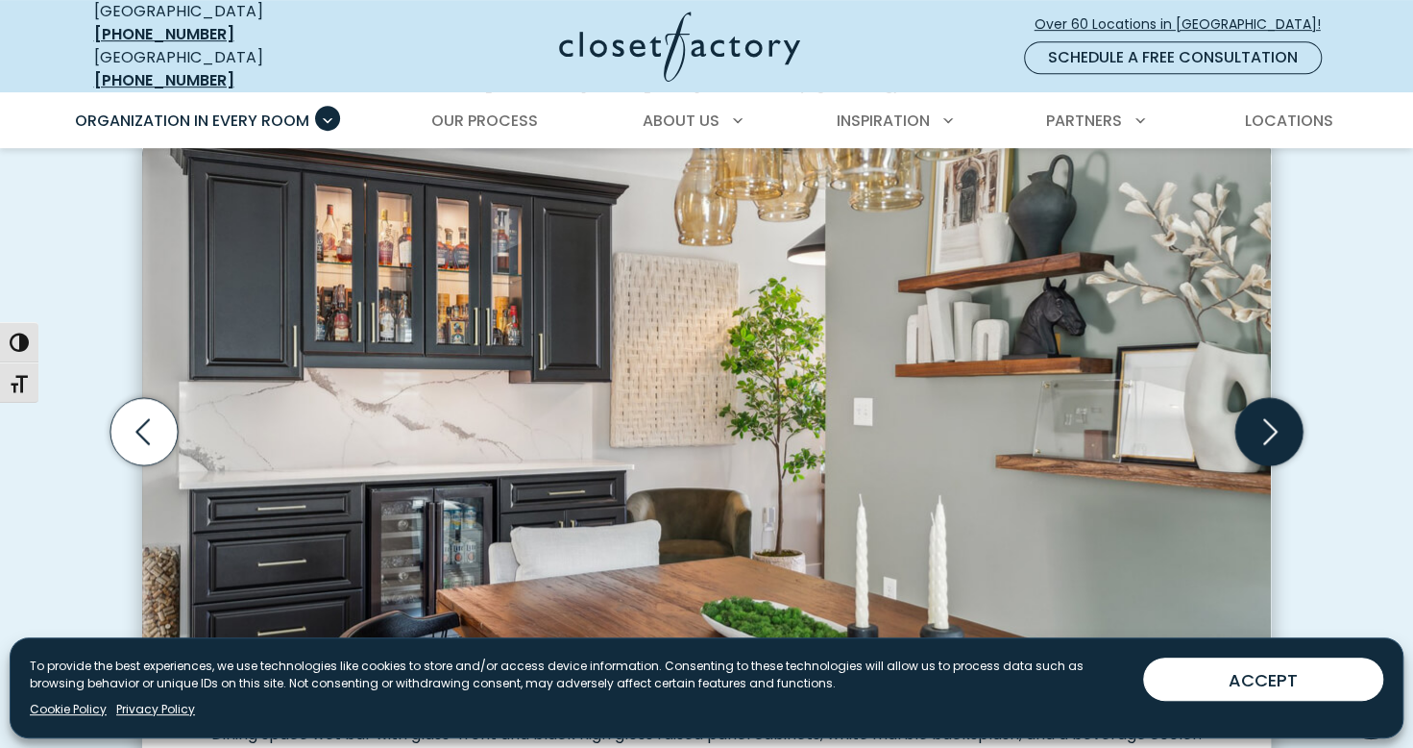
click at [1277, 398] on icon "Next slide" at bounding box center [1269, 431] width 67 height 67
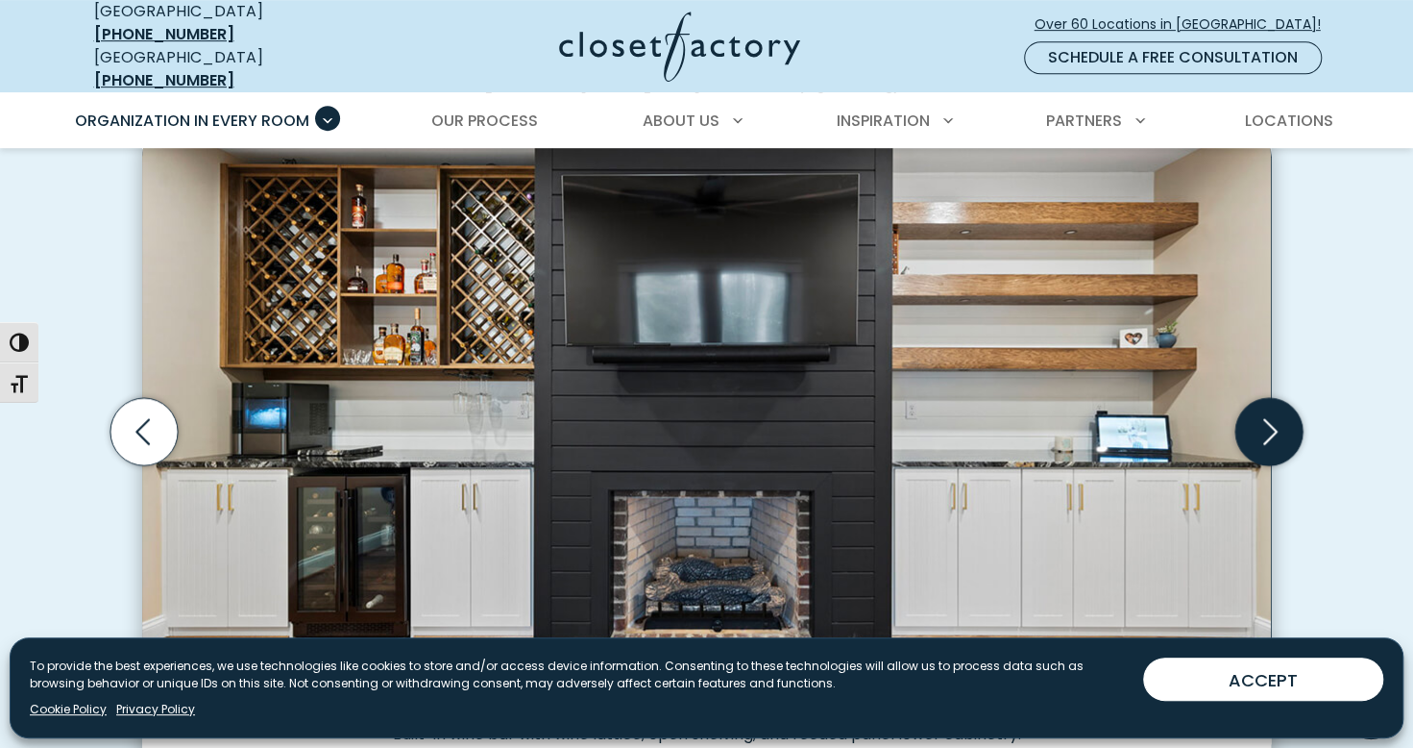
click at [1290, 398] on icon "Next slide" at bounding box center [1269, 431] width 67 height 67
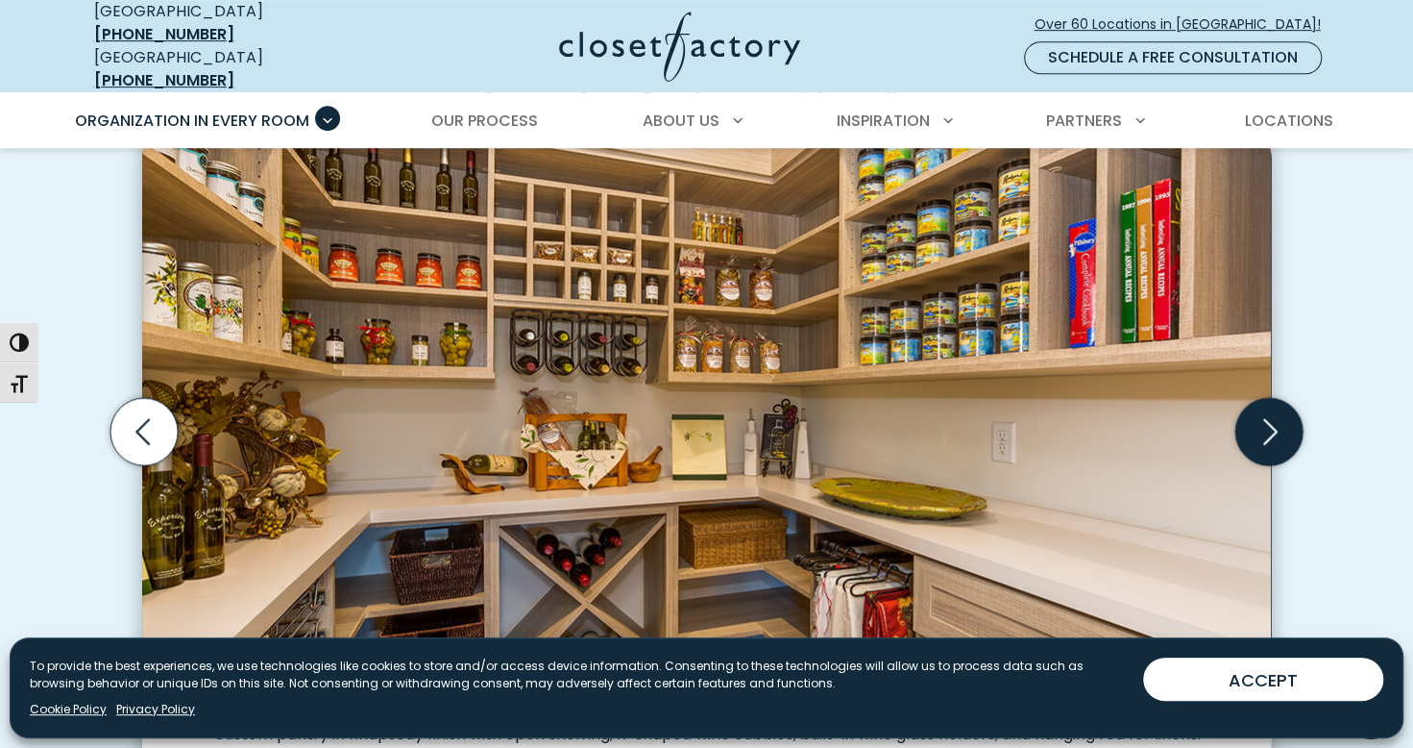
click at [1296, 403] on icon "Next slide" at bounding box center [1269, 431] width 67 height 67
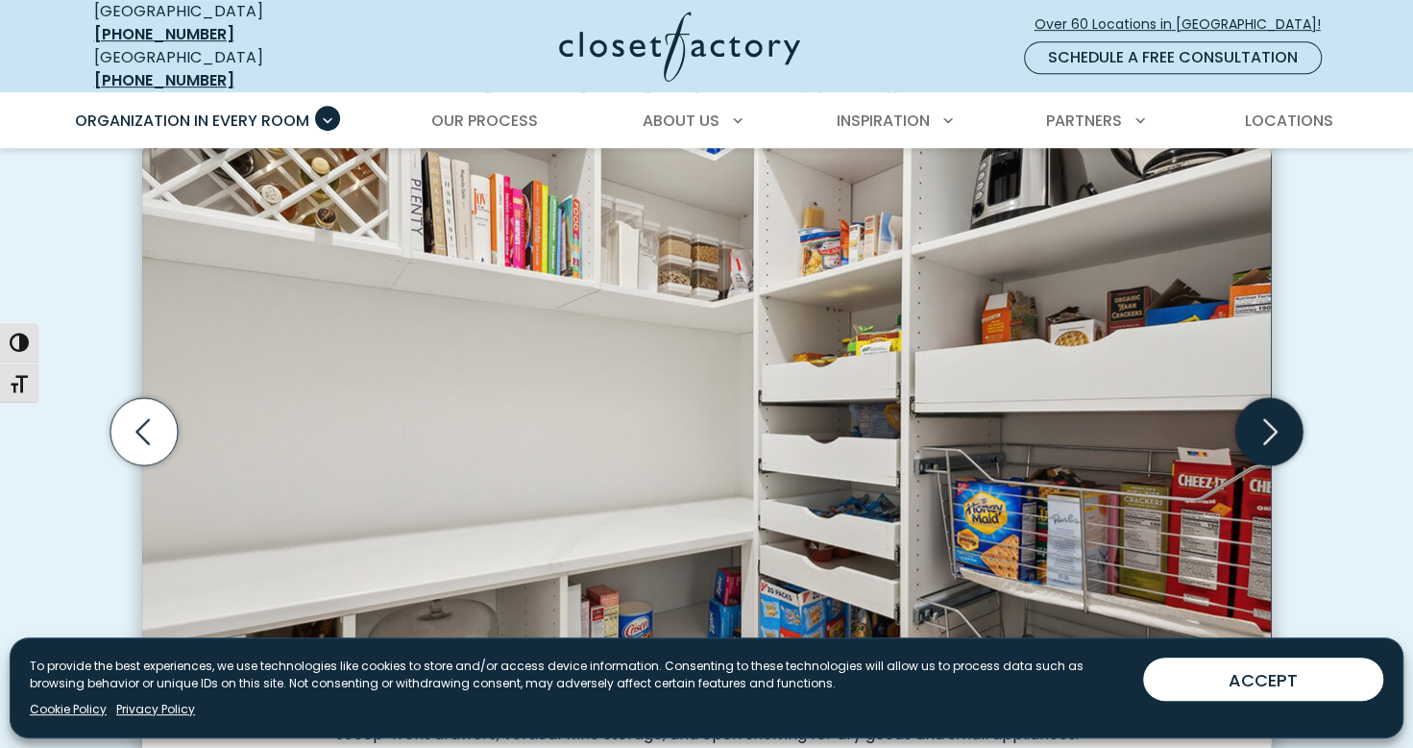
click at [1270, 409] on icon "Next slide" at bounding box center [1269, 431] width 83 height 83
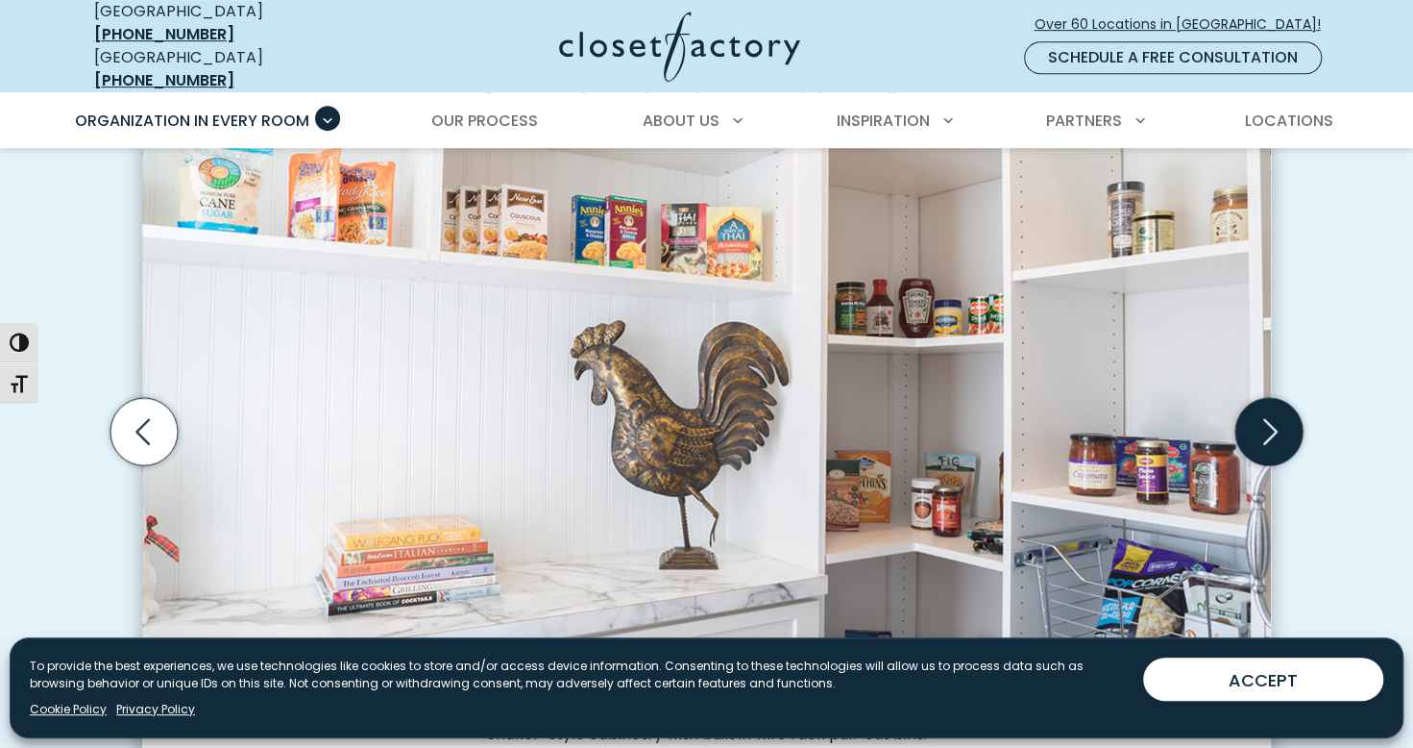
click at [1274, 418] on icon "Next slide" at bounding box center [1271, 431] width 14 height 26
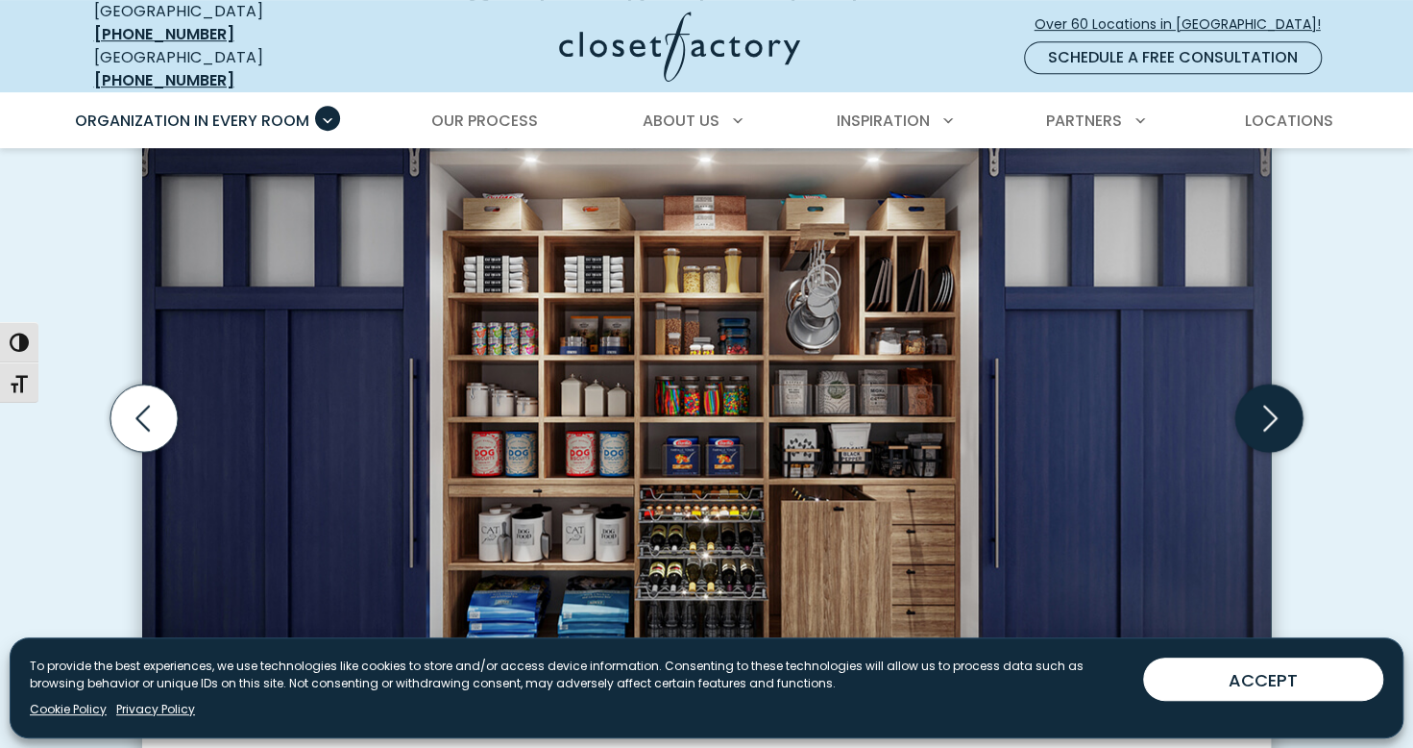
scroll to position [673, 0]
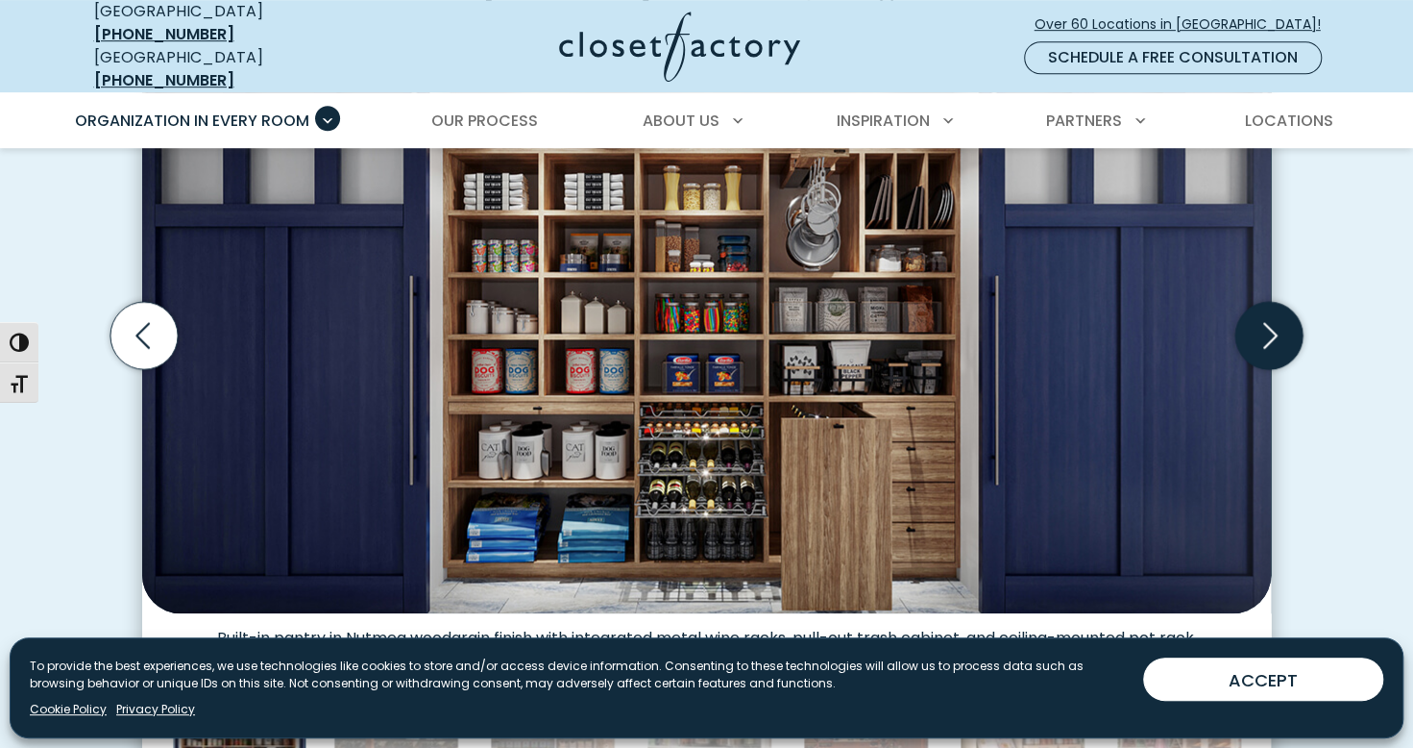
click at [1294, 342] on icon "Next slide" at bounding box center [1269, 335] width 83 height 83
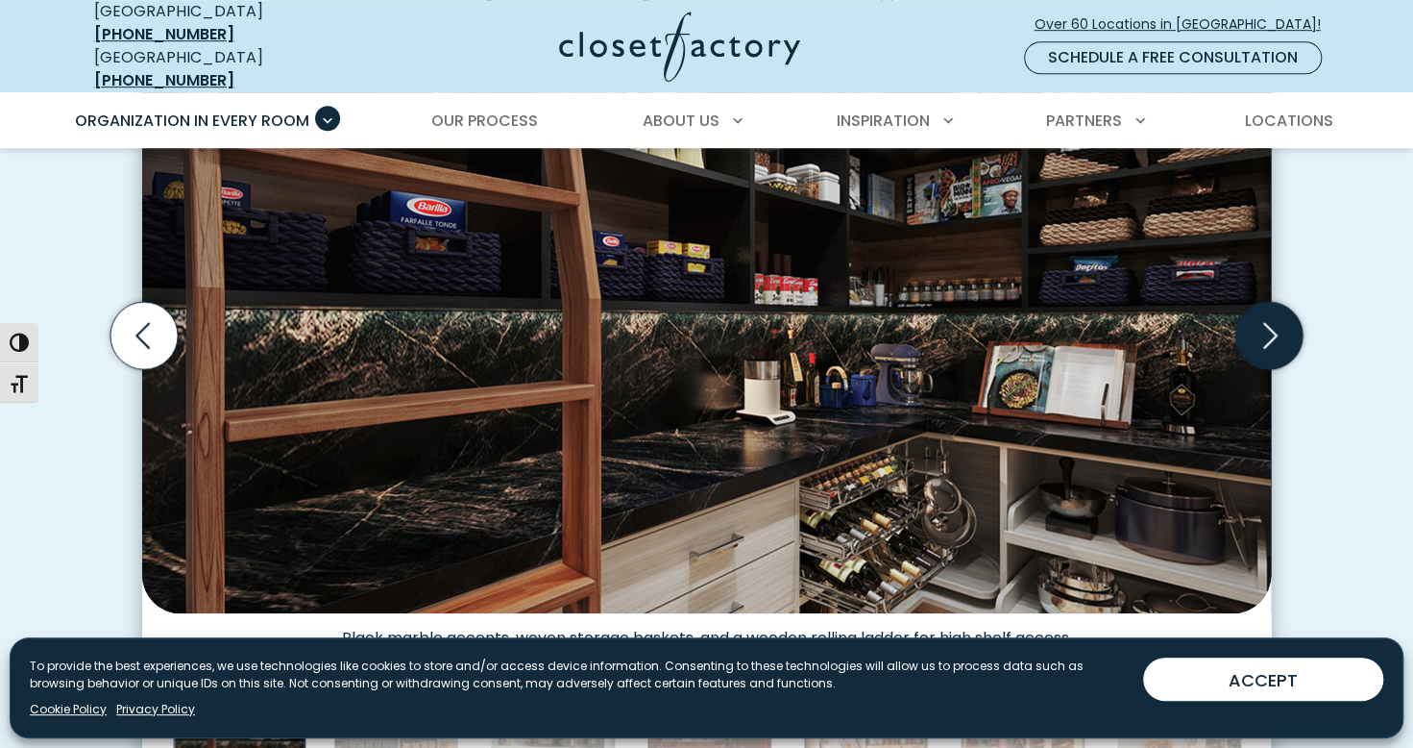
click at [1284, 331] on icon "Next slide" at bounding box center [1269, 335] width 67 height 67
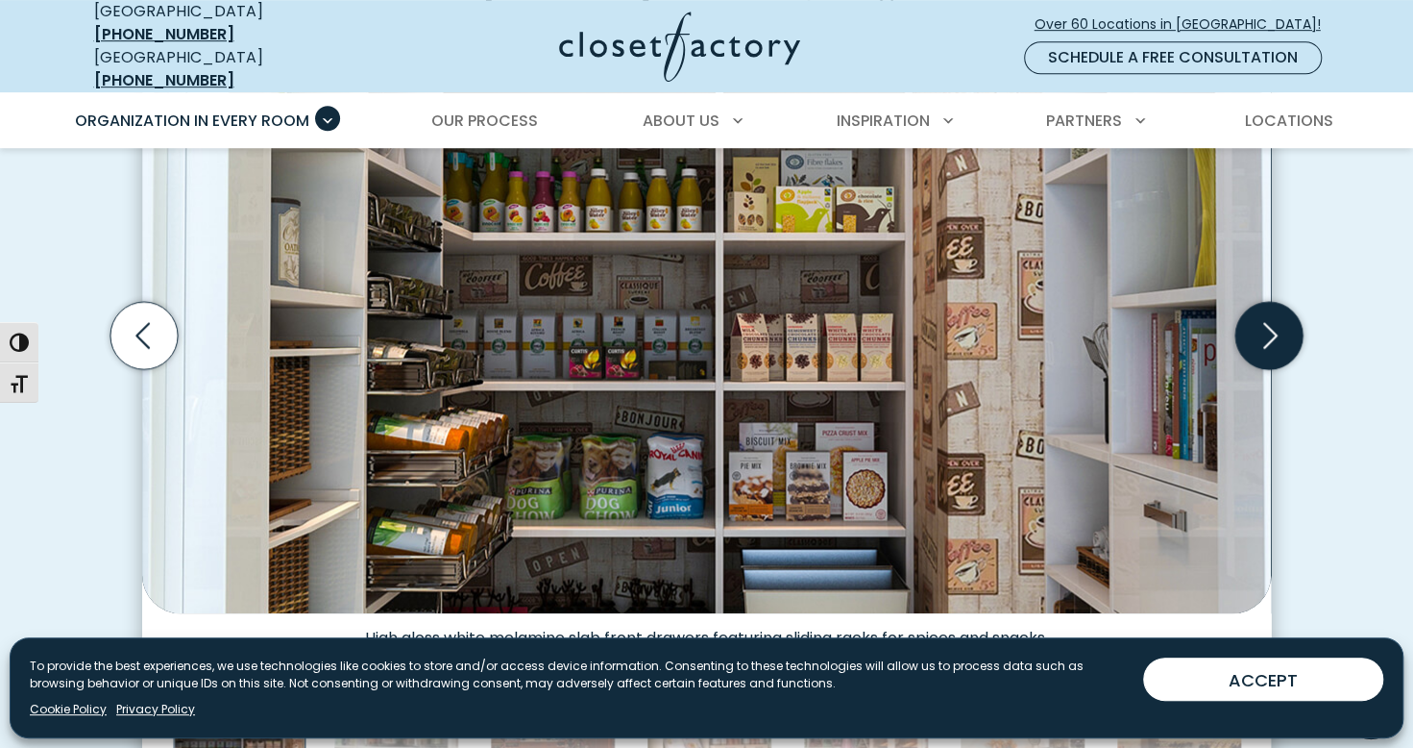
click at [1268, 326] on icon "Next slide" at bounding box center [1271, 335] width 14 height 26
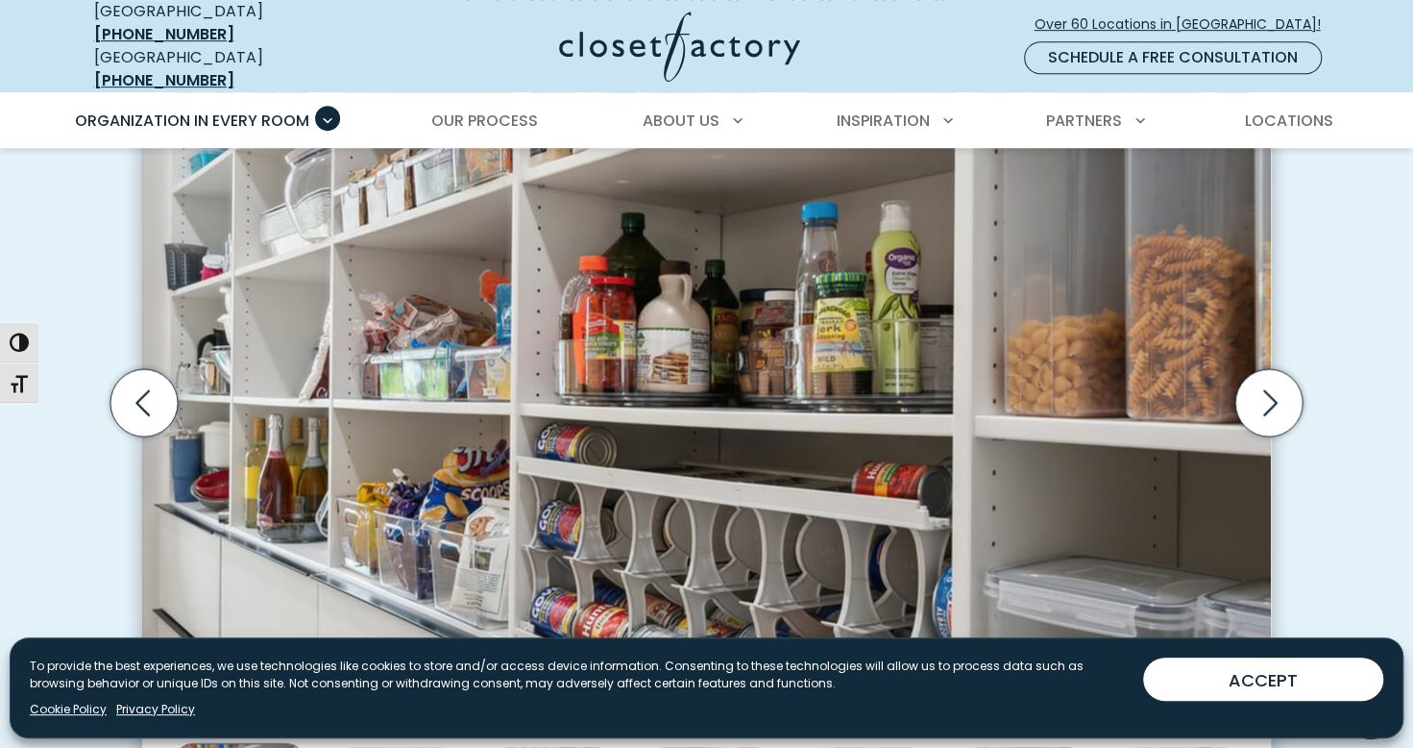
scroll to position [577, 0]
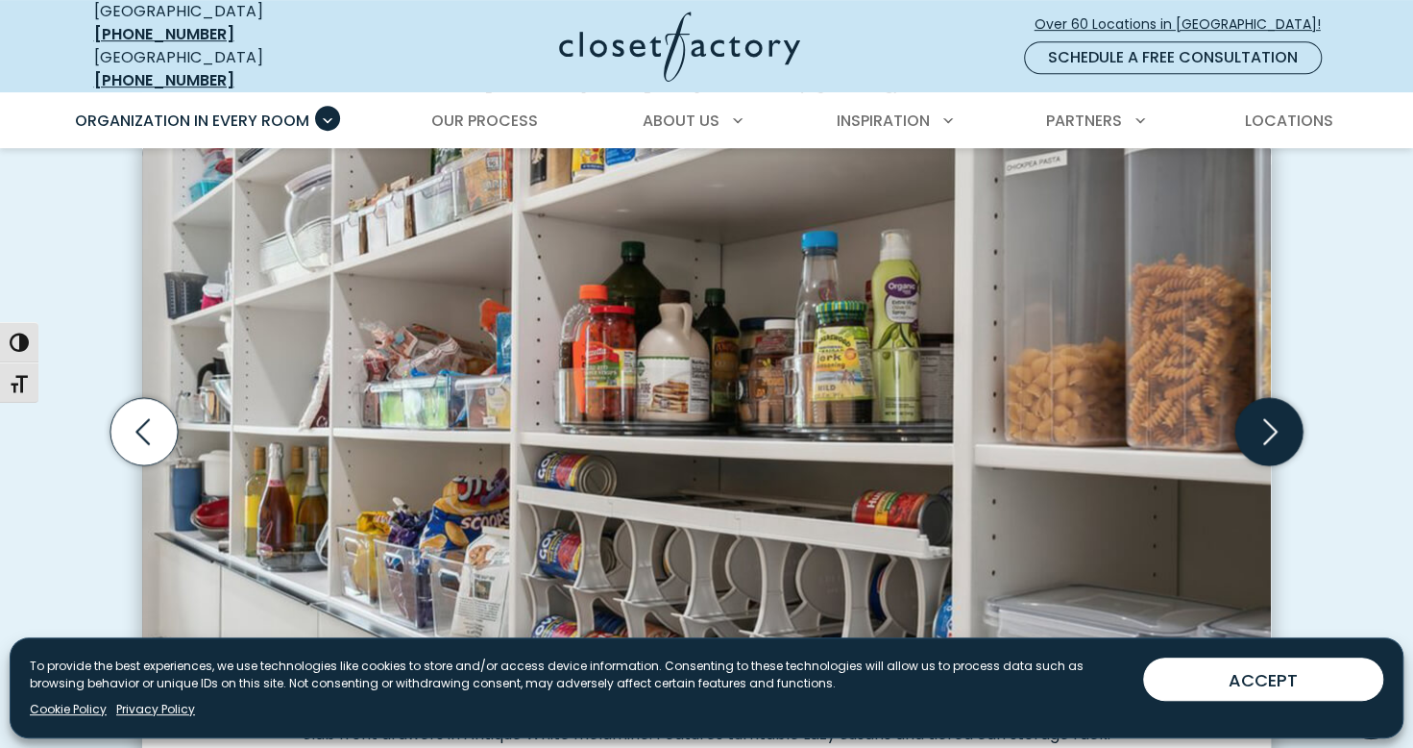
click at [1274, 390] on icon "Next slide" at bounding box center [1269, 431] width 83 height 83
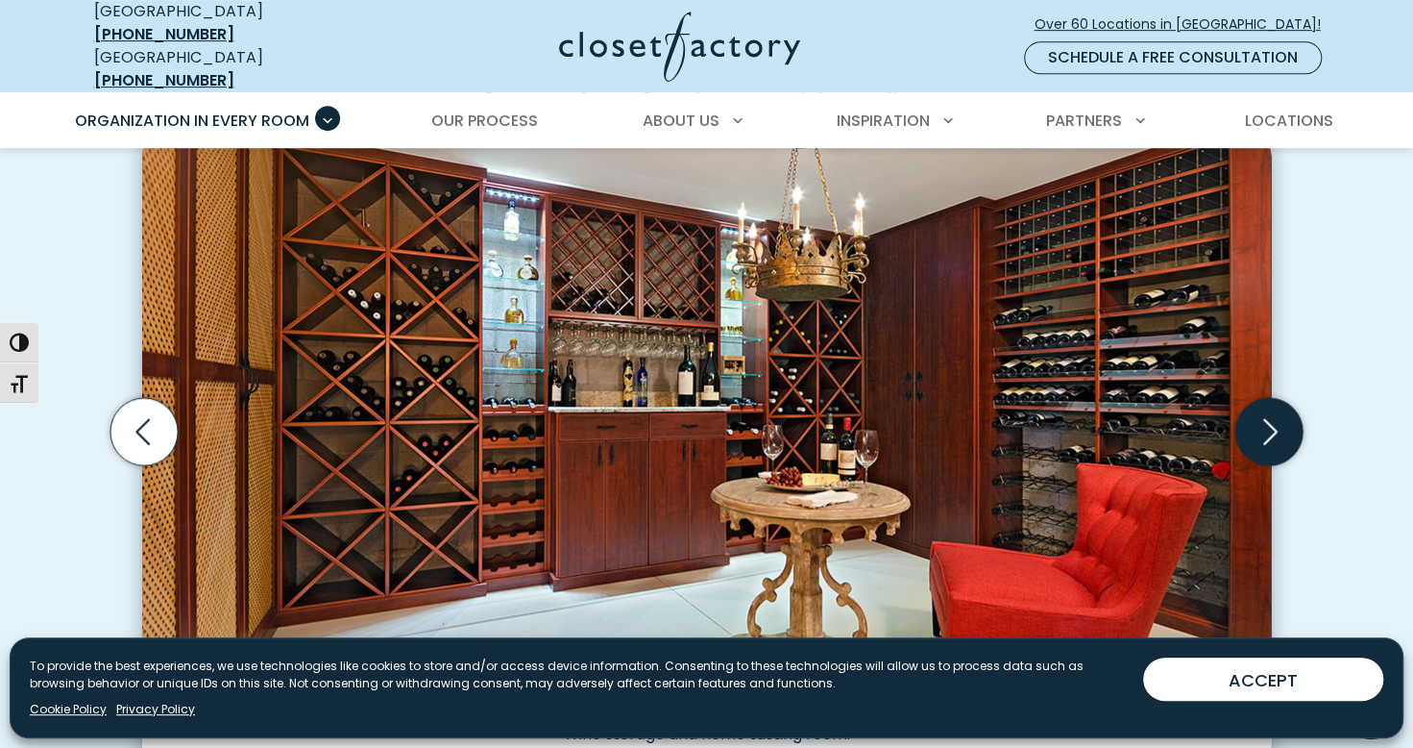
click at [1274, 398] on icon "Next slide" at bounding box center [1269, 431] width 67 height 67
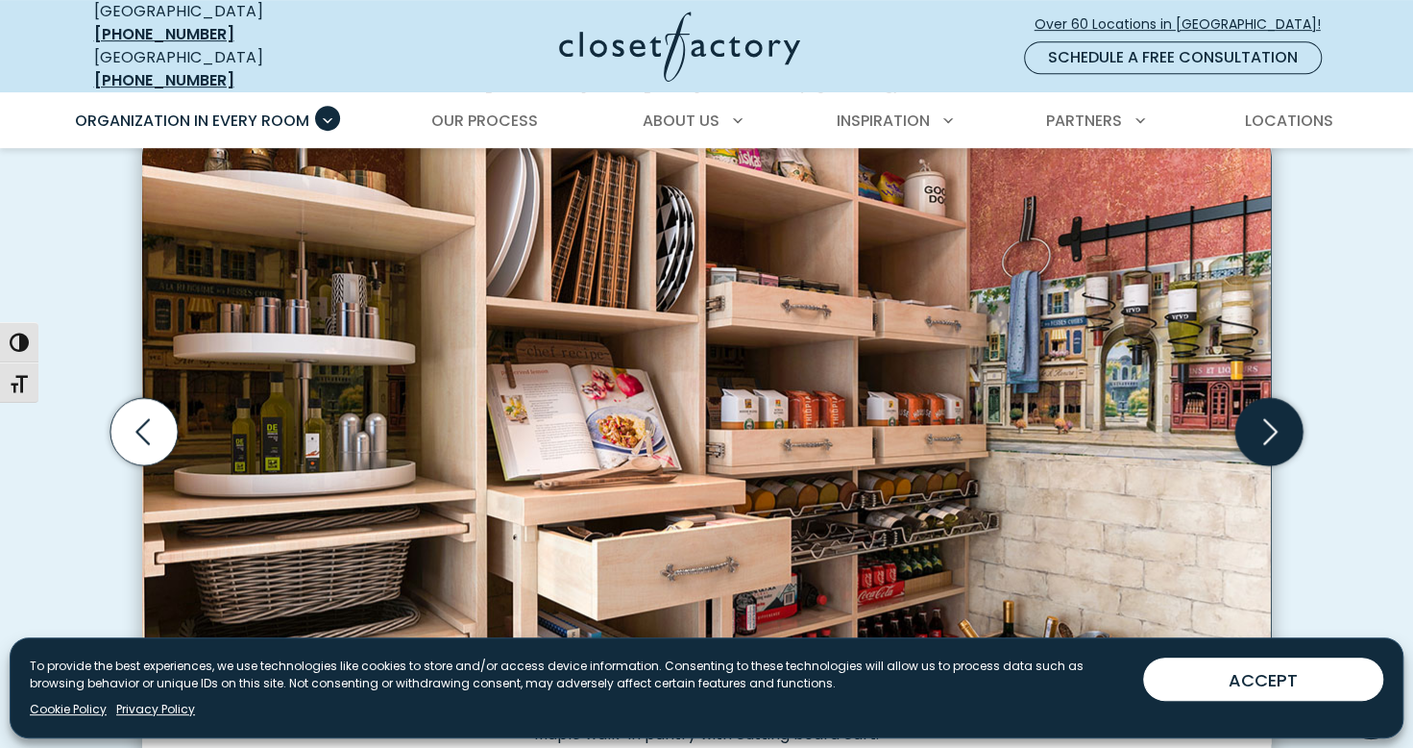
click at [1276, 429] on icon "Next slide" at bounding box center [1269, 431] width 67 height 67
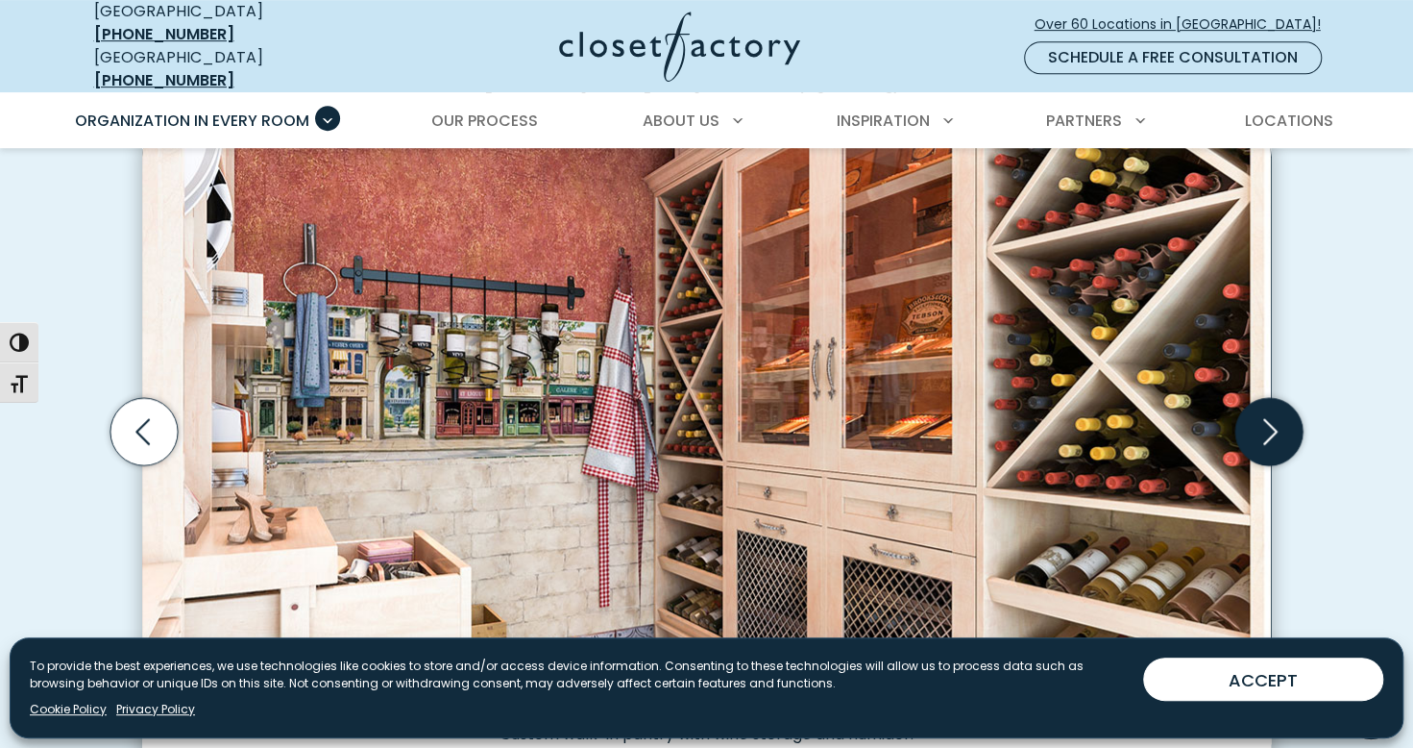
click at [1280, 429] on icon "Next slide" at bounding box center [1269, 431] width 67 height 67
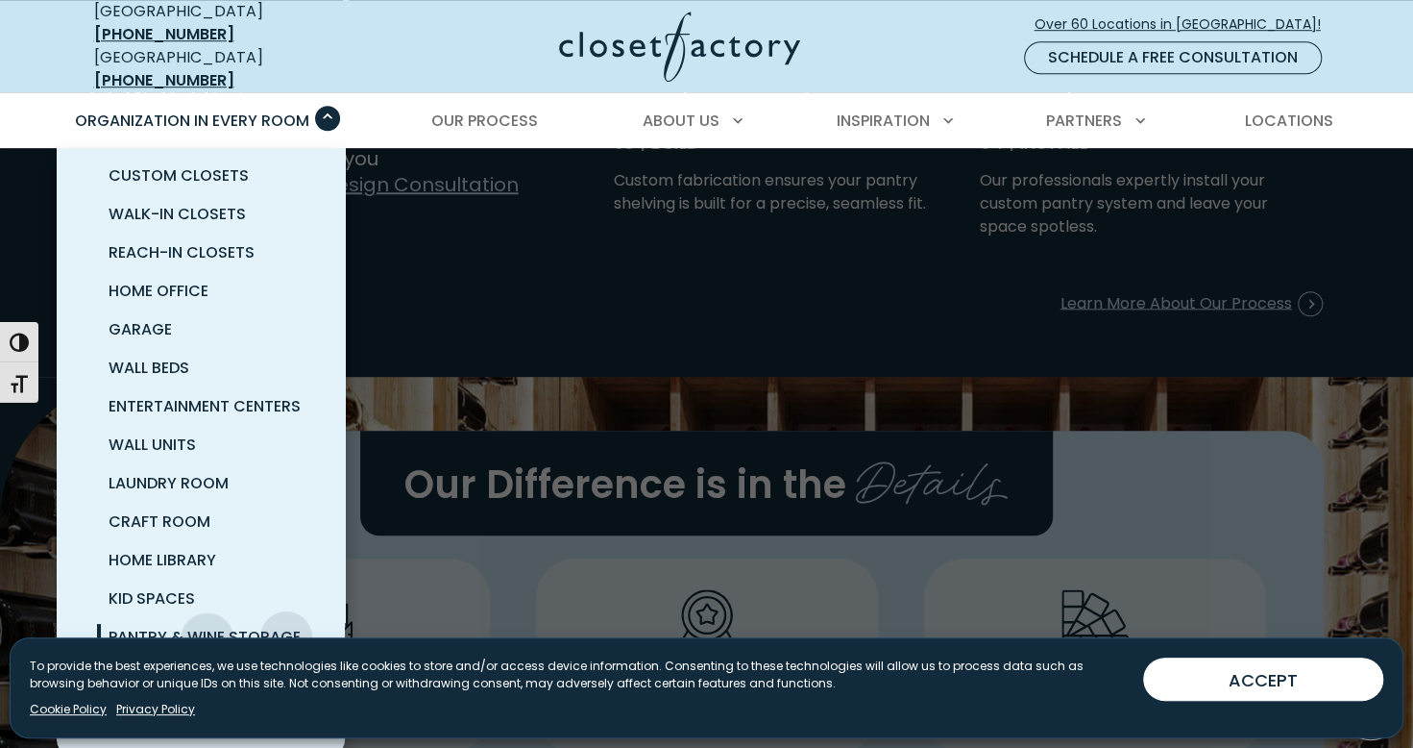
scroll to position [15, 0]
click at [207, 625] on span "Pantry & Wine Storage" at bounding box center [205, 636] width 192 height 22
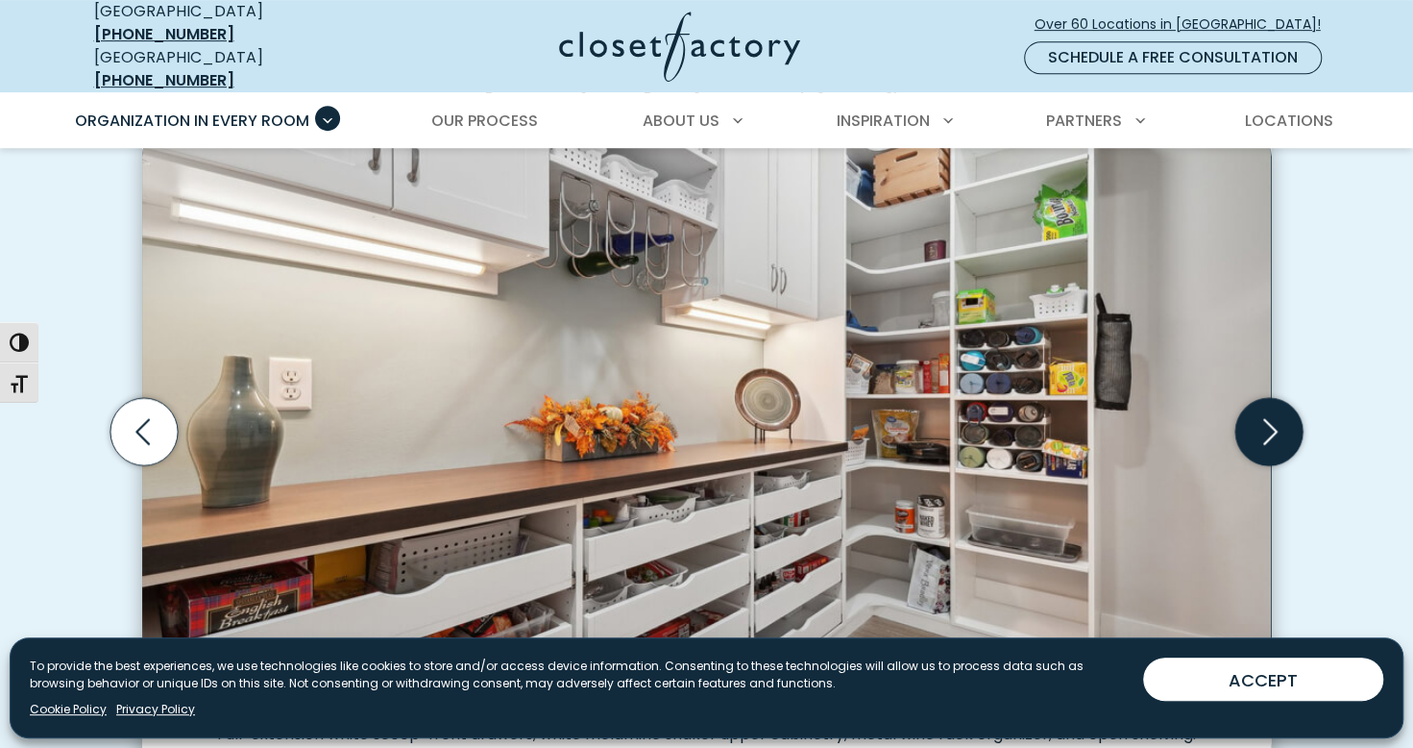
click at [1253, 406] on icon "Next slide" at bounding box center [1269, 431] width 67 height 67
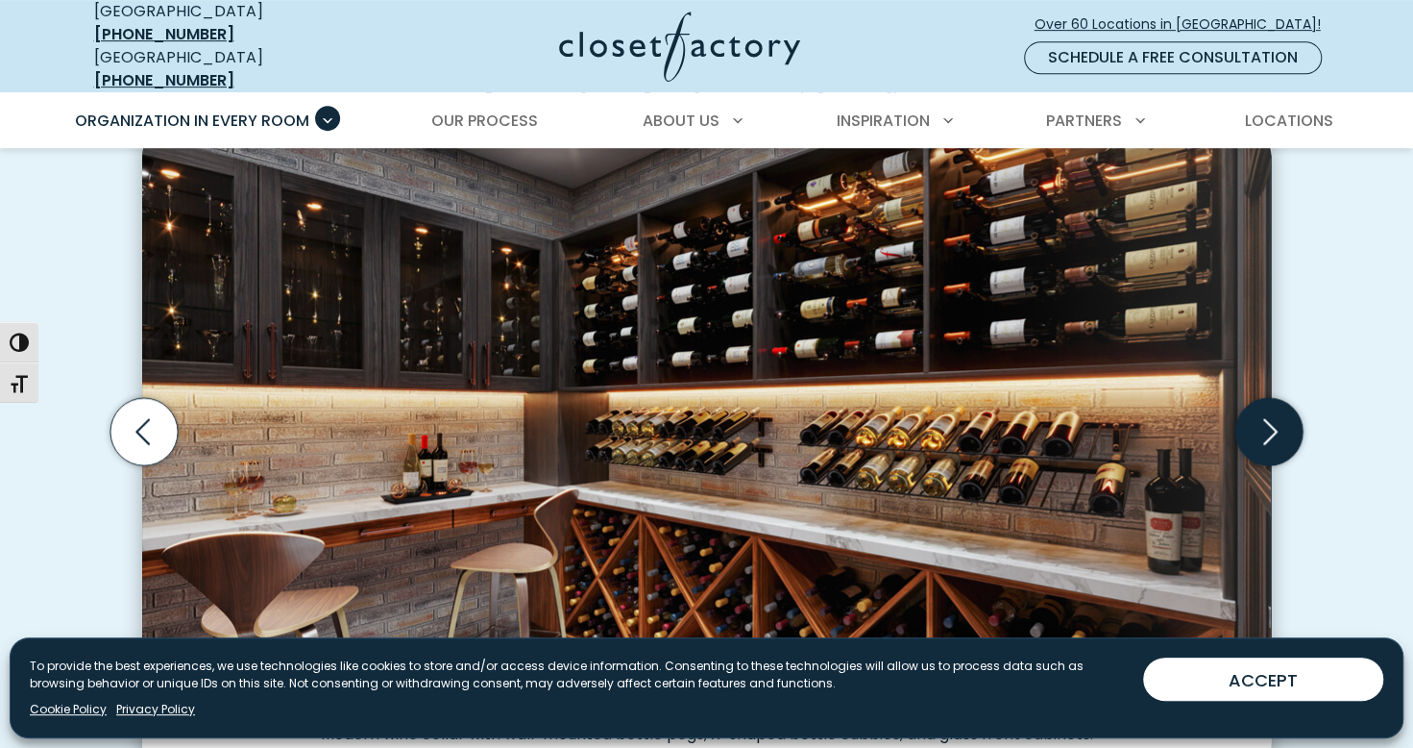
click at [1253, 406] on icon "Next slide" at bounding box center [1269, 431] width 67 height 67
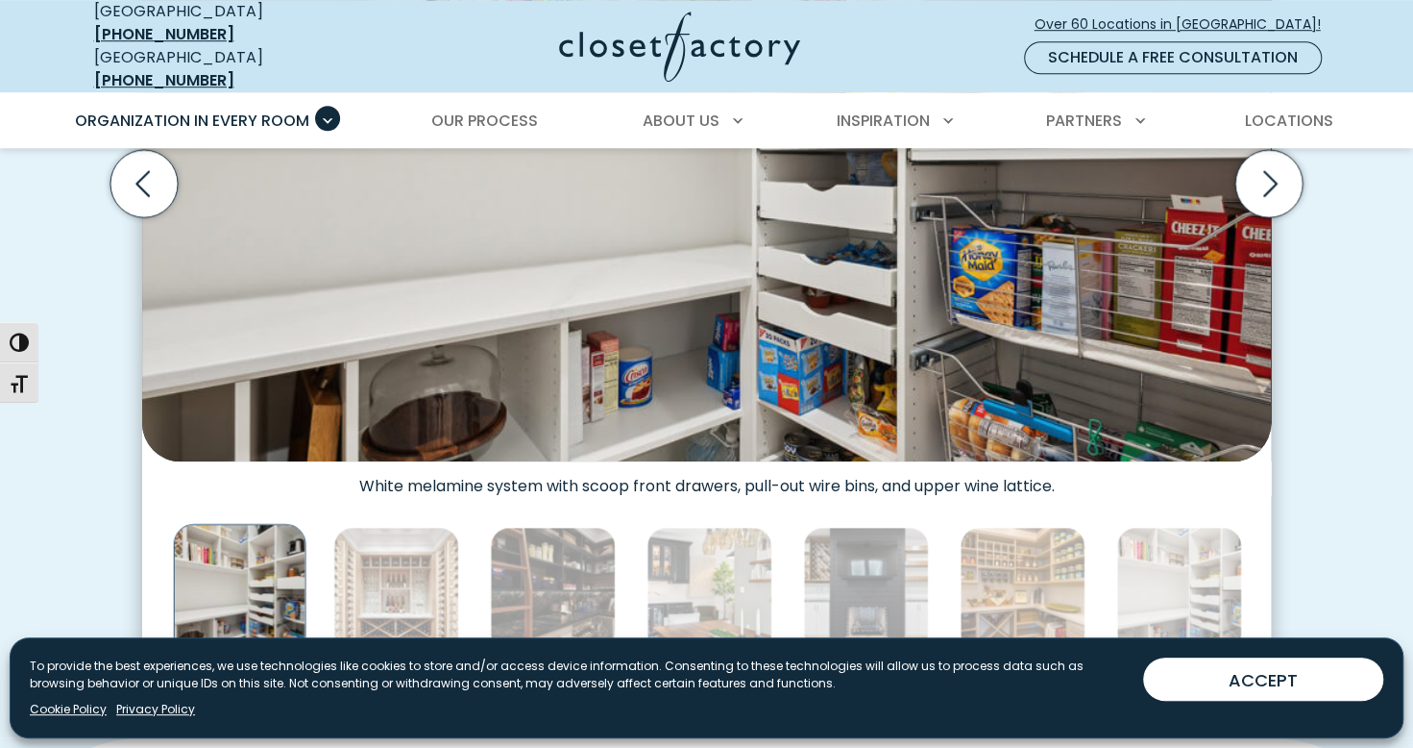
scroll to position [865, 0]
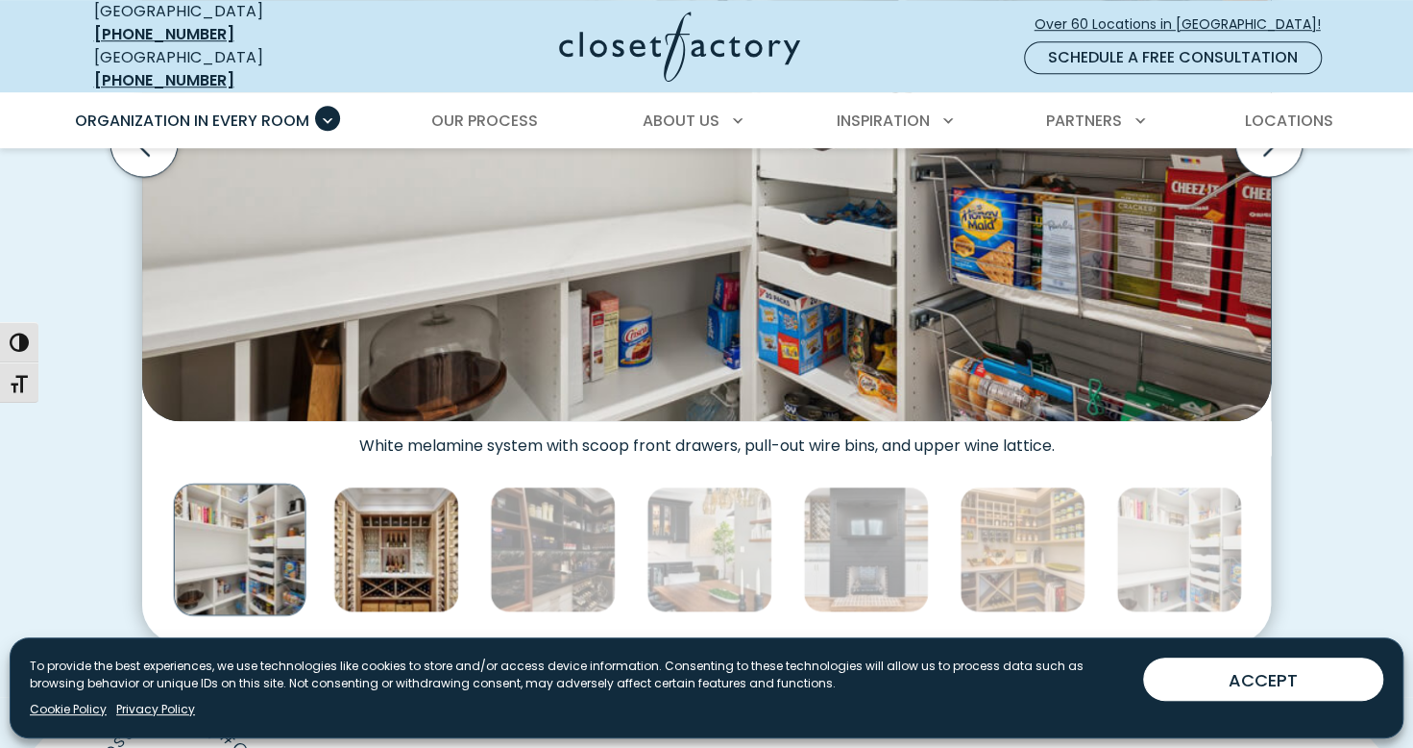
click at [423, 528] on img "Thumbnail Gallery" at bounding box center [396, 549] width 126 height 126
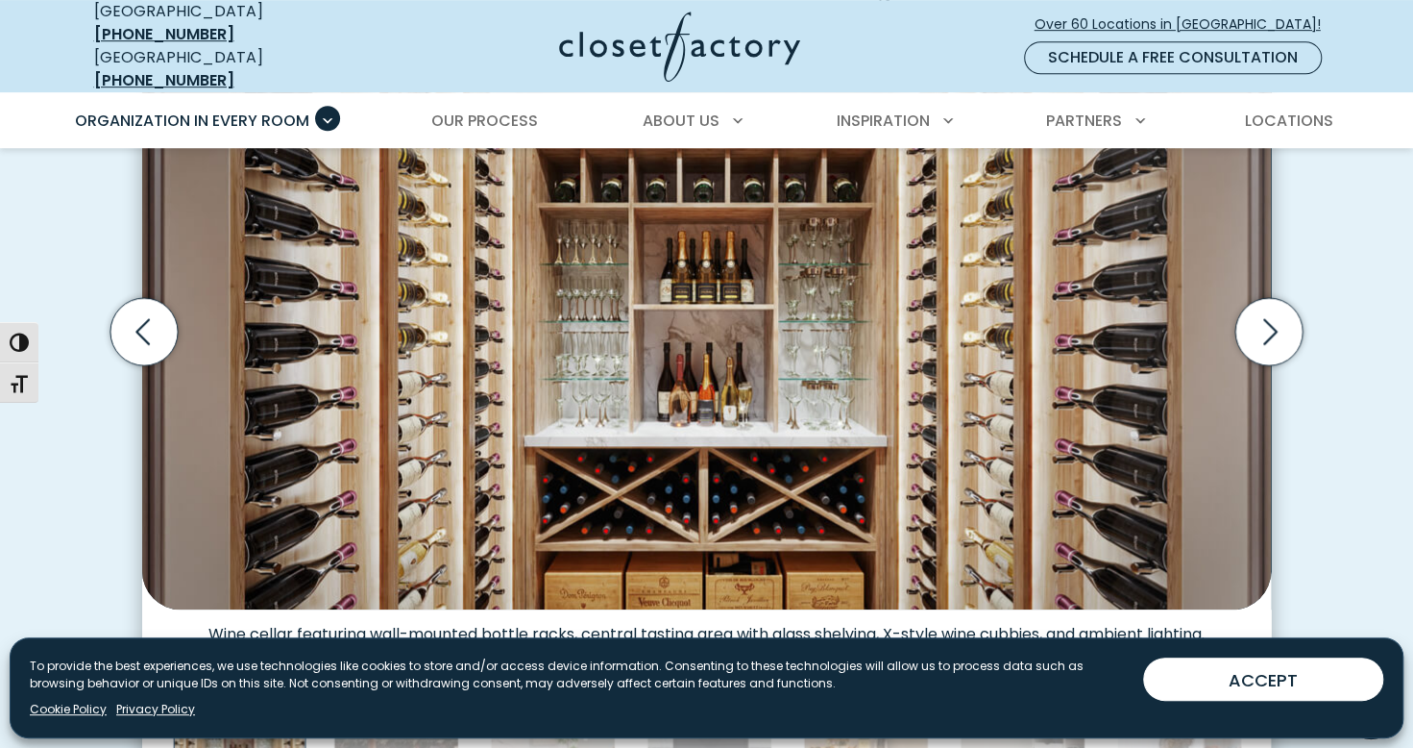
scroll to position [673, 0]
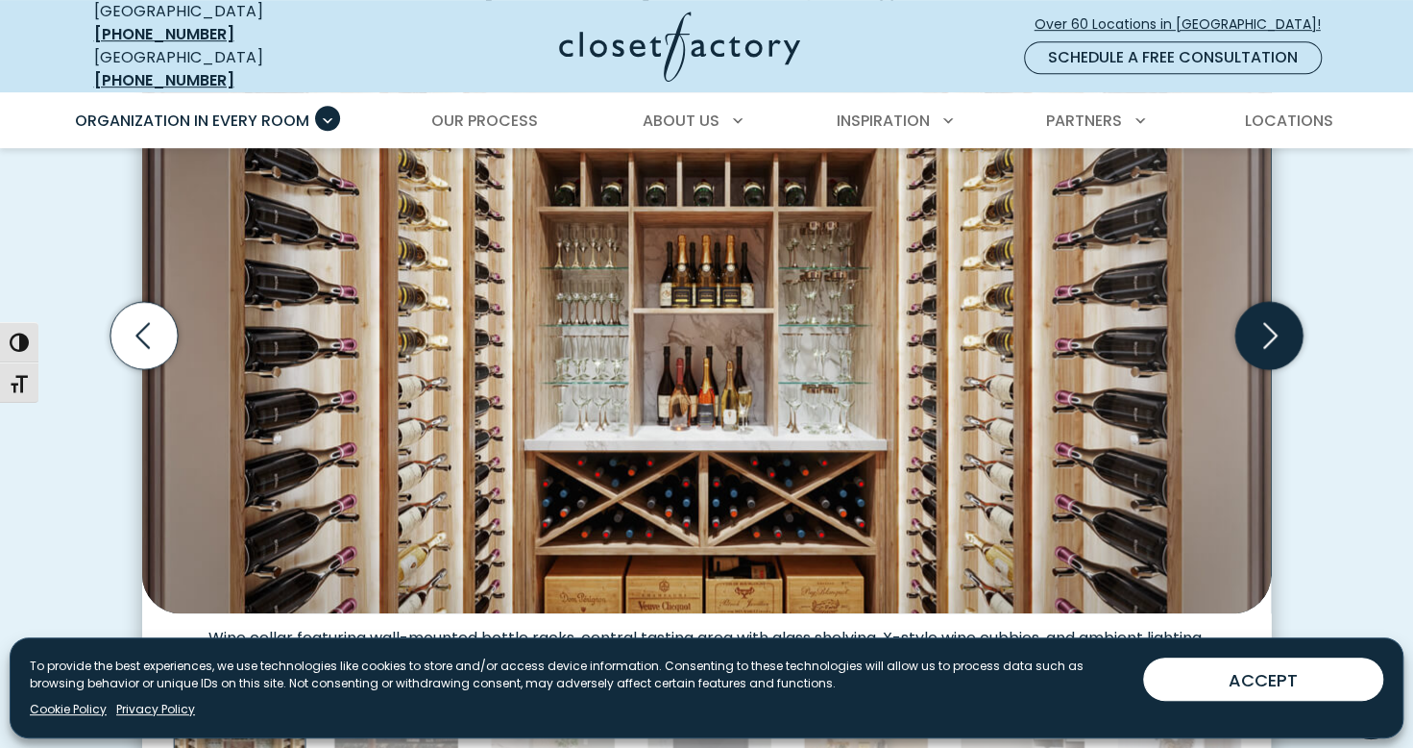
click at [1294, 332] on icon "Next slide" at bounding box center [1269, 335] width 67 height 67
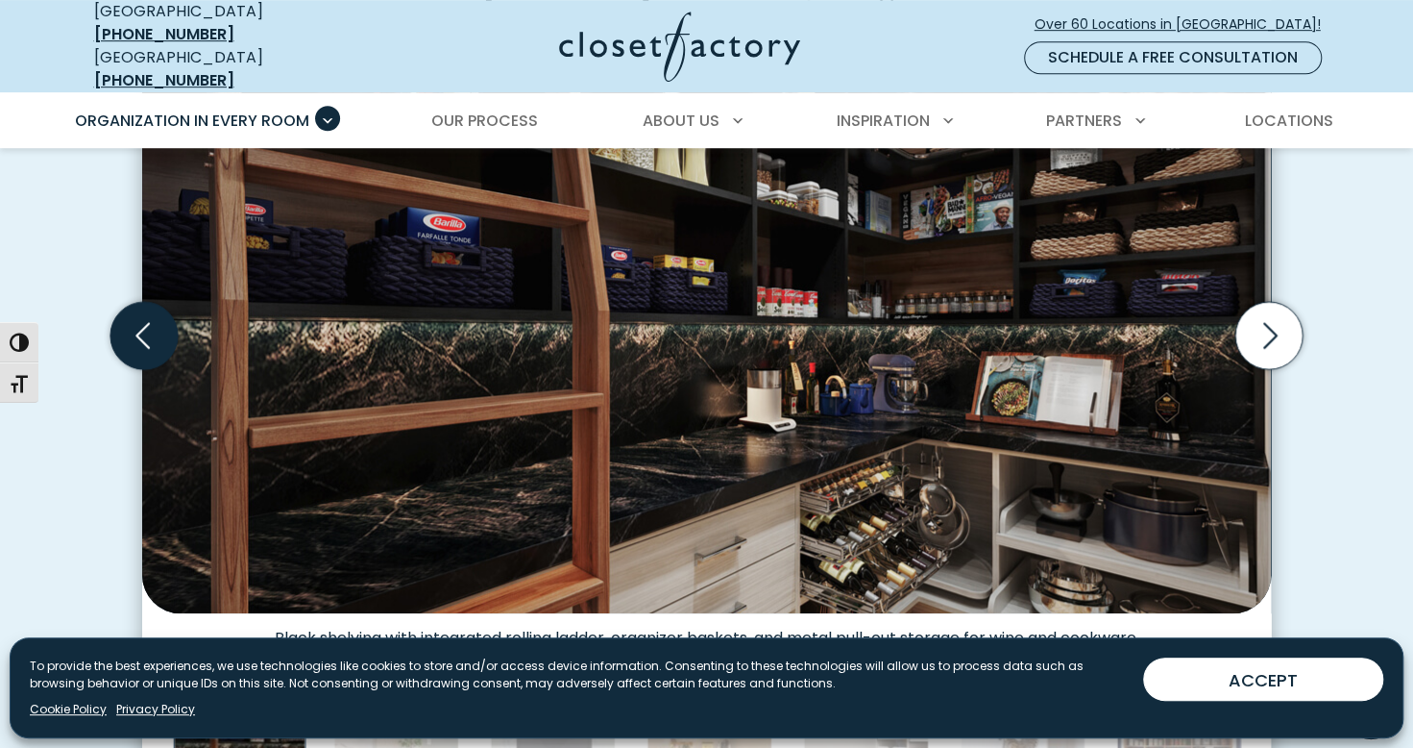
click at [146, 314] on icon "Previous slide" at bounding box center [144, 335] width 83 height 83
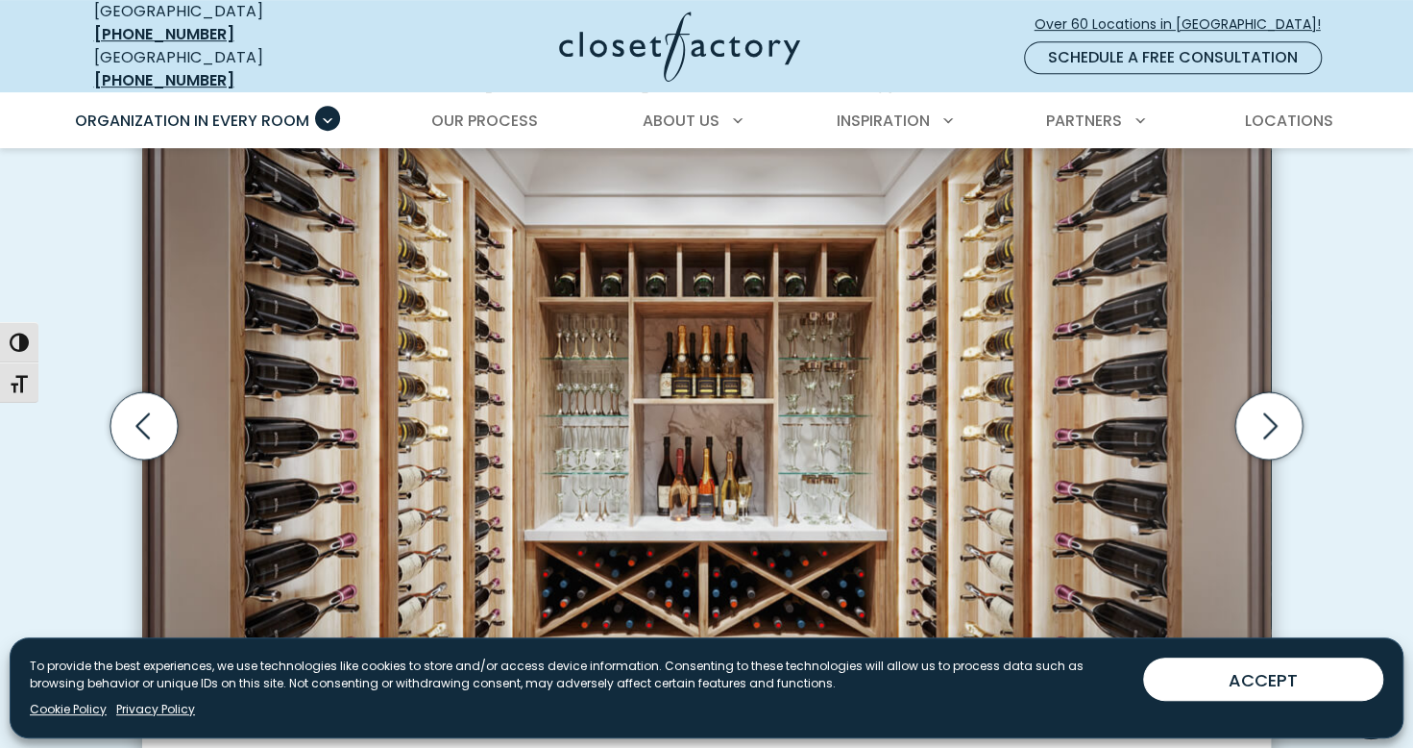
scroll to position [577, 0]
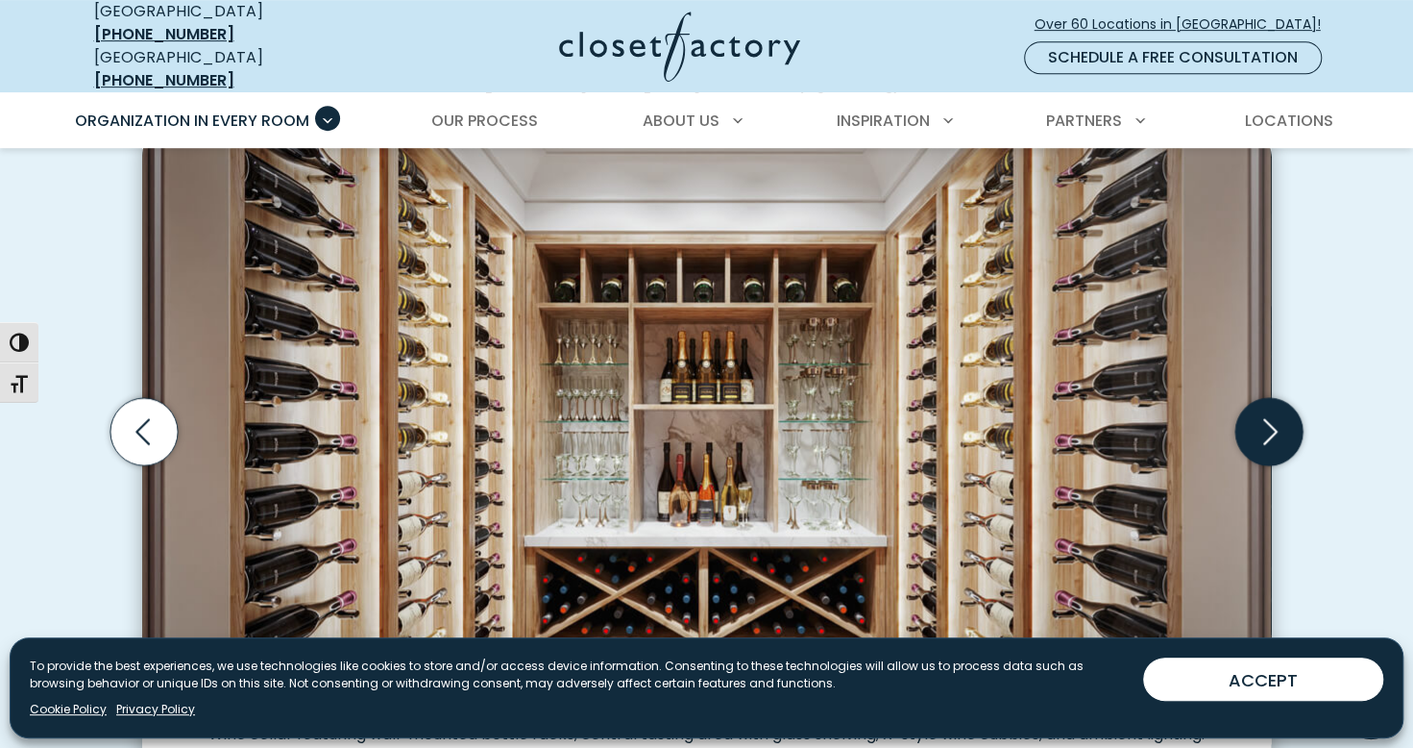
click at [1291, 411] on icon "Next slide" at bounding box center [1269, 431] width 67 height 67
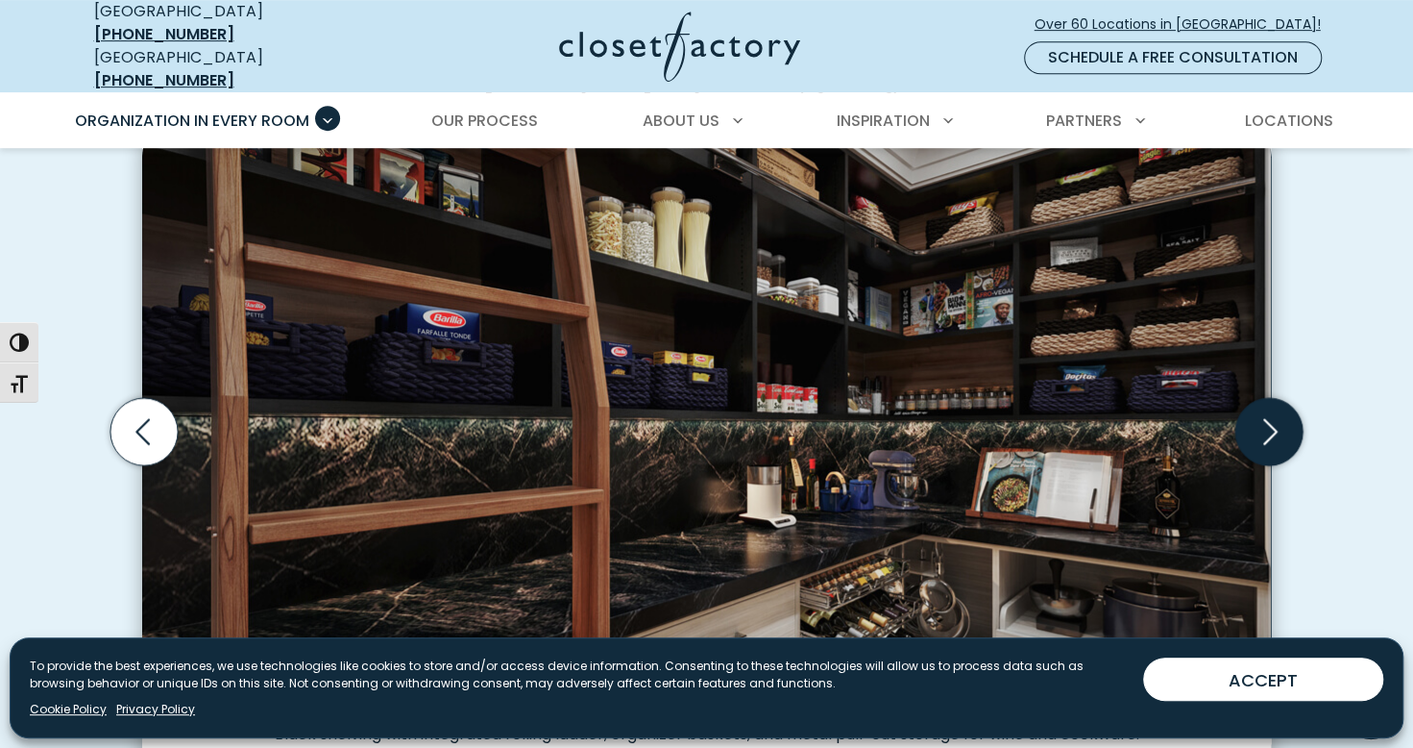
click at [1262, 420] on icon "Next slide" at bounding box center [1269, 431] width 67 height 67
